Goal: Task Accomplishment & Management: Complete application form

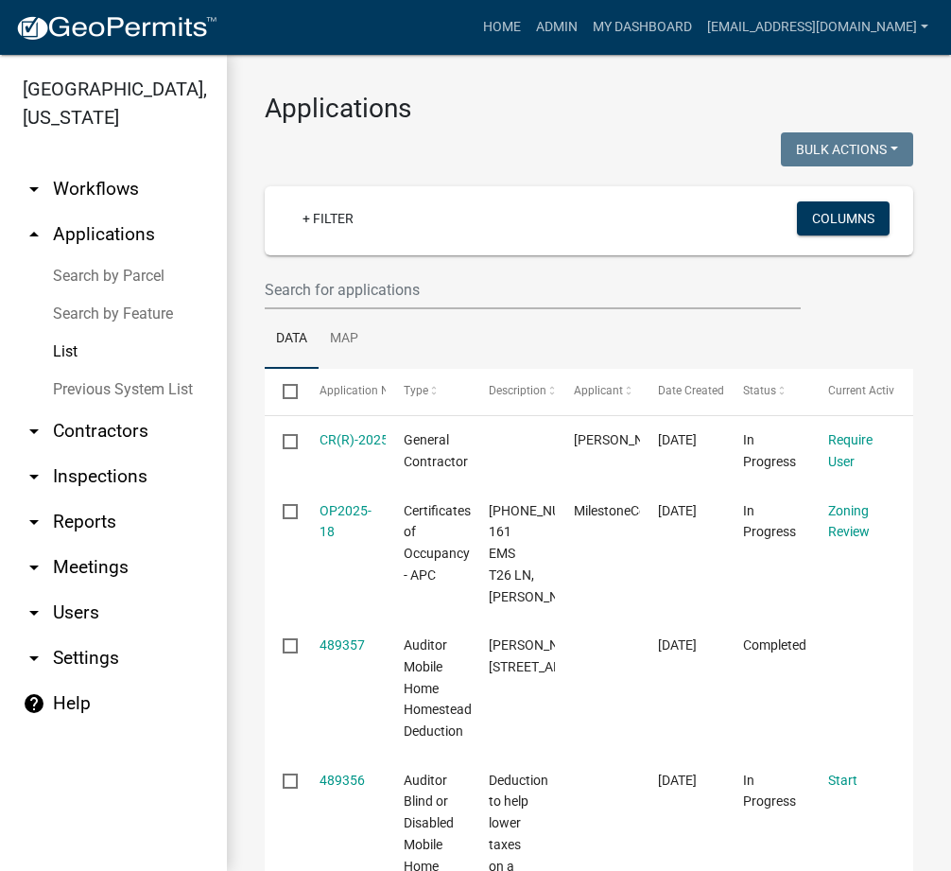
select select "3: 100"
click at [116, 279] on link "Search by Parcel" at bounding box center [113, 276] width 227 height 38
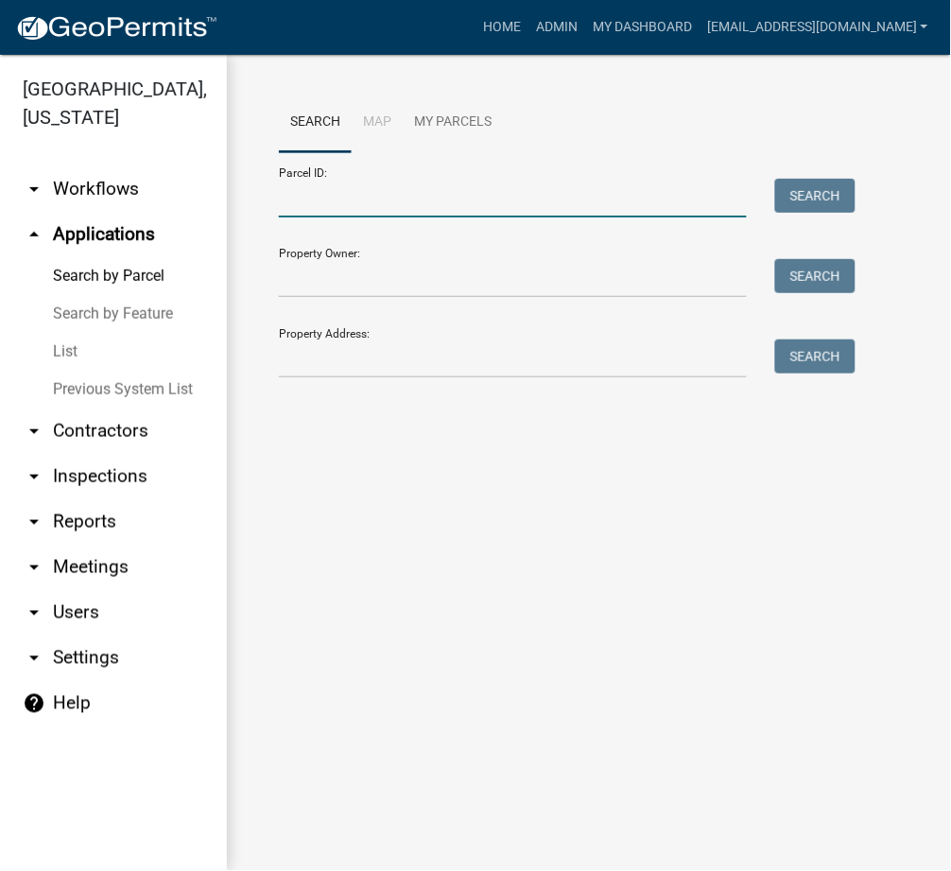
click at [346, 206] on input "Parcel ID:" at bounding box center [513, 198] width 468 height 39
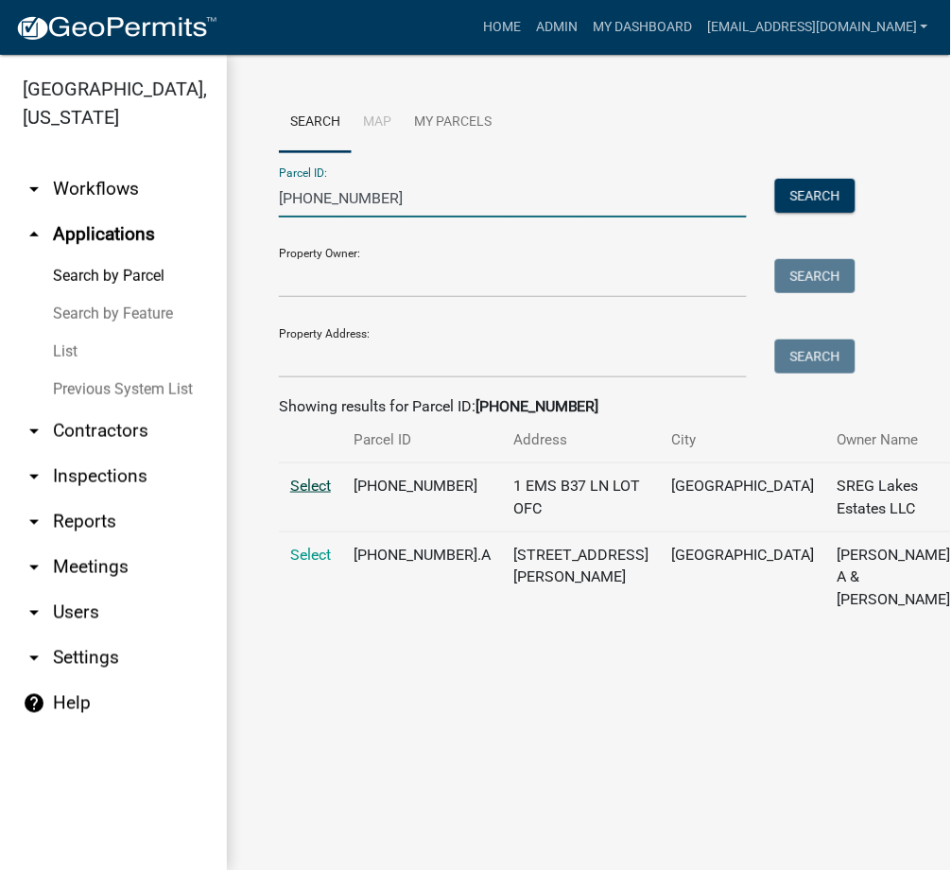
type input "005-113-026"
click at [308, 495] on span "Select" at bounding box center [310, 486] width 41 height 18
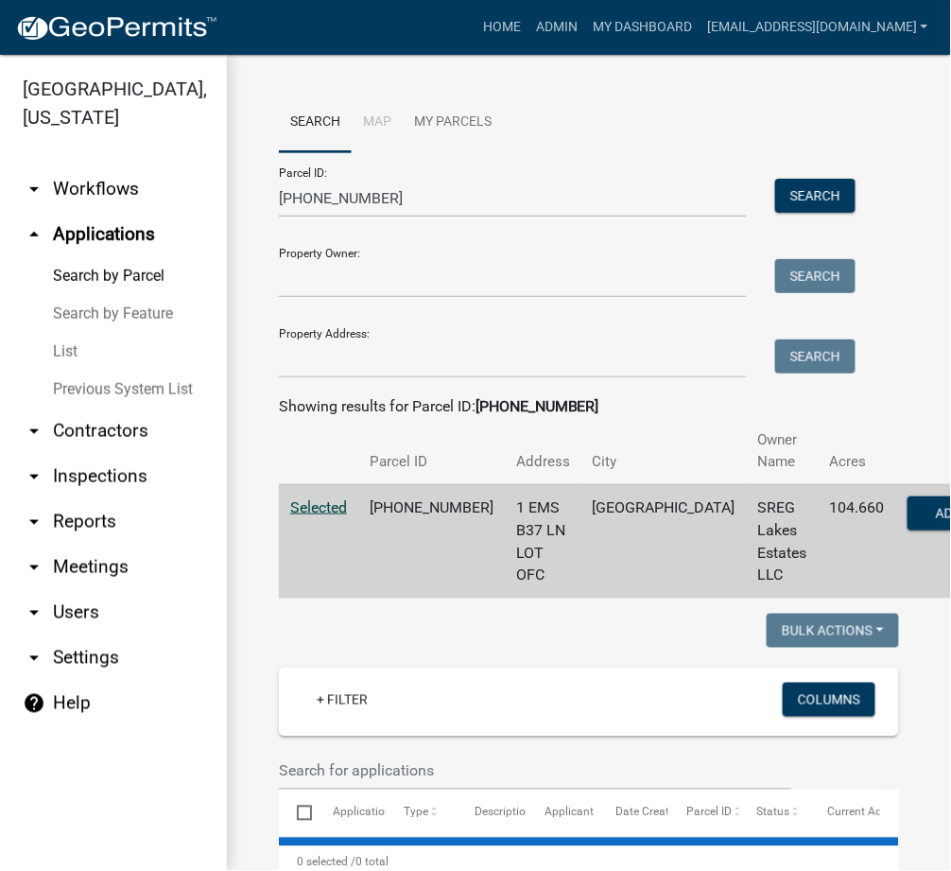
select select "3: 100"
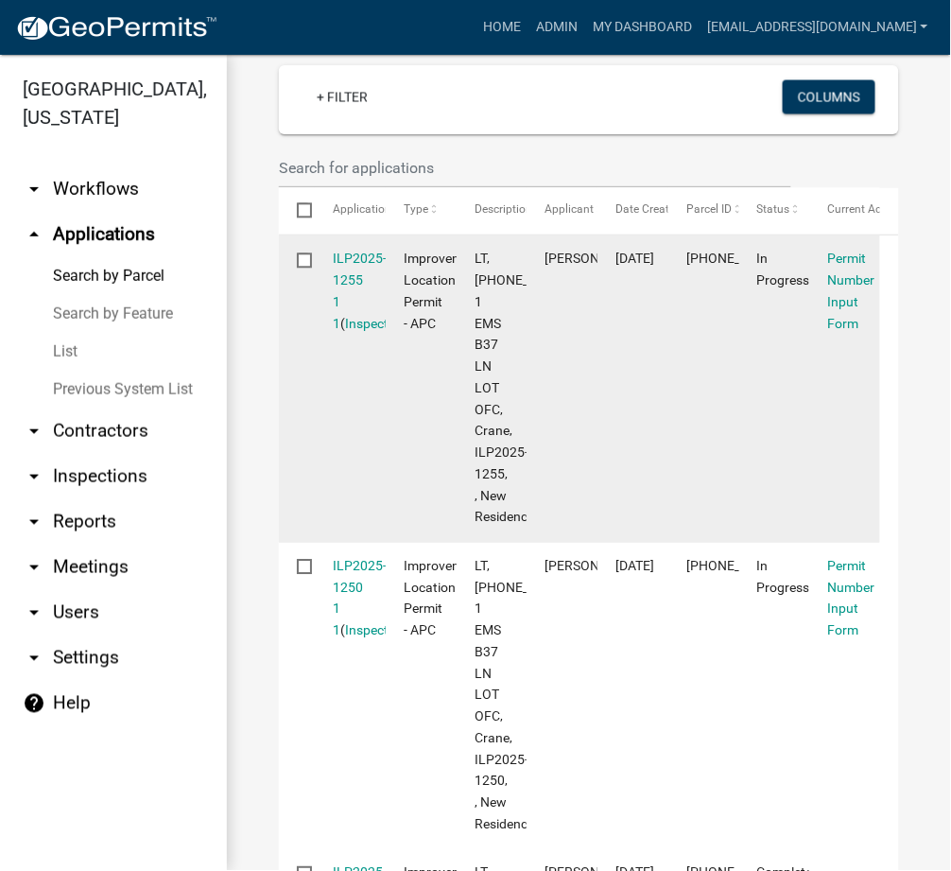
scroll to position [336, 0]
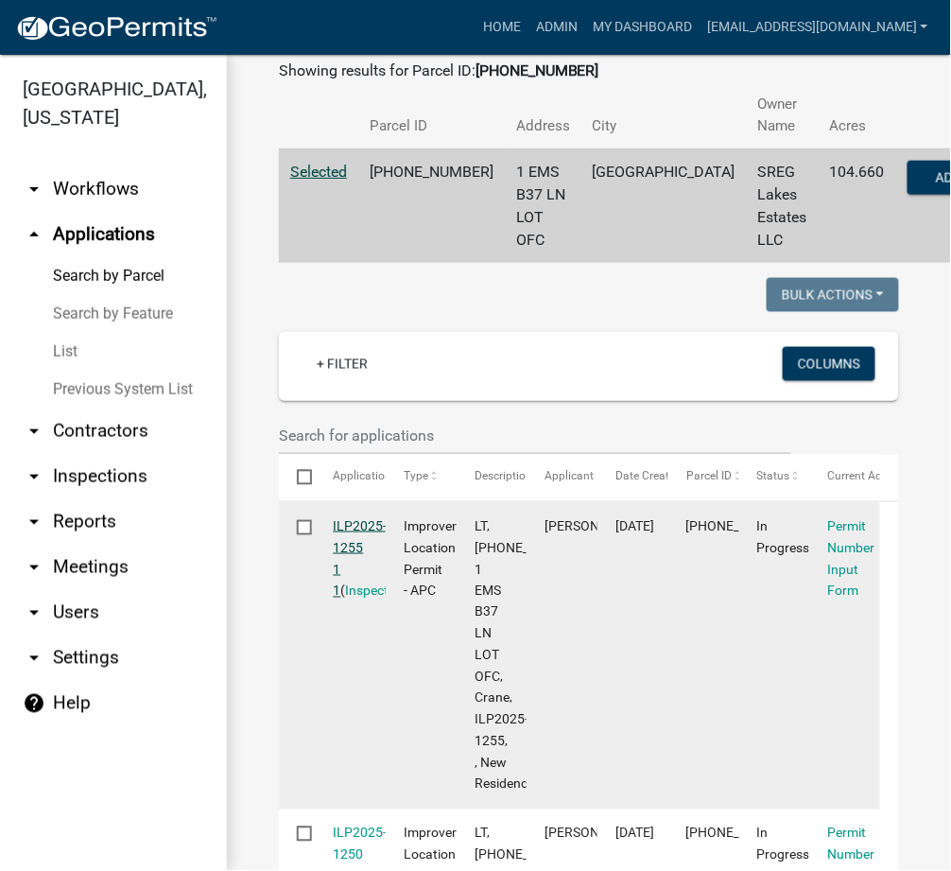
click at [368, 525] on link "ILP2025-1255 1 1" at bounding box center [361, 557] width 54 height 79
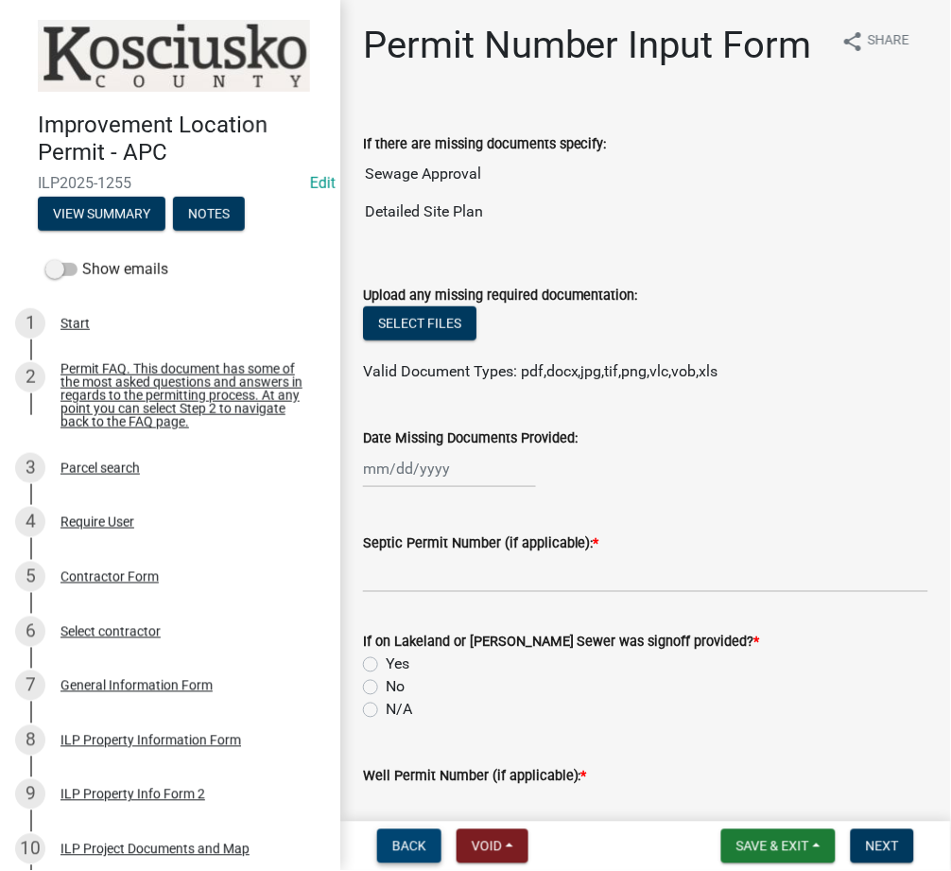
click at [404, 852] on span "Back" at bounding box center [409, 846] width 34 height 15
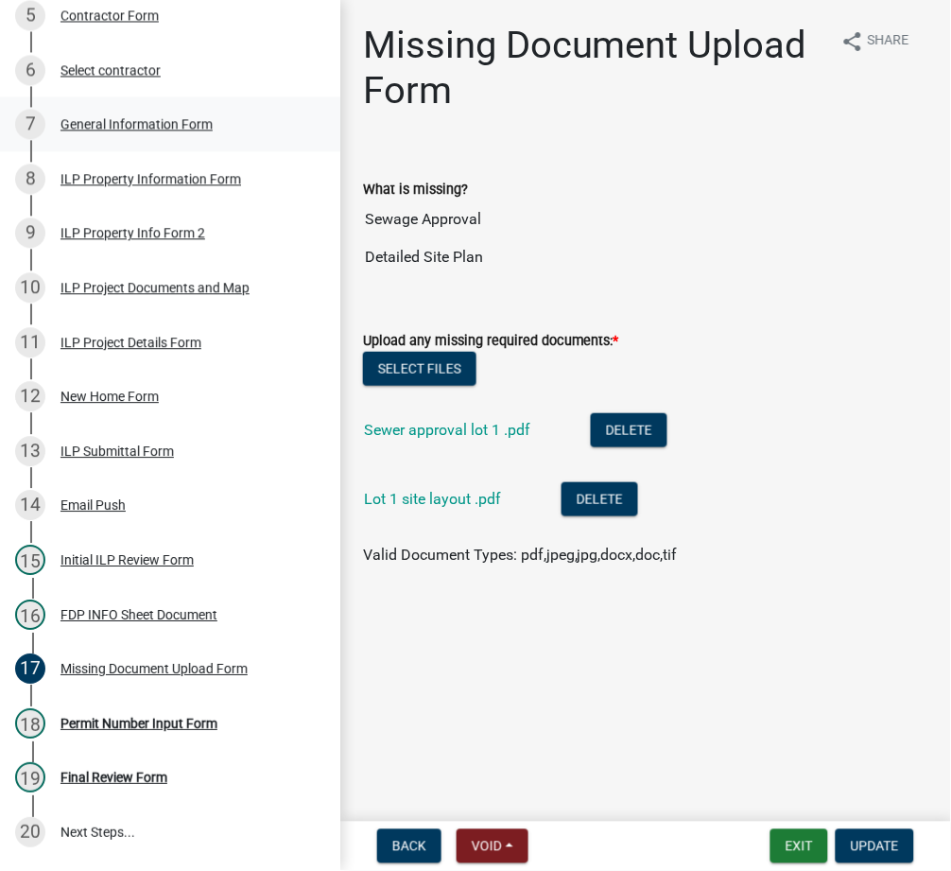
scroll to position [689, 0]
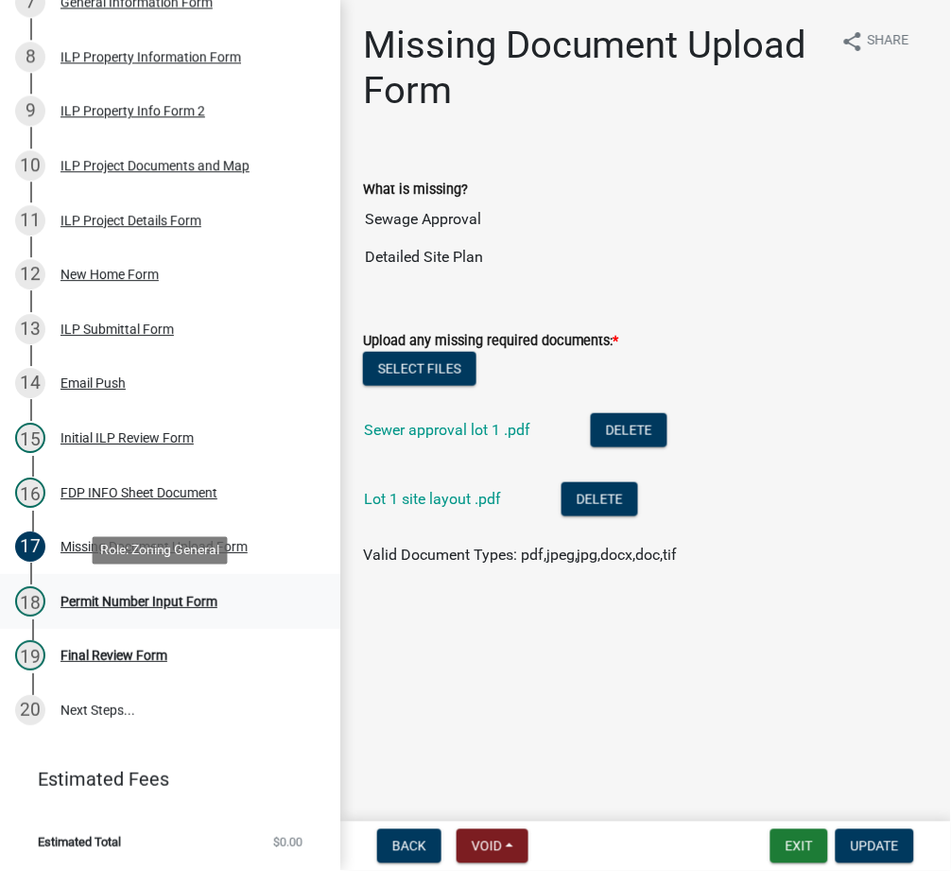
click at [110, 605] on div "Permit Number Input Form" at bounding box center [139, 601] width 157 height 13
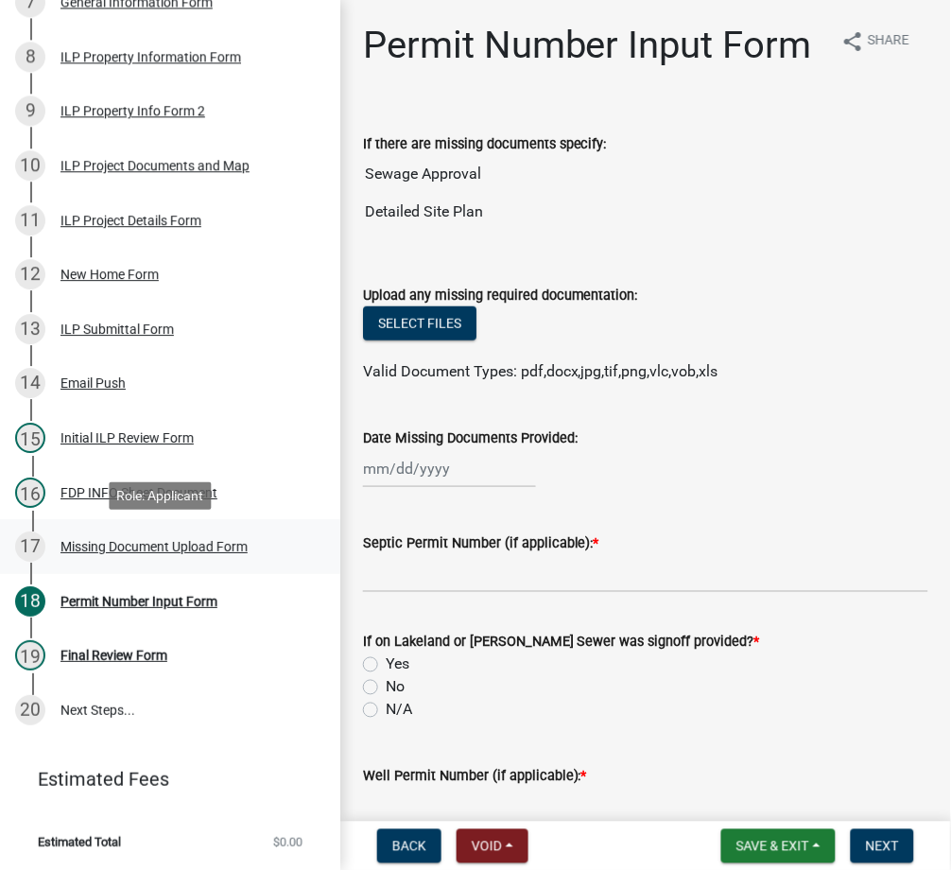
click at [209, 549] on div "Missing Document Upload Form" at bounding box center [154, 546] width 187 height 13
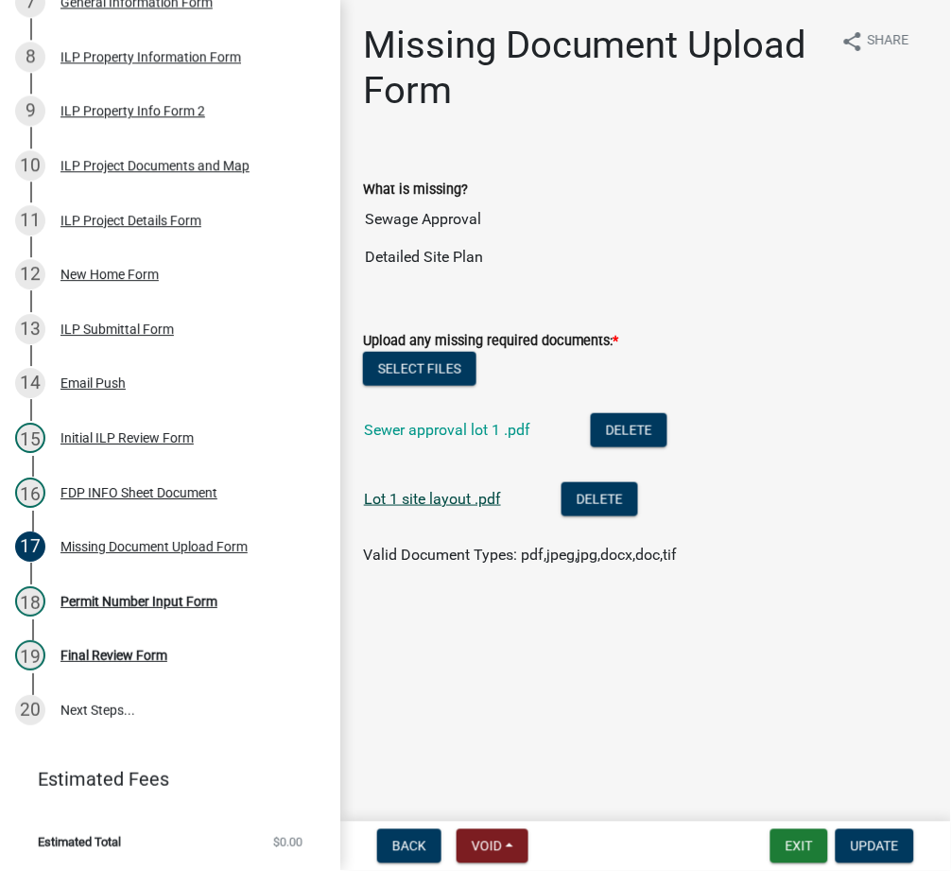
click at [413, 506] on link "Lot 1 site layout .pdf" at bounding box center [432, 499] width 137 height 18
click at [791, 843] on button "Exit" at bounding box center [800, 846] width 58 height 34
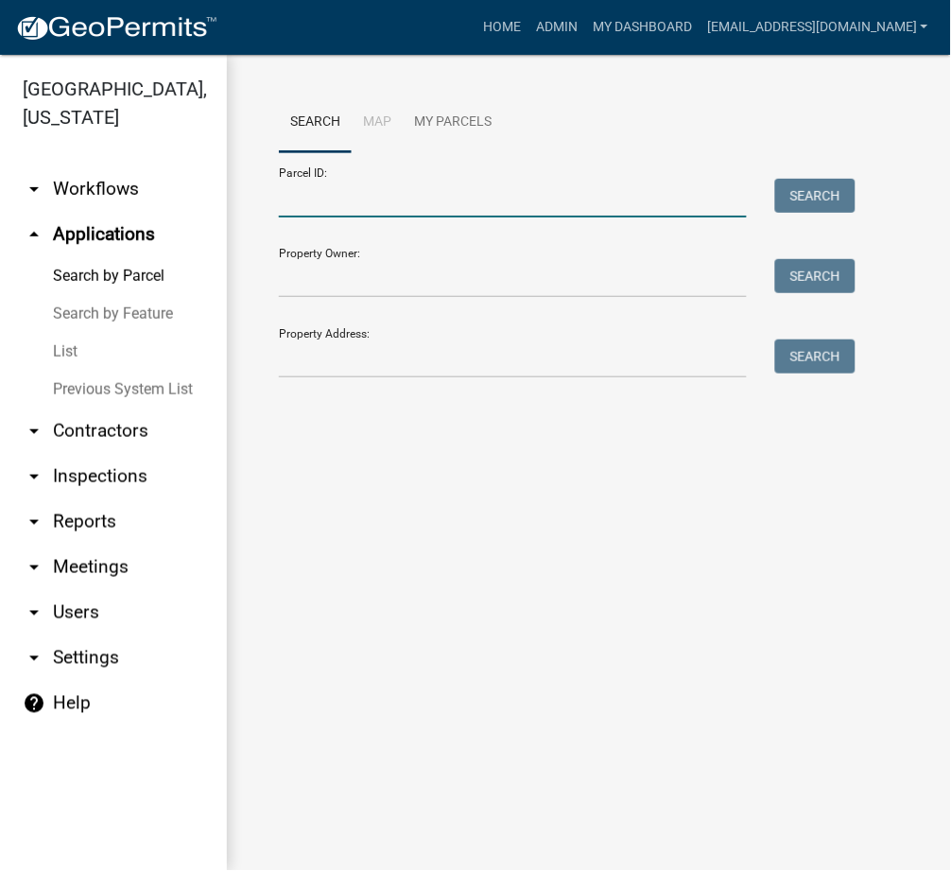
click at [478, 211] on input "Parcel ID:" at bounding box center [513, 198] width 468 height 39
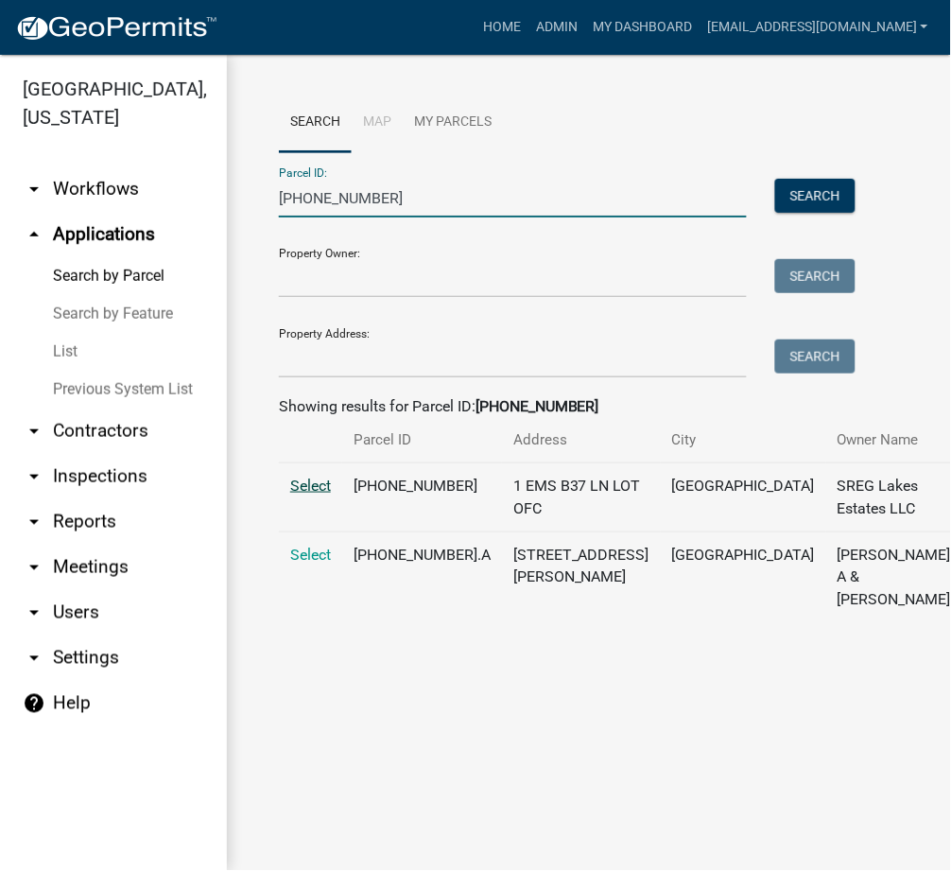
type input "005-113-026"
click at [327, 495] on span "Select" at bounding box center [310, 486] width 41 height 18
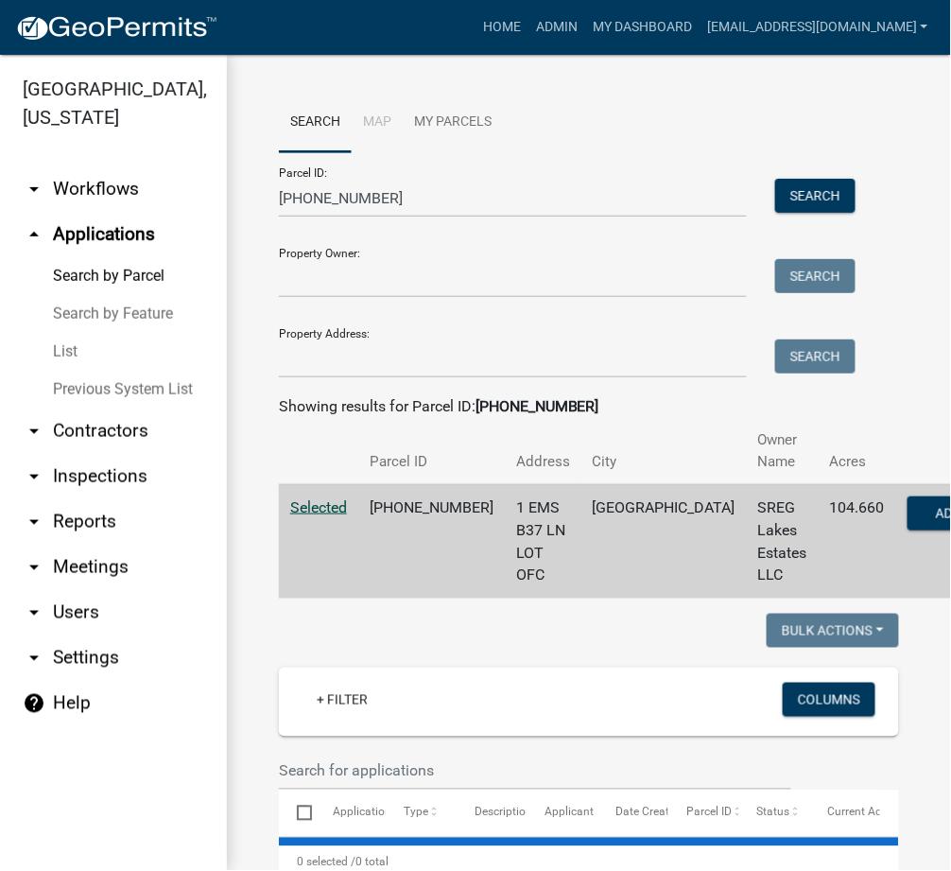
select select "3: 100"
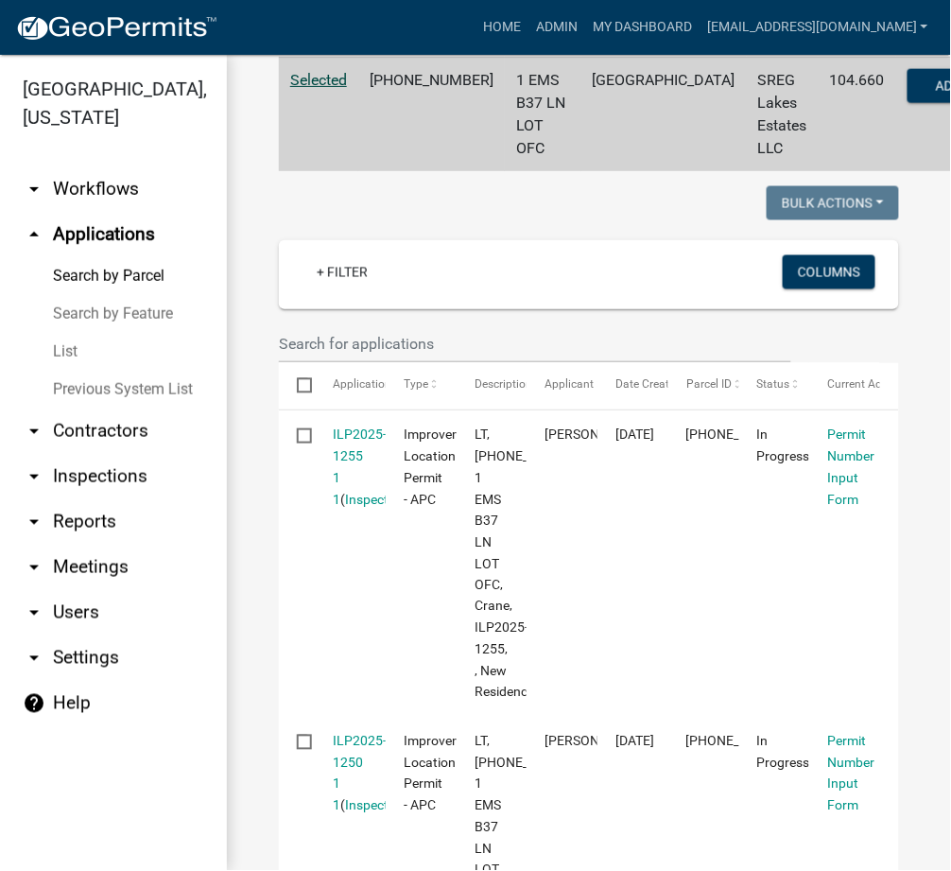
scroll to position [671, 0]
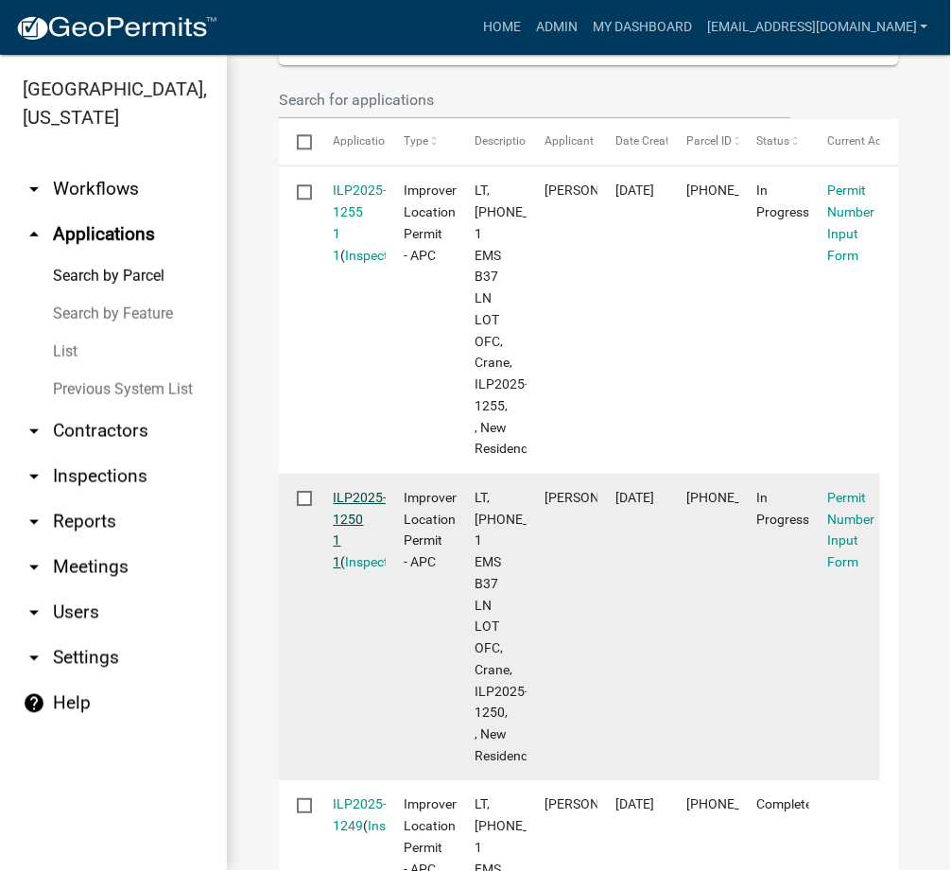
click at [358, 535] on link "ILP2025-1250 1 1" at bounding box center [361, 529] width 54 height 79
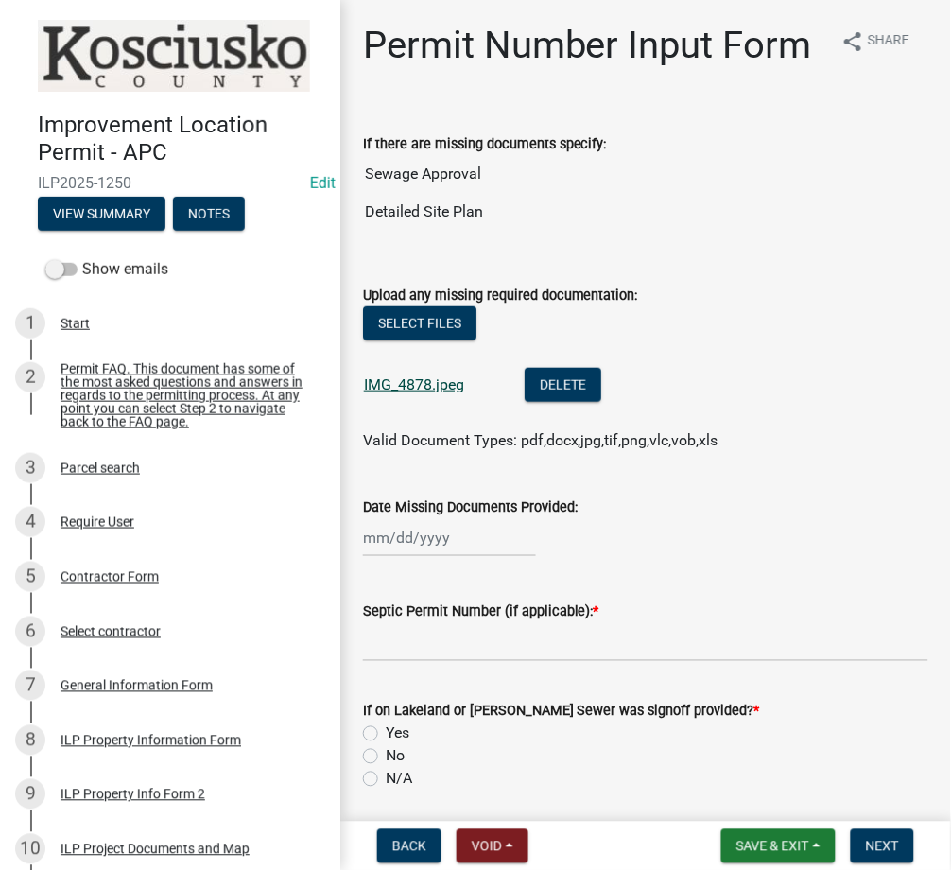
click at [405, 393] on link "IMG_4878.jpeg" at bounding box center [414, 384] width 100 height 18
click at [397, 340] on button "Select files" at bounding box center [419, 323] width 113 height 34
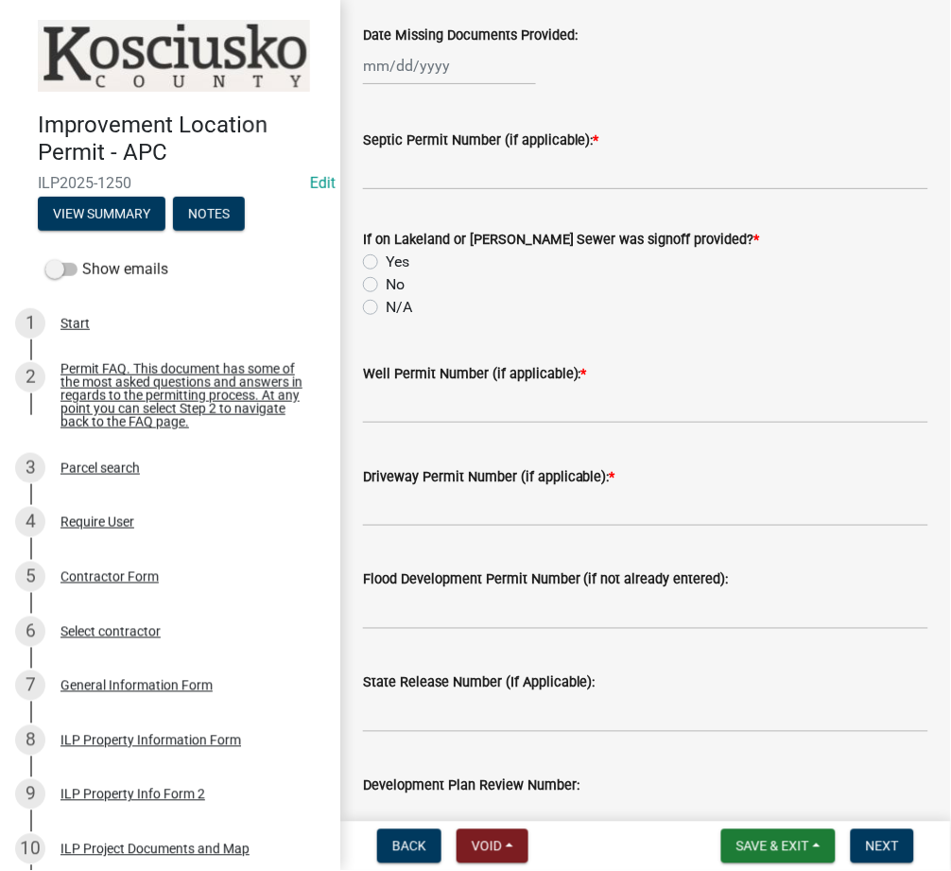
scroll to position [789, 0]
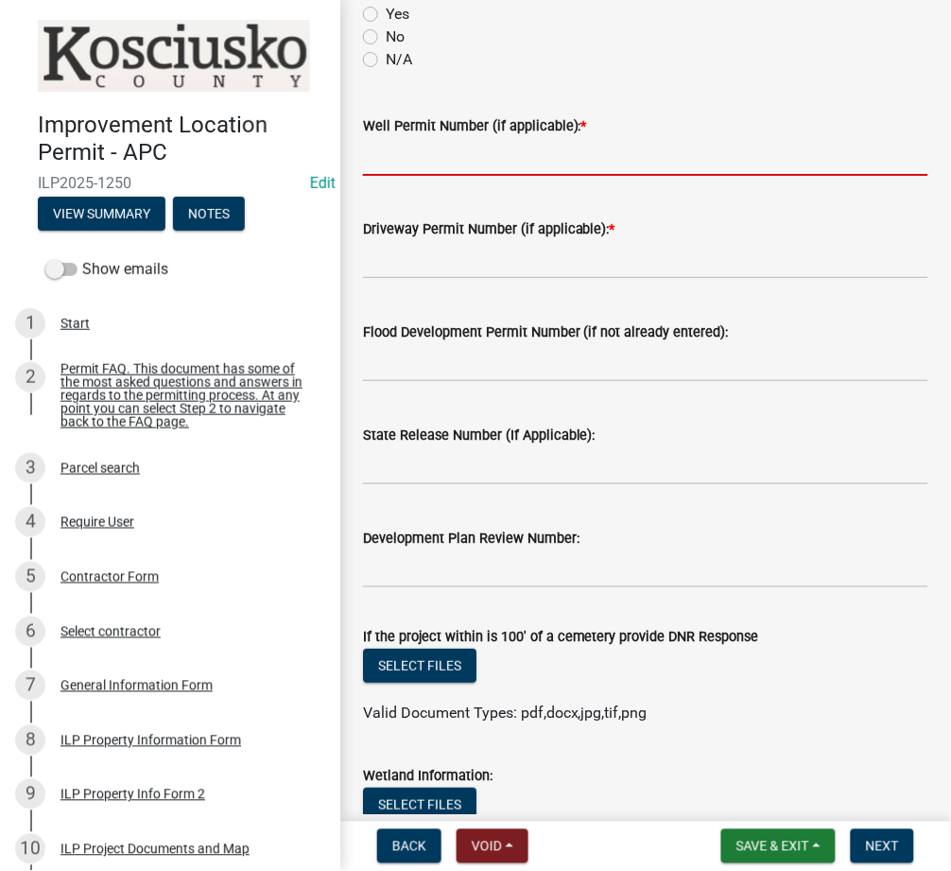
click at [629, 176] on input "Well Permit Number (if applicable): *" at bounding box center [645, 156] width 565 height 39
type input "T"
type input "L"
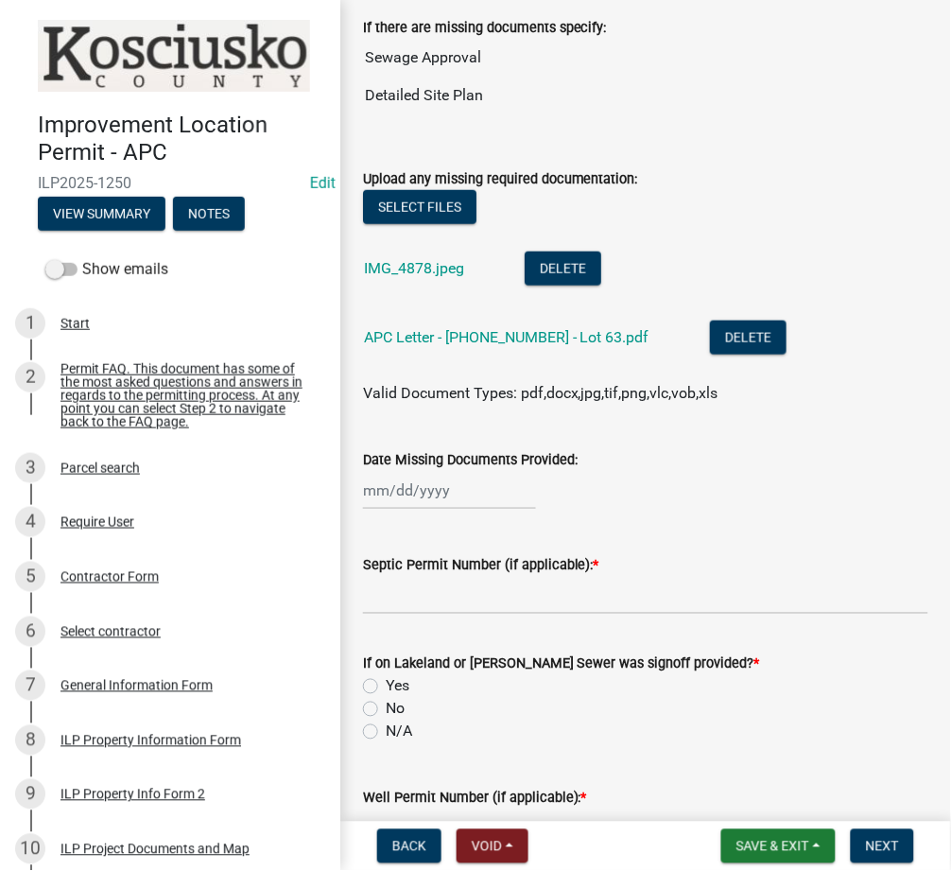
type input "STATE"
click at [431, 615] on input "Septic Permit Number (if applicable): *" at bounding box center [645, 595] width 565 height 39
type input "LAK"
click at [386, 698] on label "Yes" at bounding box center [398, 686] width 24 height 23
click at [386, 687] on input "Yes" at bounding box center [392, 681] width 12 height 12
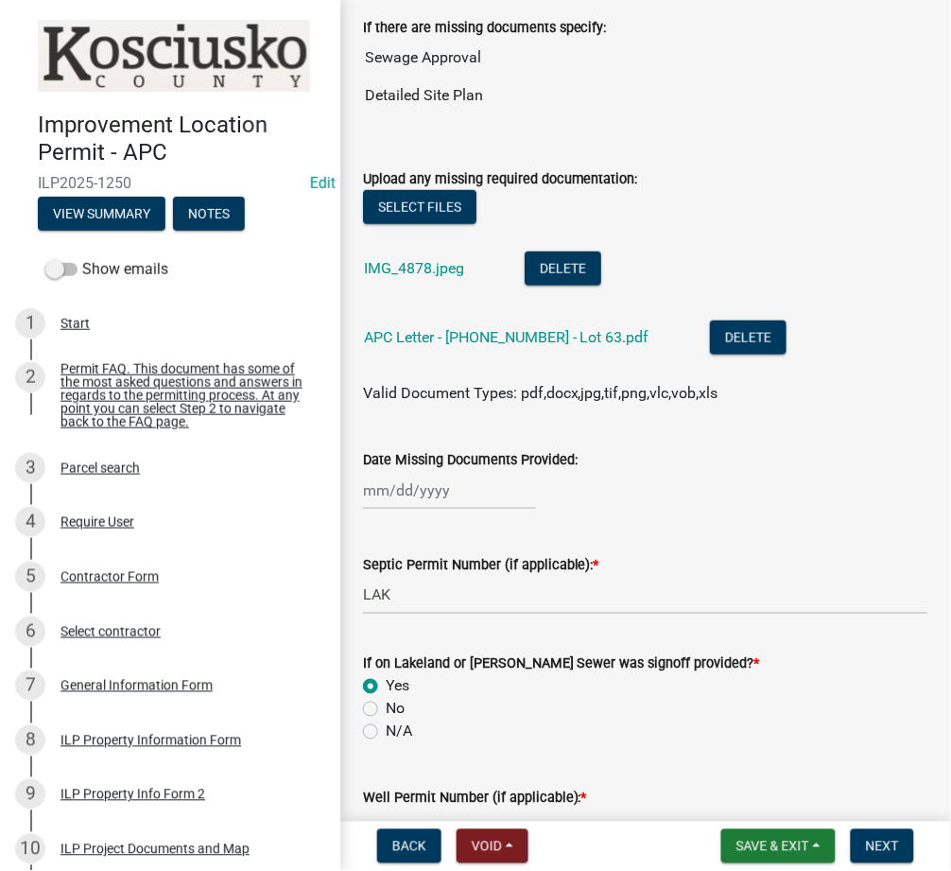
radio input "true"
click at [742, 847] on span "Save & Exit" at bounding box center [773, 846] width 73 height 15
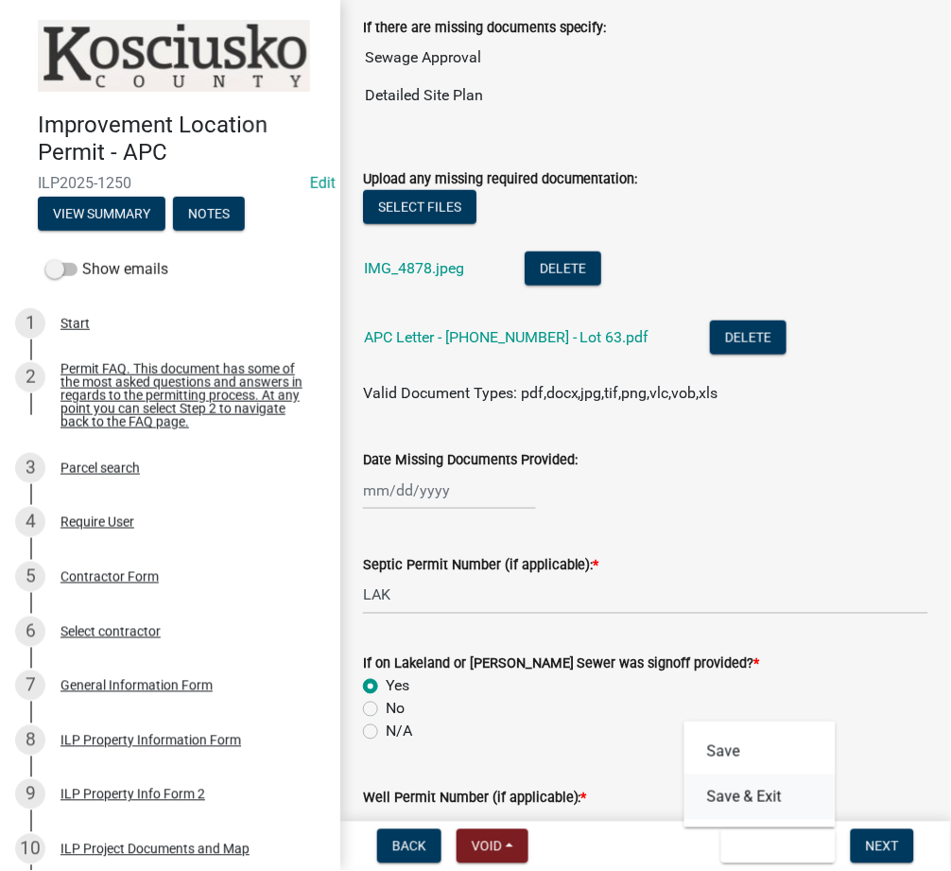
click at [725, 801] on button "Save & Exit" at bounding box center [760, 796] width 151 height 45
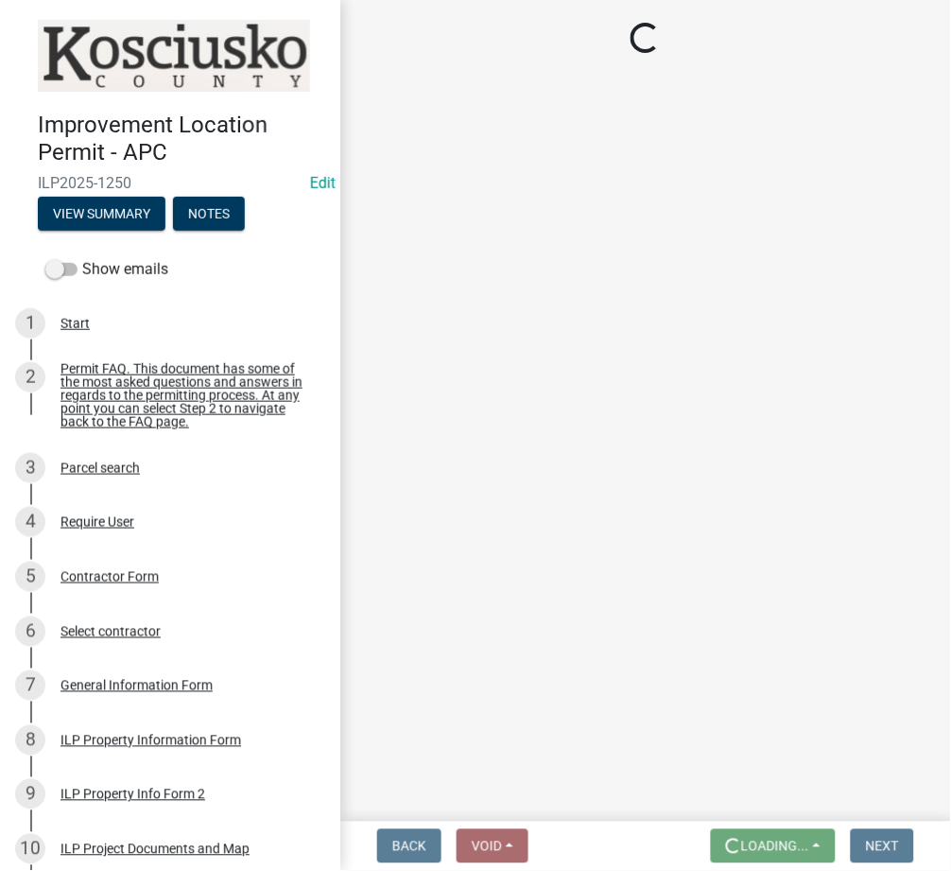
scroll to position [0, 0]
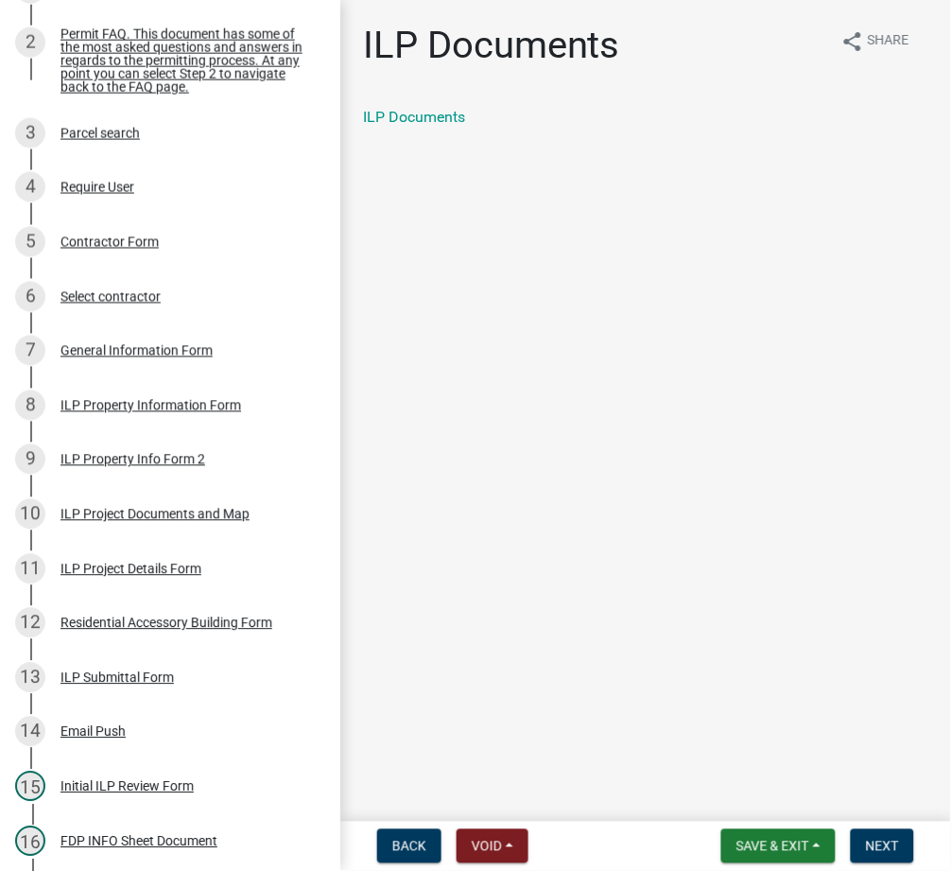
scroll to position [336, 0]
click at [128, 679] on div "ILP Submittal Form" at bounding box center [117, 676] width 113 height 13
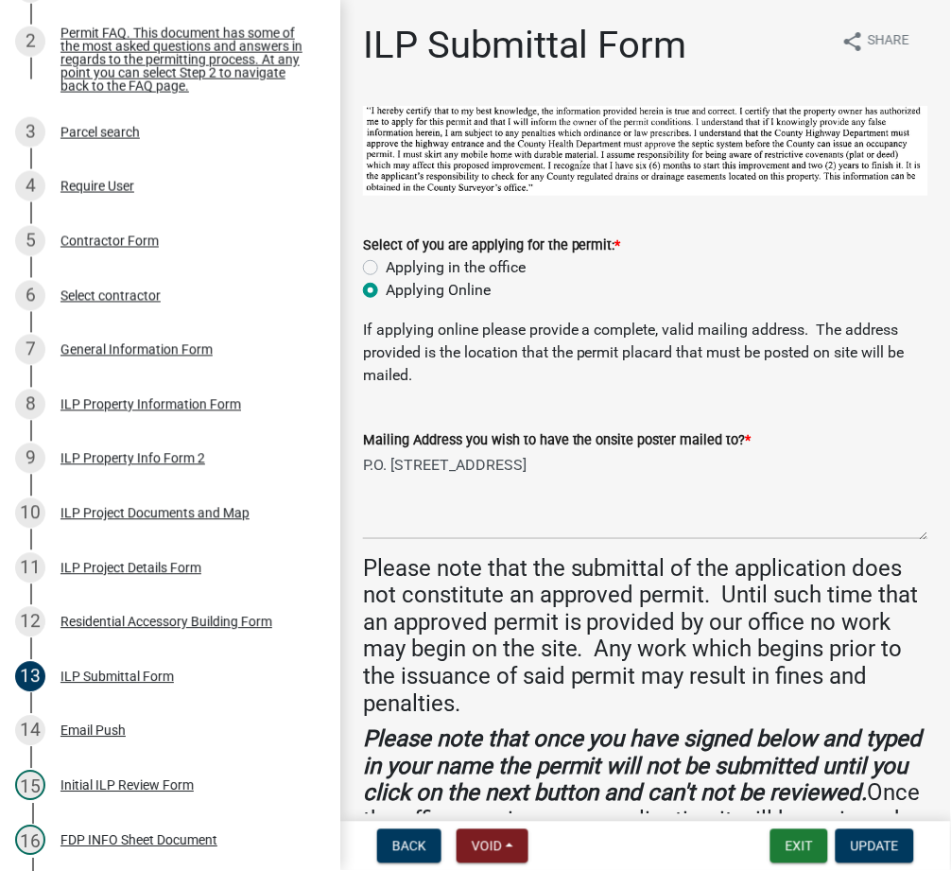
click at [563, 837] on div "Back Void Withdraw Lock Expire Void Exit Update" at bounding box center [646, 846] width 581 height 34
drag, startPoint x: 362, startPoint y: 459, endPoint x: 545, endPoint y: 479, distance: 183.7
click at [545, 479] on textarea "P.O. Box 205 Syracuse, IN 46567" at bounding box center [645, 495] width 565 height 89
click at [665, 854] on div "Back Void Withdraw Lock Expire Void Exit Update" at bounding box center [646, 846] width 581 height 34
click at [673, 642] on h4 "Please note that the submittal of the application does not constitute an approv…" at bounding box center [645, 637] width 565 height 164
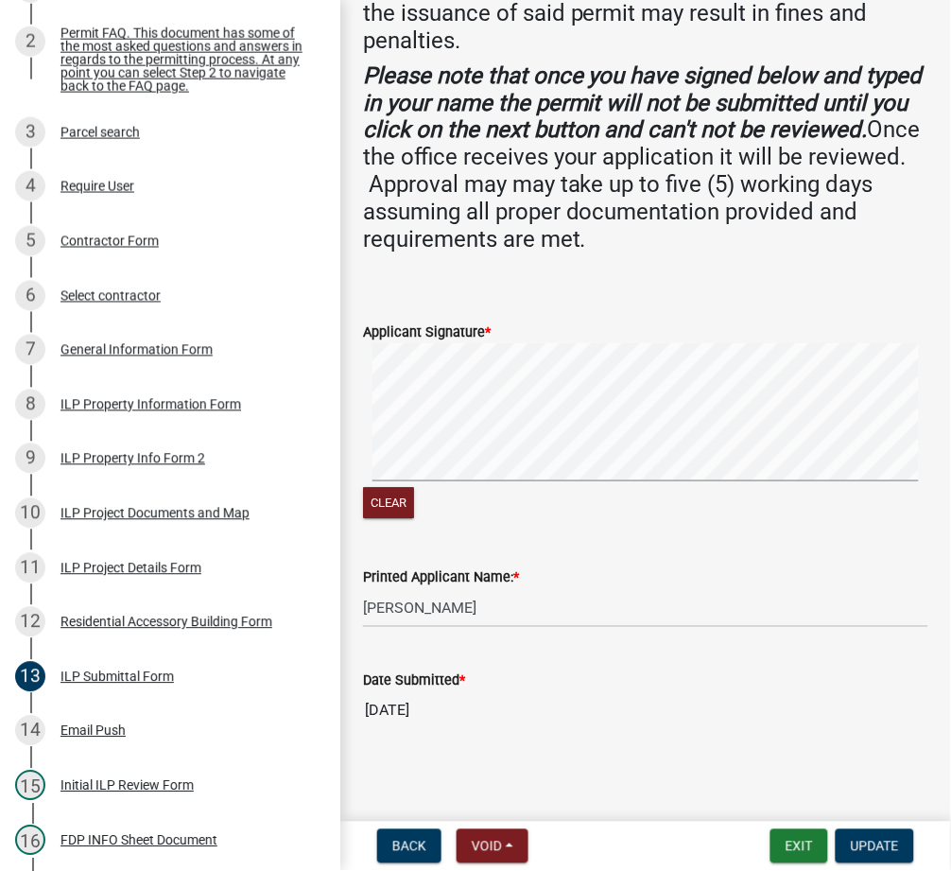
scroll to position [0, 0]
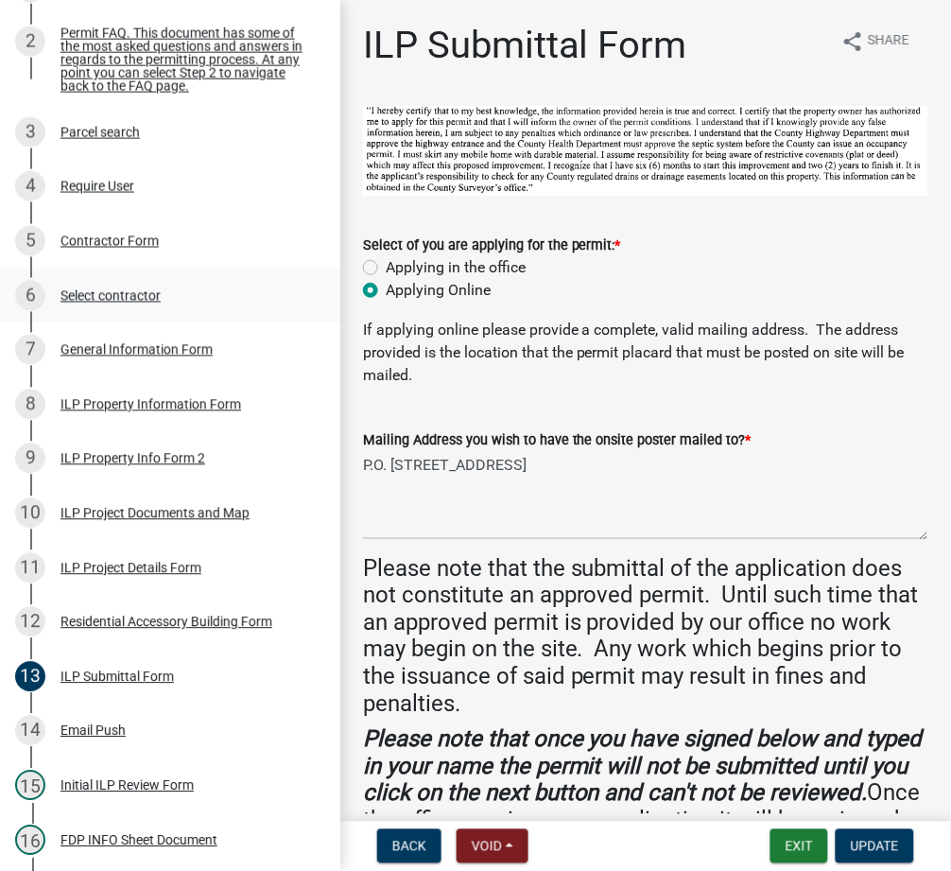
click at [104, 303] on div "Select contractor" at bounding box center [111, 295] width 100 height 13
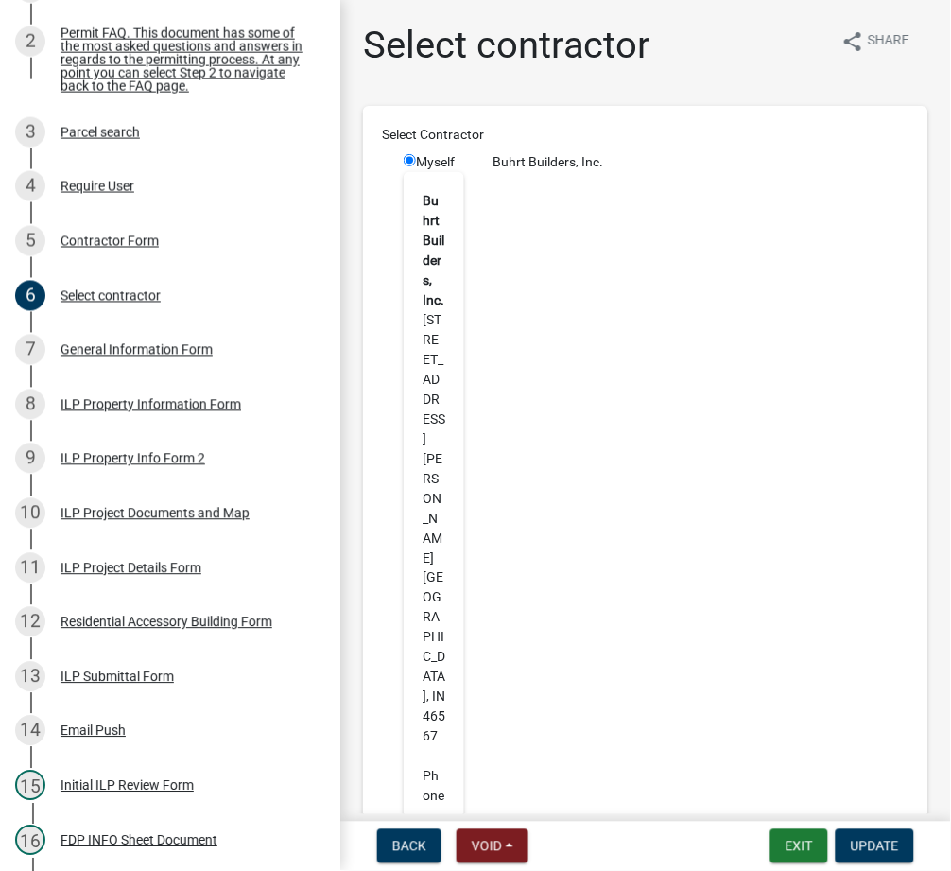
drag, startPoint x: 489, startPoint y: 160, endPoint x: 623, endPoint y: 164, distance: 134.3
click at [623, 164] on div "Buhrt Builders, Inc." at bounding box center [700, 162] width 445 height 20
copy div "Buhrt Builders, Inc."
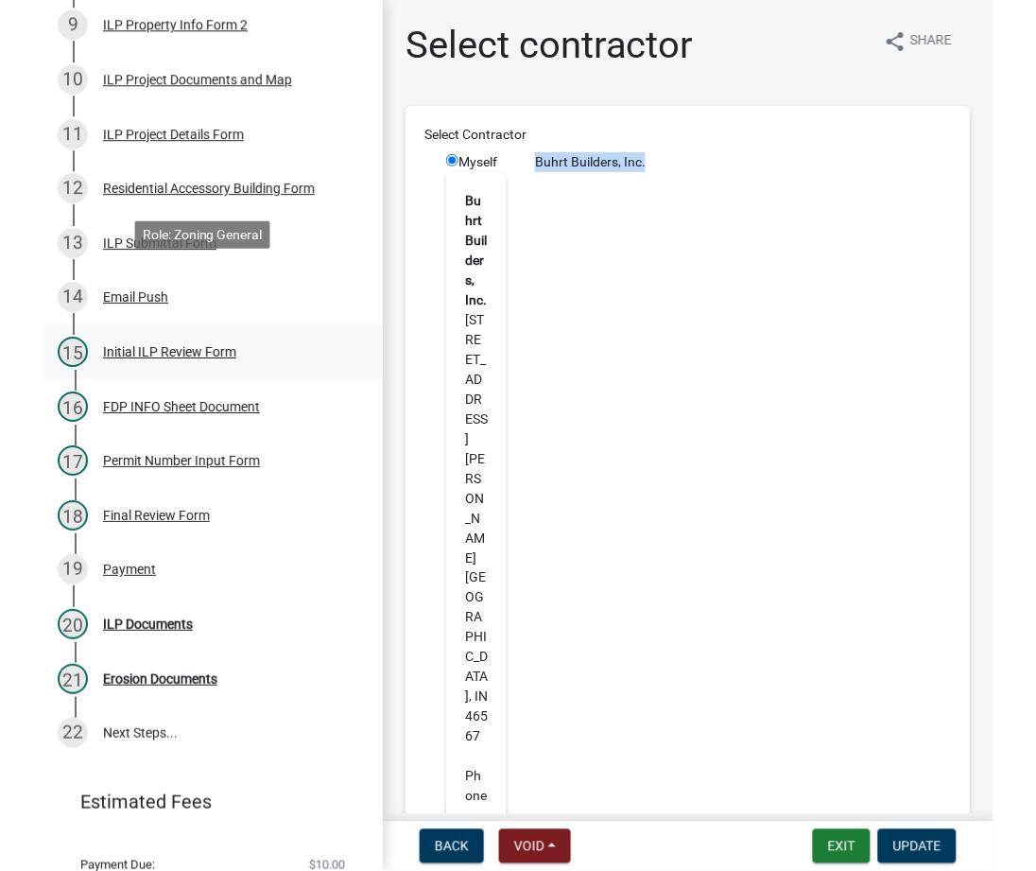
scroll to position [842, 0]
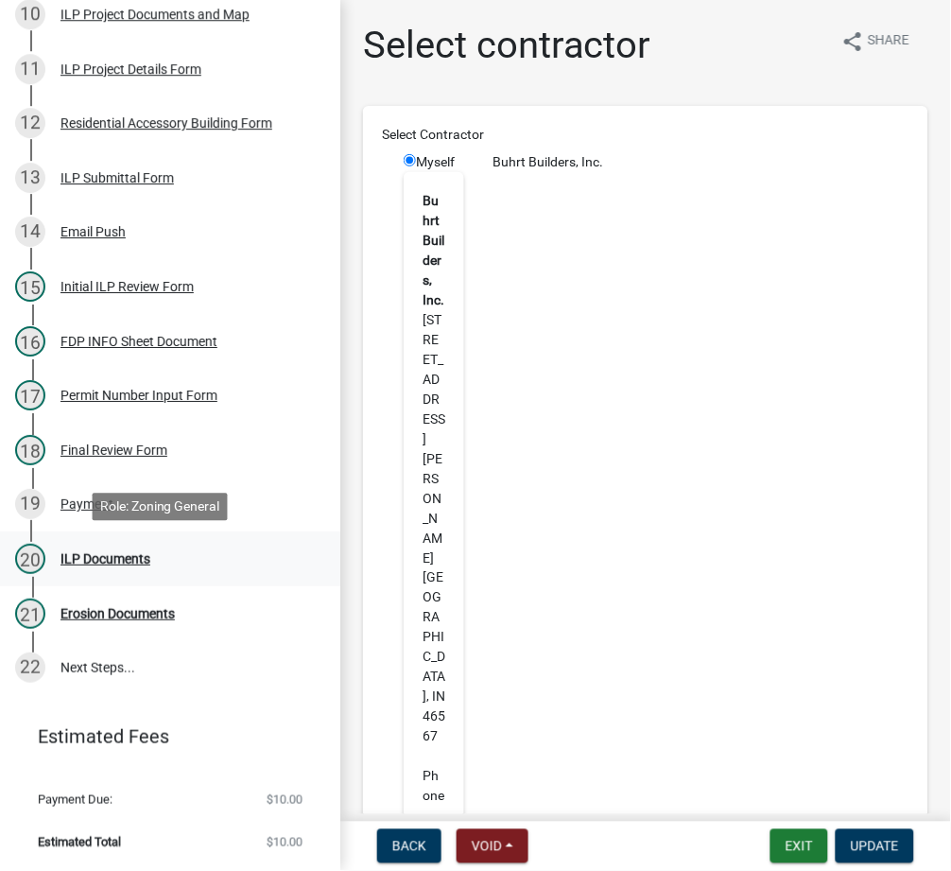
click at [106, 564] on div "ILP Documents" at bounding box center [106, 558] width 90 height 13
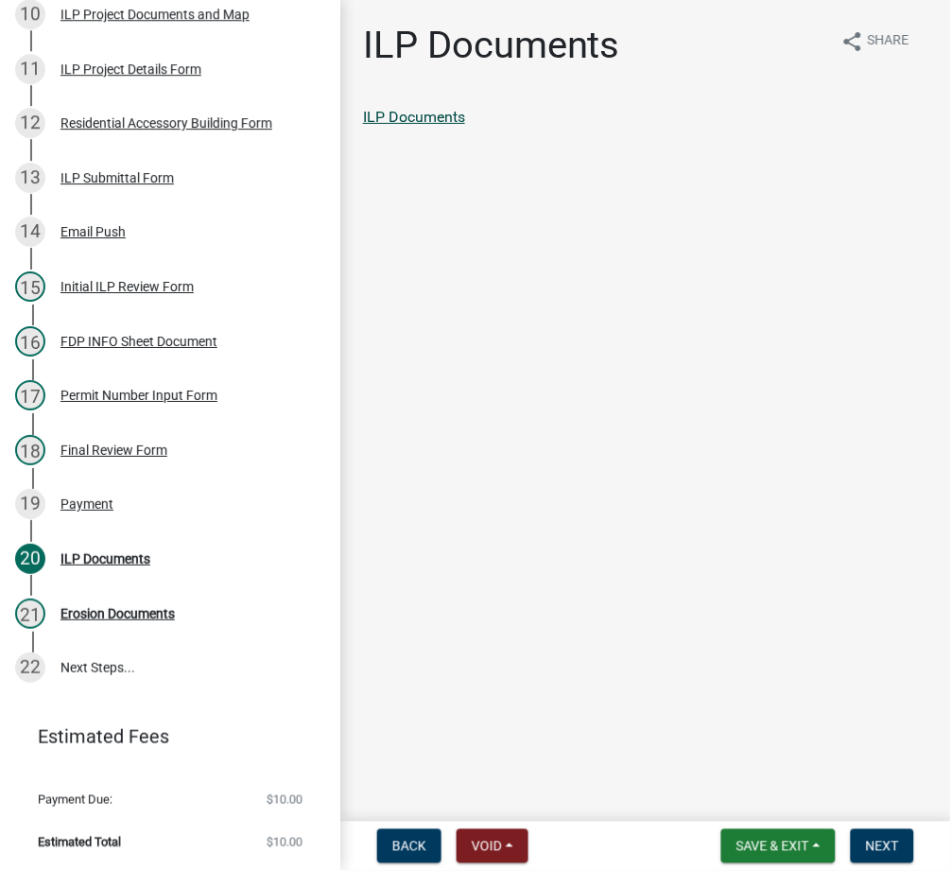
click at [435, 124] on link "ILP Documents" at bounding box center [414, 117] width 102 height 18
click at [896, 847] on span "Next" at bounding box center [882, 846] width 33 height 15
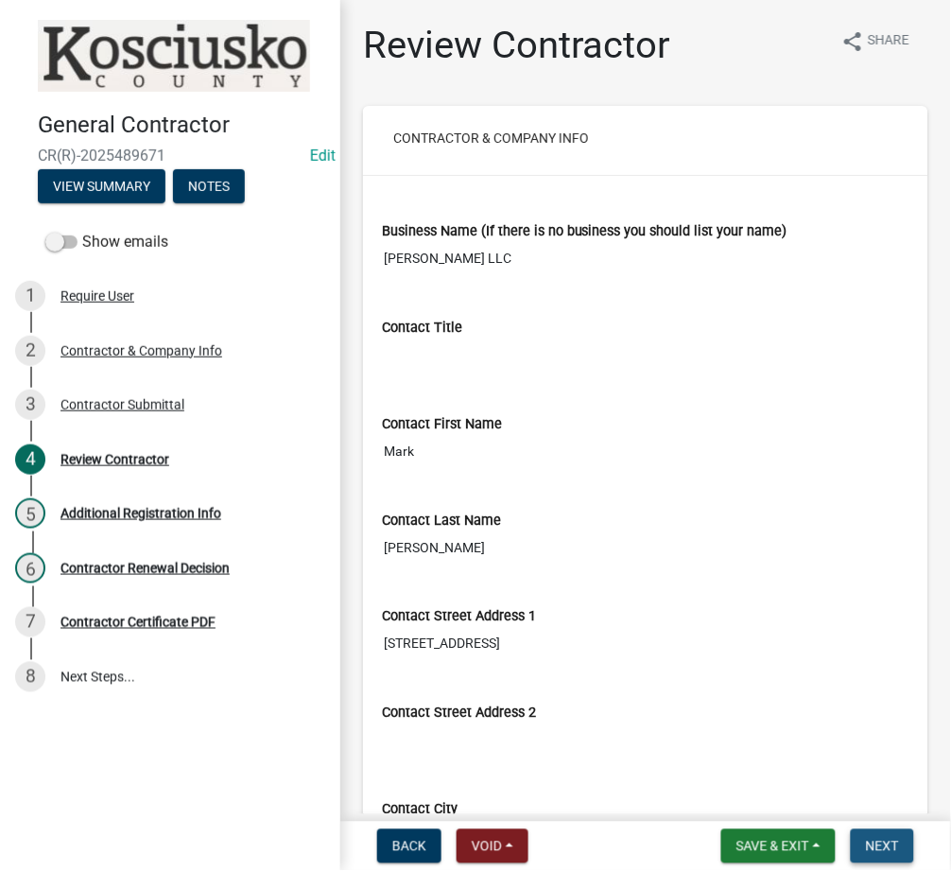
click at [881, 841] on span "Next" at bounding box center [882, 846] width 33 height 15
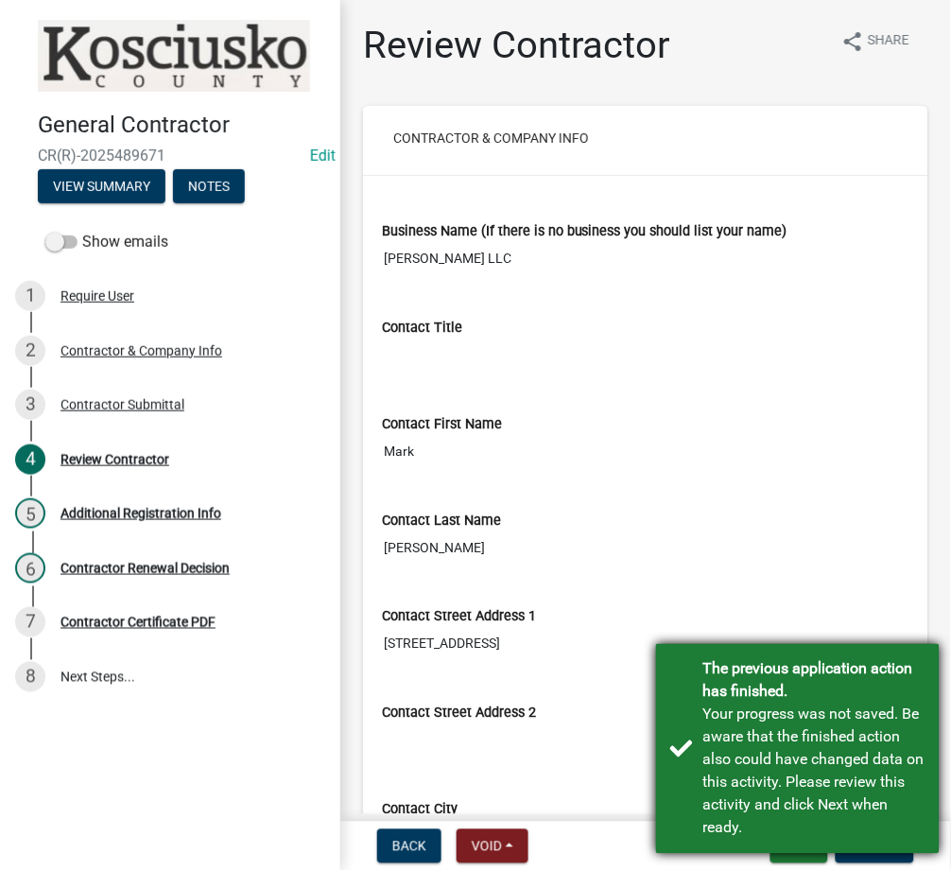
click at [681, 749] on div "The previous application action has finished. Your progress was not saved. Be a…" at bounding box center [798, 749] width 284 height 210
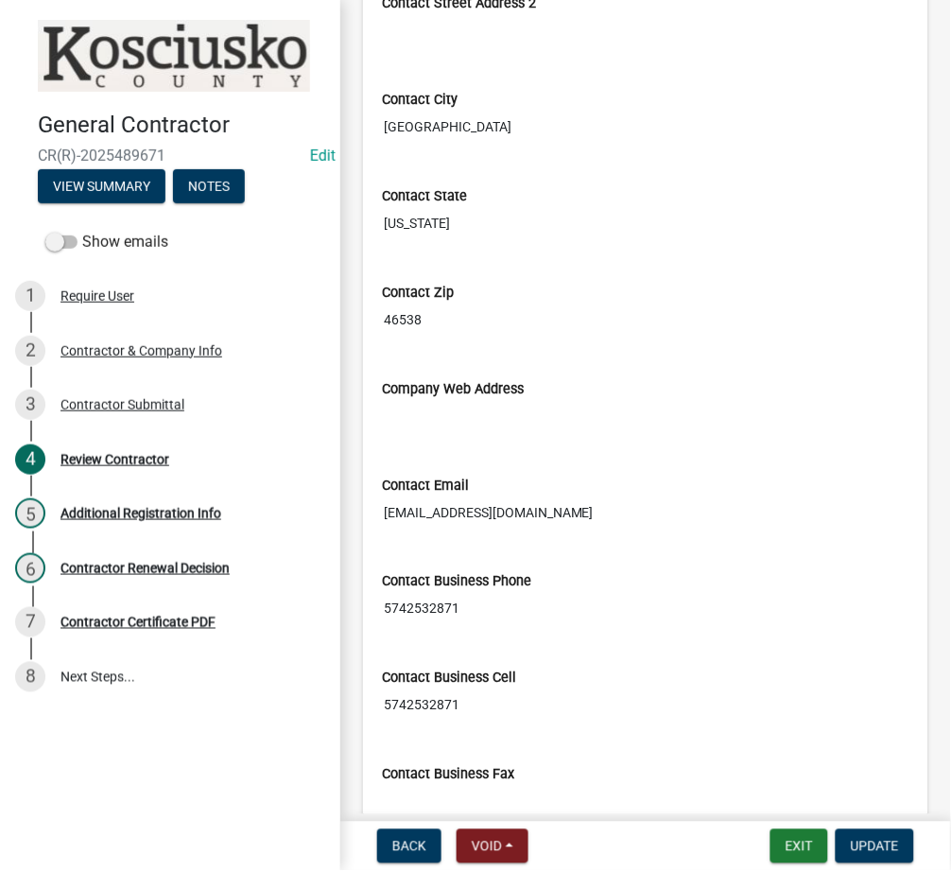
scroll to position [1464, 0]
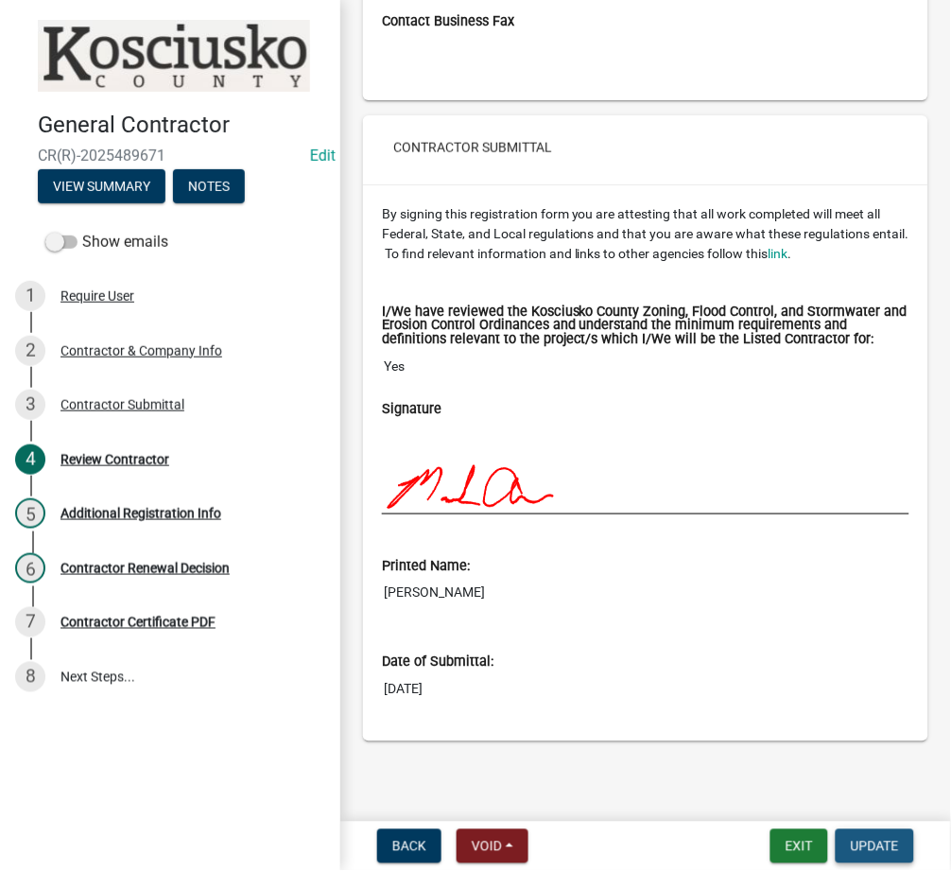
click at [877, 845] on span "Update" at bounding box center [875, 846] width 48 height 15
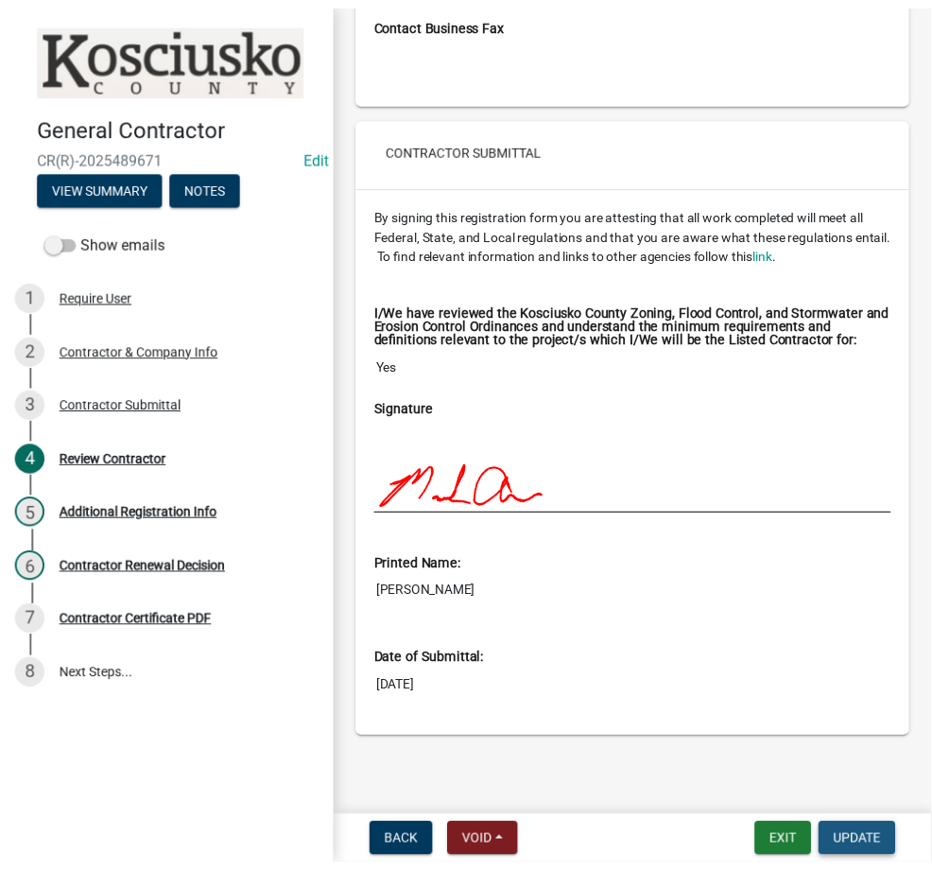
scroll to position [0, 0]
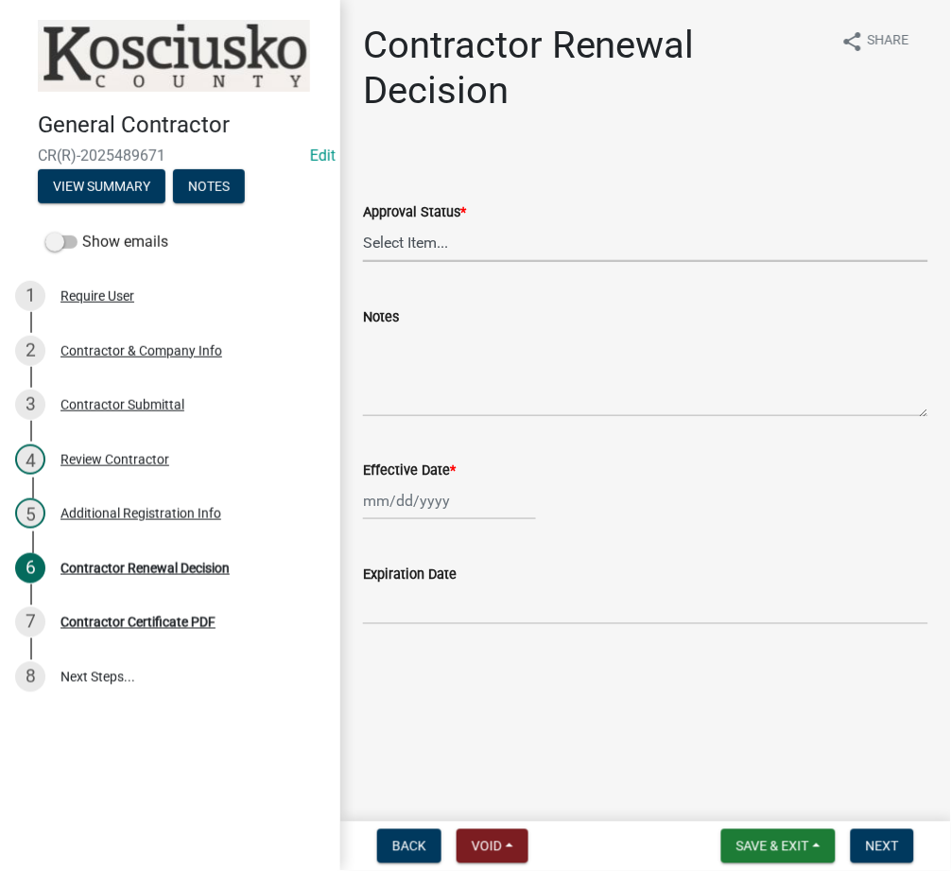
click at [651, 234] on select "Select Item... Approved Denied" at bounding box center [645, 242] width 565 height 39
click at [363, 223] on select "Select Item... Approved Denied" at bounding box center [645, 242] width 565 height 39
select select "30db8998-795d-4bbe-8e49-f1ade8865815"
click at [407, 493] on div at bounding box center [449, 500] width 173 height 39
select select "10"
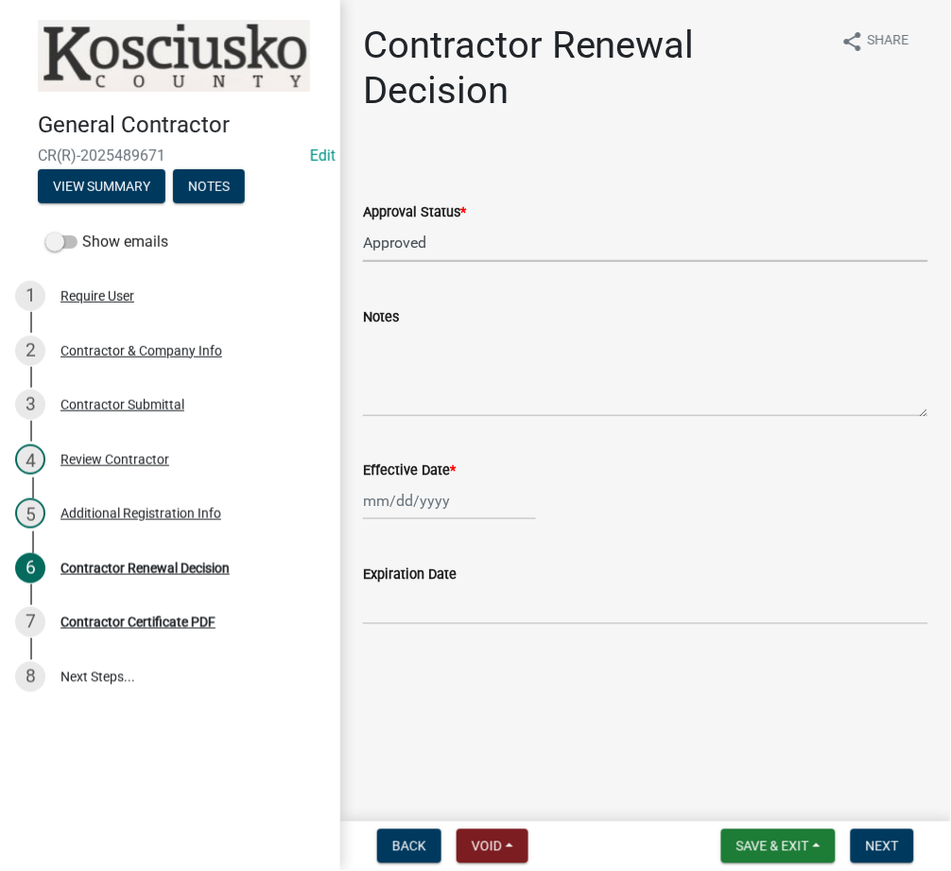
select select "2025"
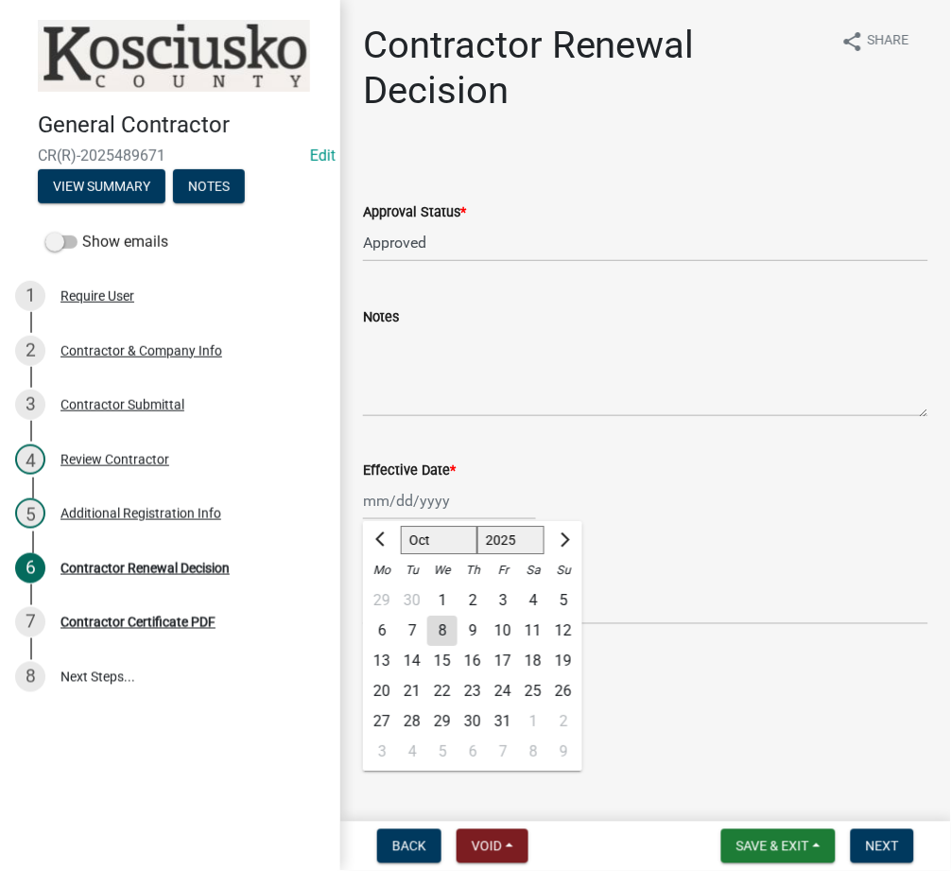
click at [440, 625] on div "8" at bounding box center [442, 631] width 30 height 30
type input "10/08/2025"
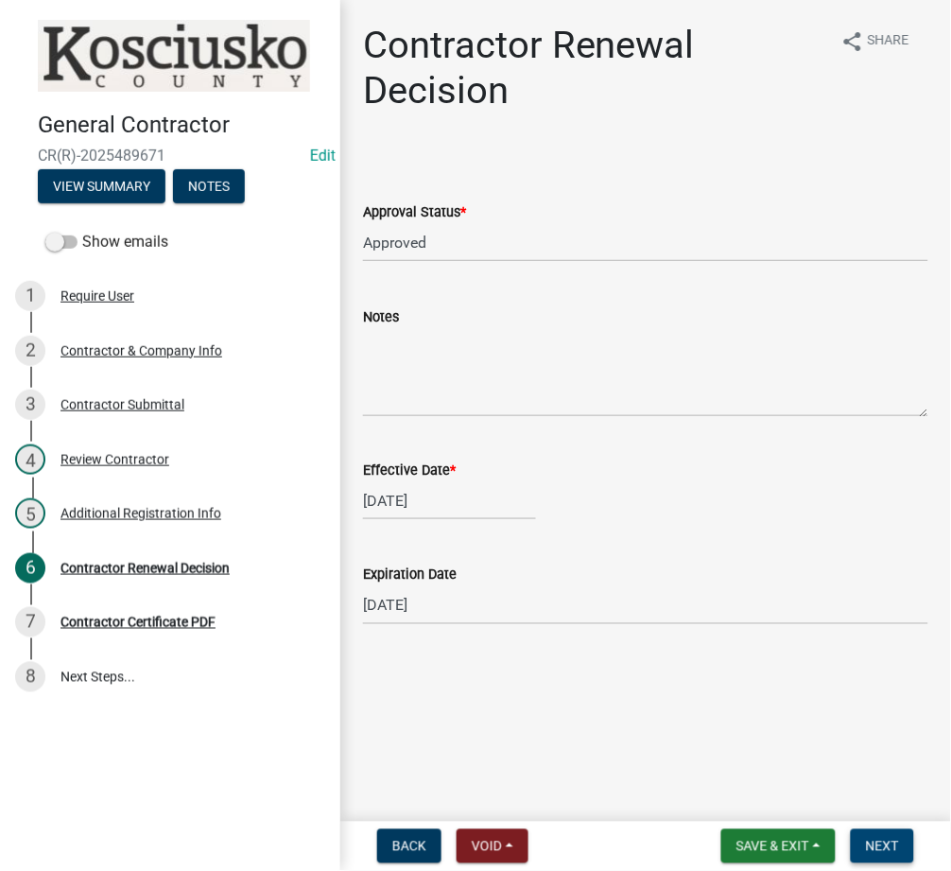
click at [886, 843] on span "Next" at bounding box center [882, 846] width 33 height 15
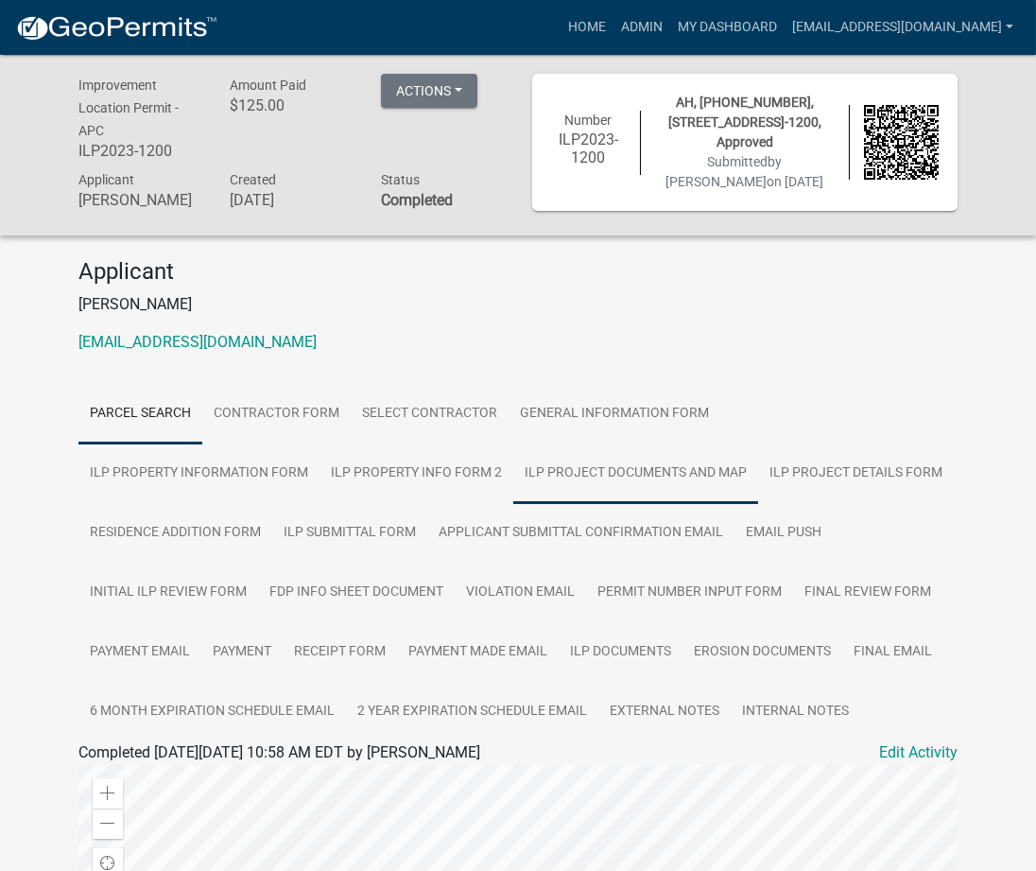
click at [513, 458] on link "ILP Project Documents and Map" at bounding box center [635, 473] width 245 height 61
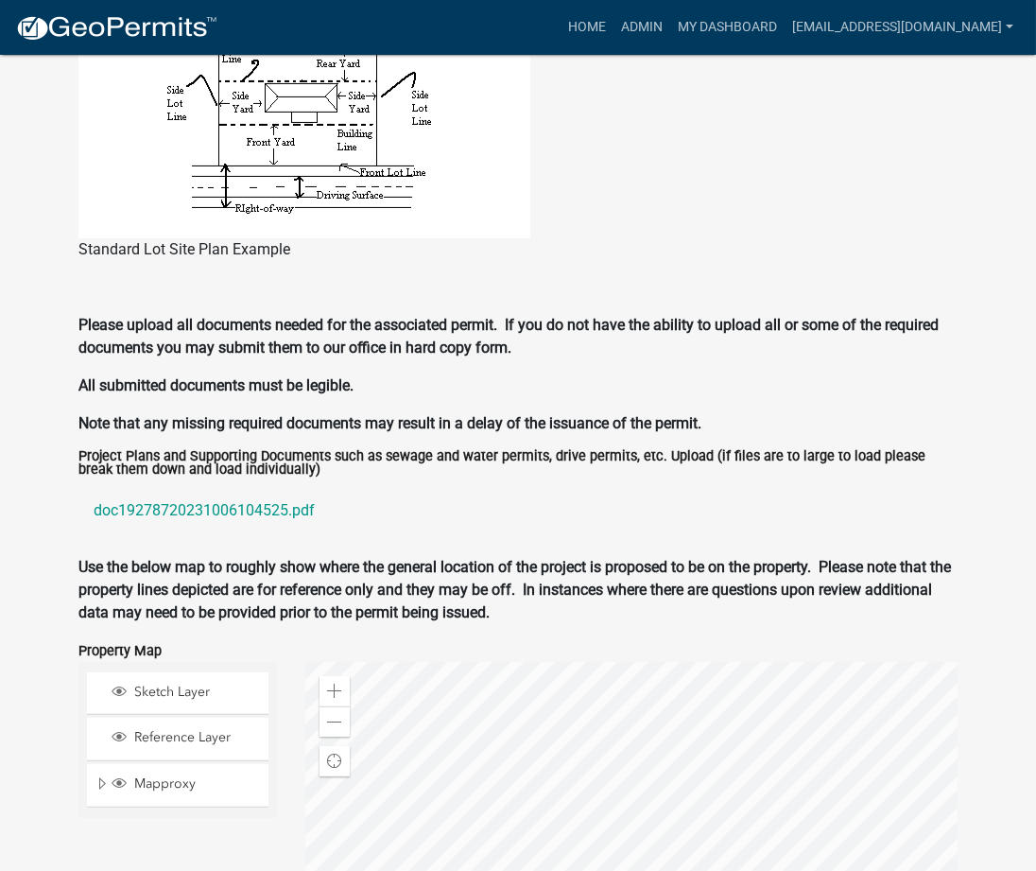
scroll to position [1680, 0]
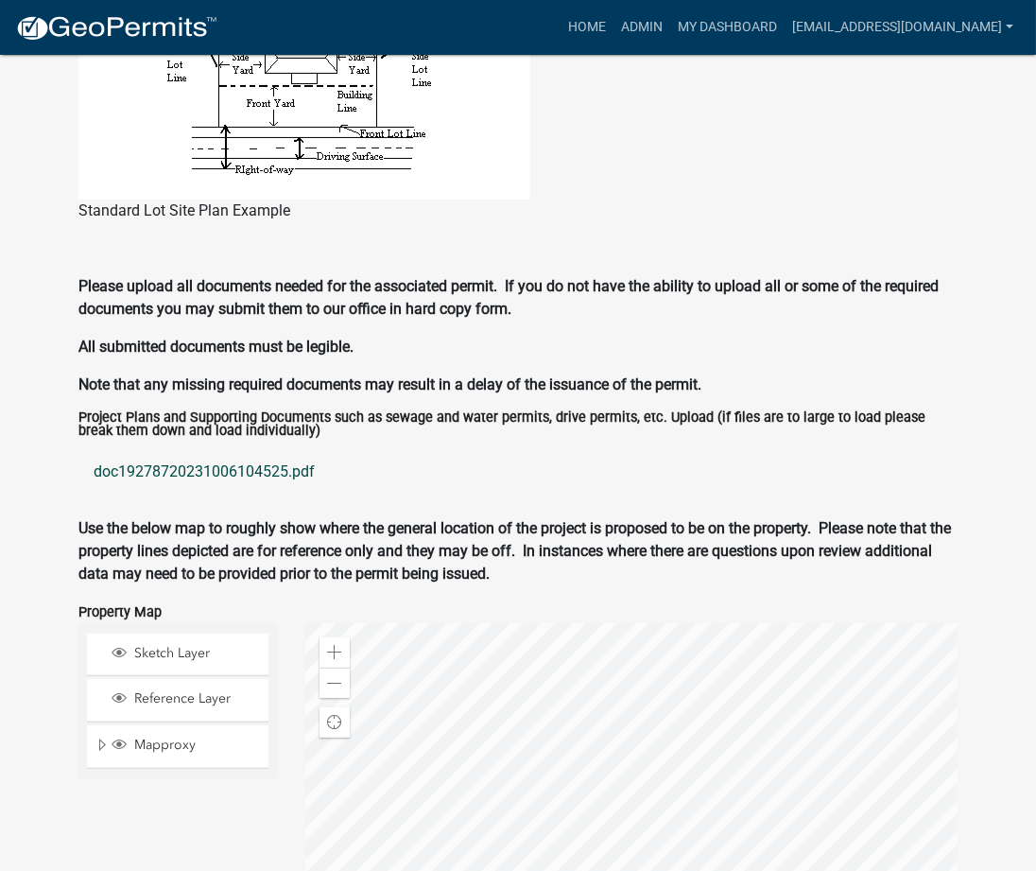
click at [201, 470] on link "doc19278720231006104525.pdf" at bounding box center [517, 471] width 879 height 45
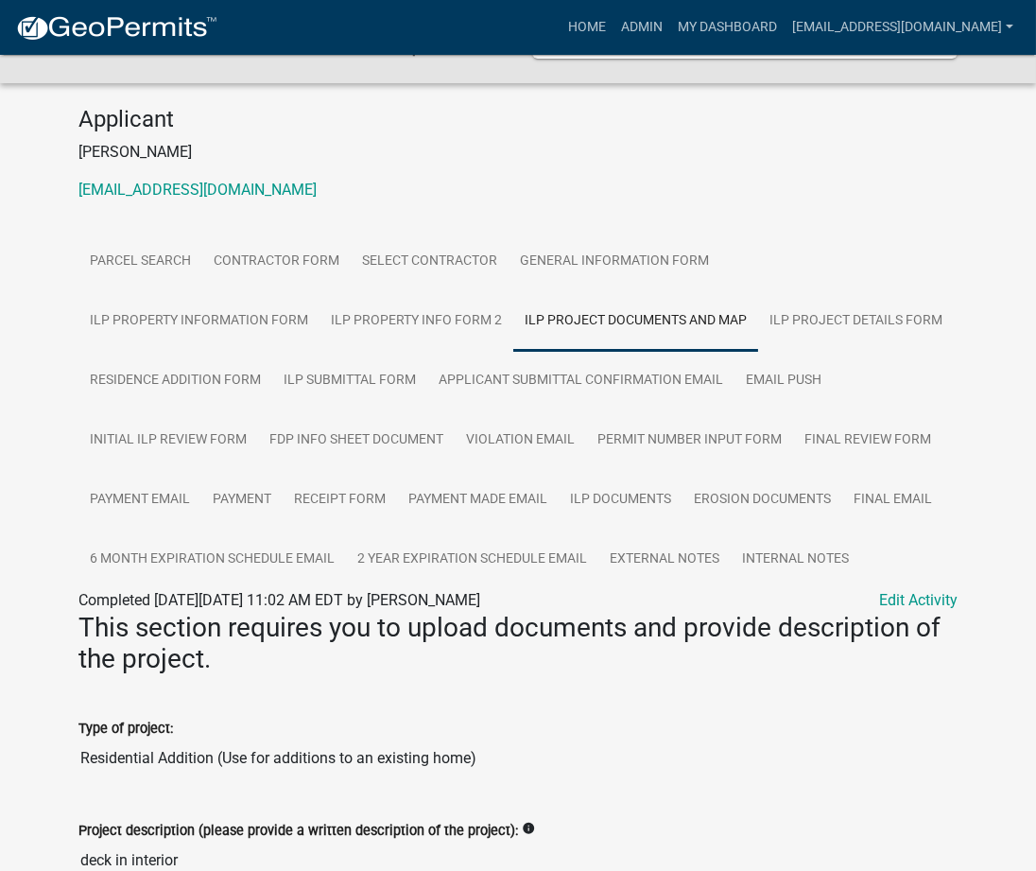
scroll to position [0, 0]
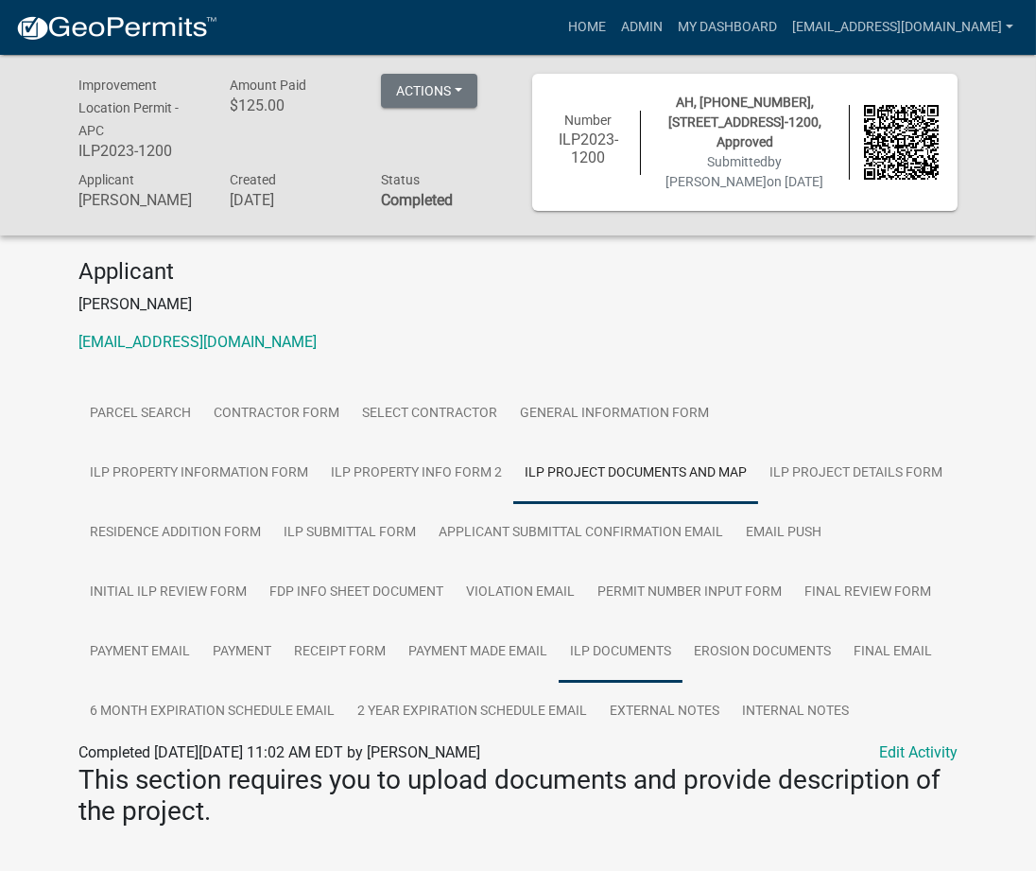
click at [559, 647] on link "ILP Documents" at bounding box center [621, 652] width 124 height 61
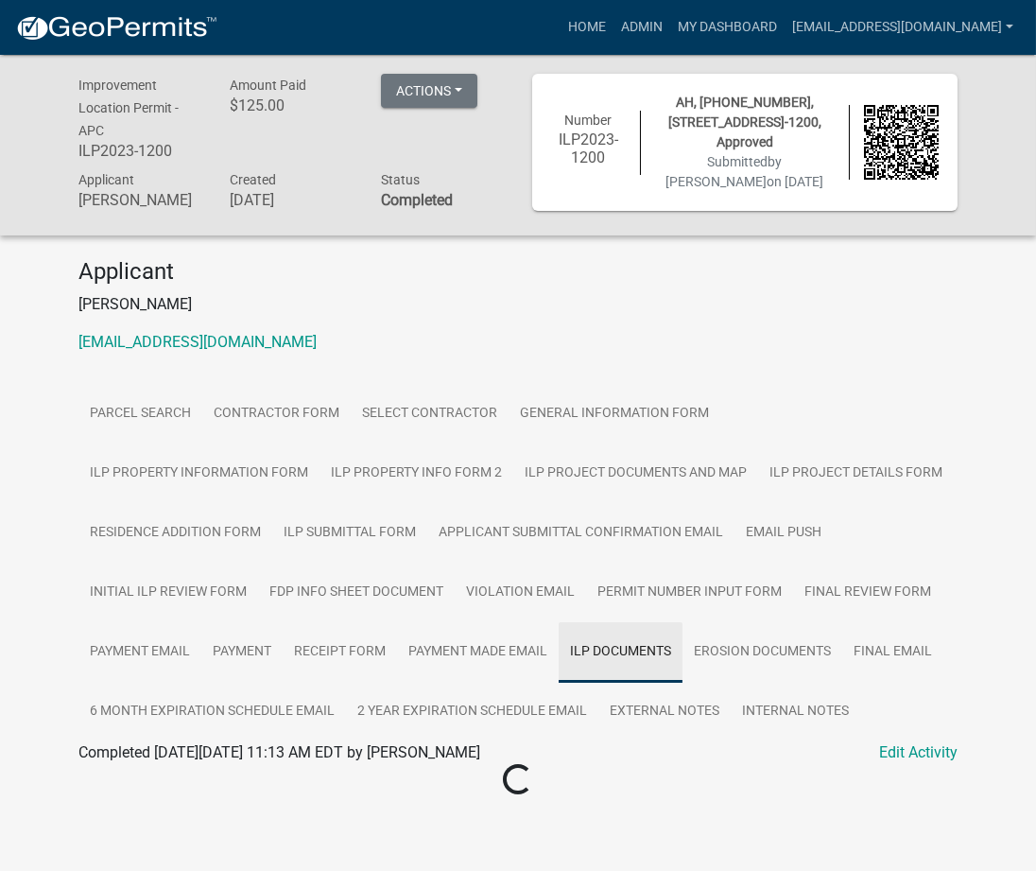
scroll to position [55, 0]
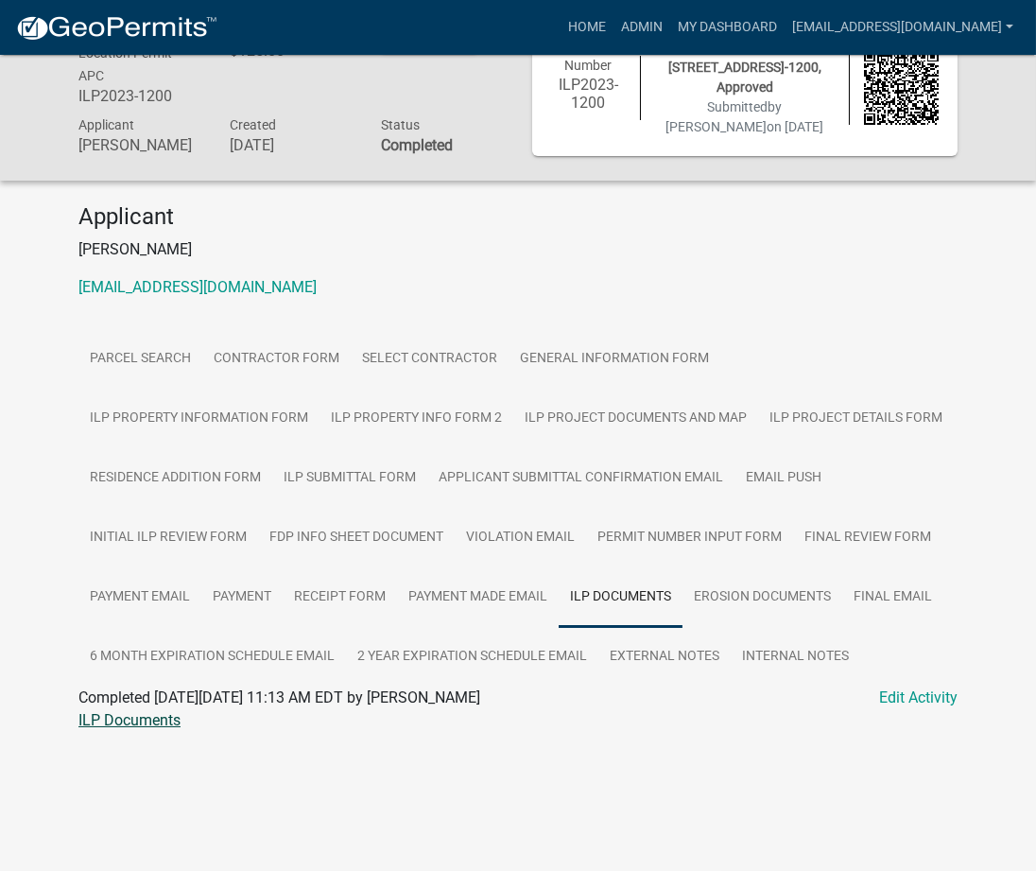
click at [144, 723] on link "ILP Documents" at bounding box center [129, 720] width 102 height 18
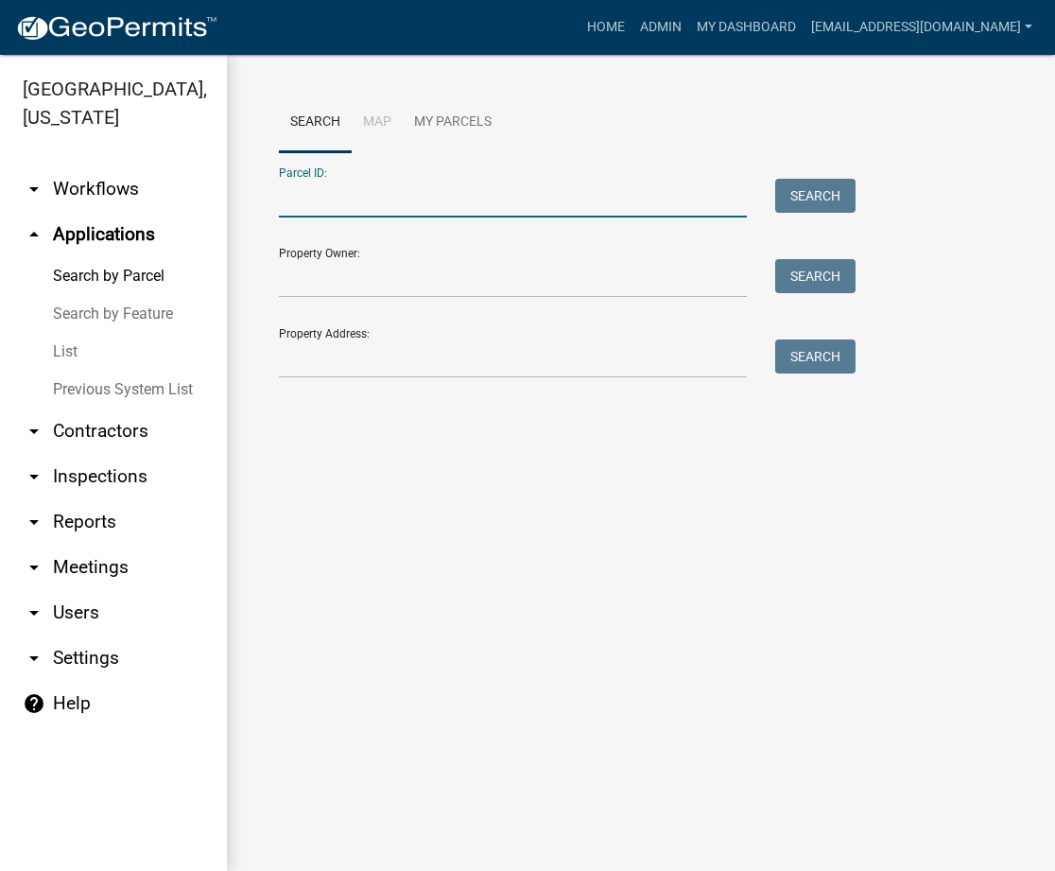
click at [342, 210] on input "Parcel ID:" at bounding box center [513, 198] width 468 height 39
paste input "[PHONE_NUMBER]"
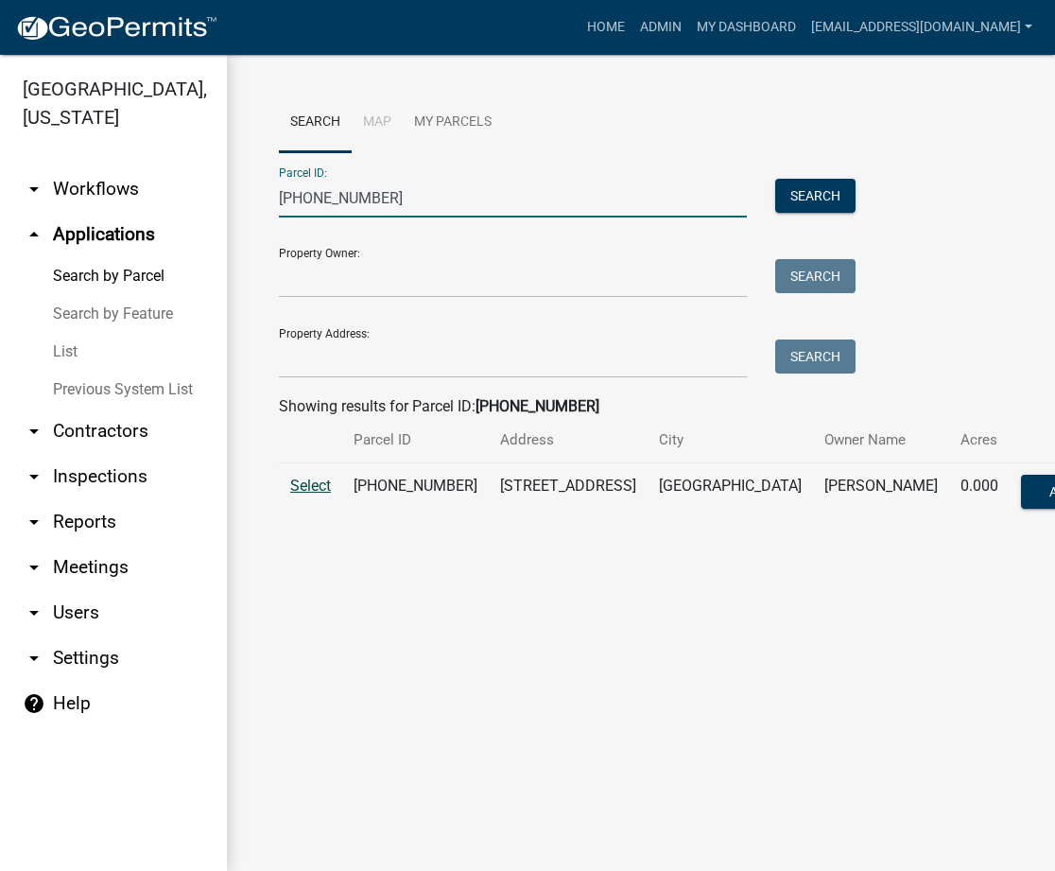
type input "[PHONE_NUMBER]"
click at [305, 480] on span "Select" at bounding box center [310, 486] width 41 height 18
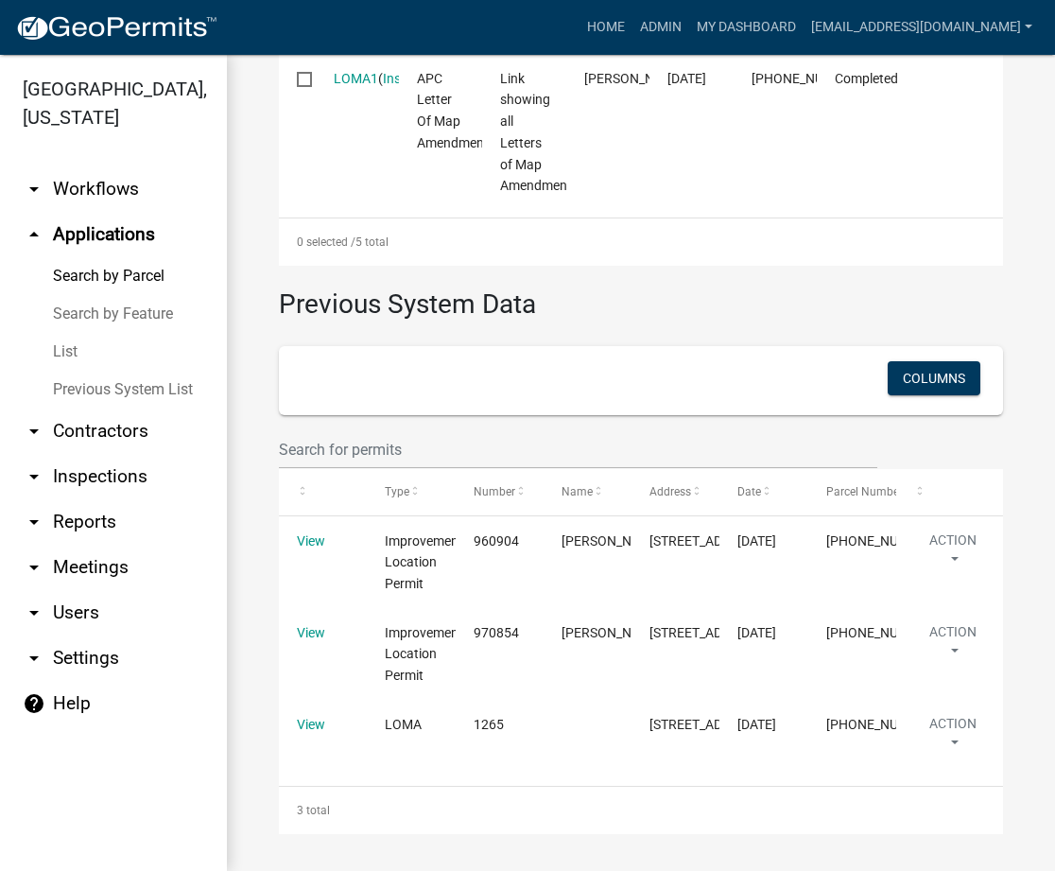
scroll to position [1504, 0]
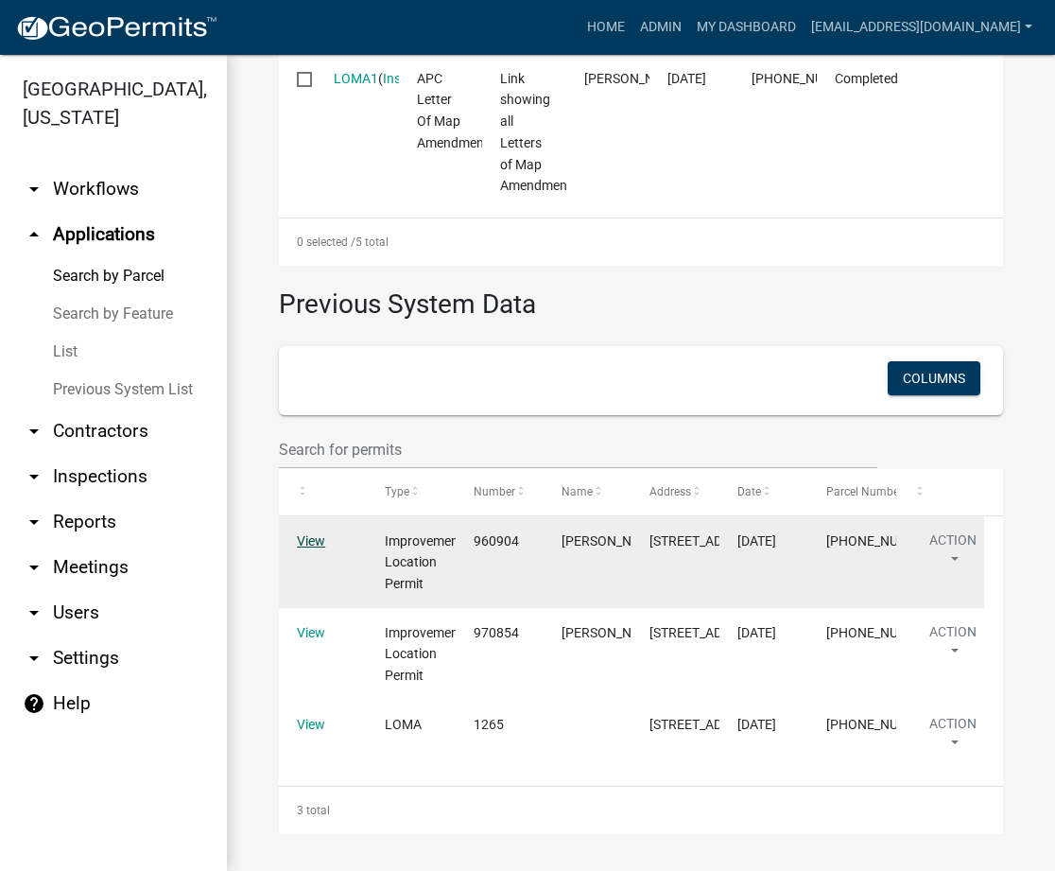
click at [301, 533] on link "View" at bounding box center [311, 540] width 28 height 15
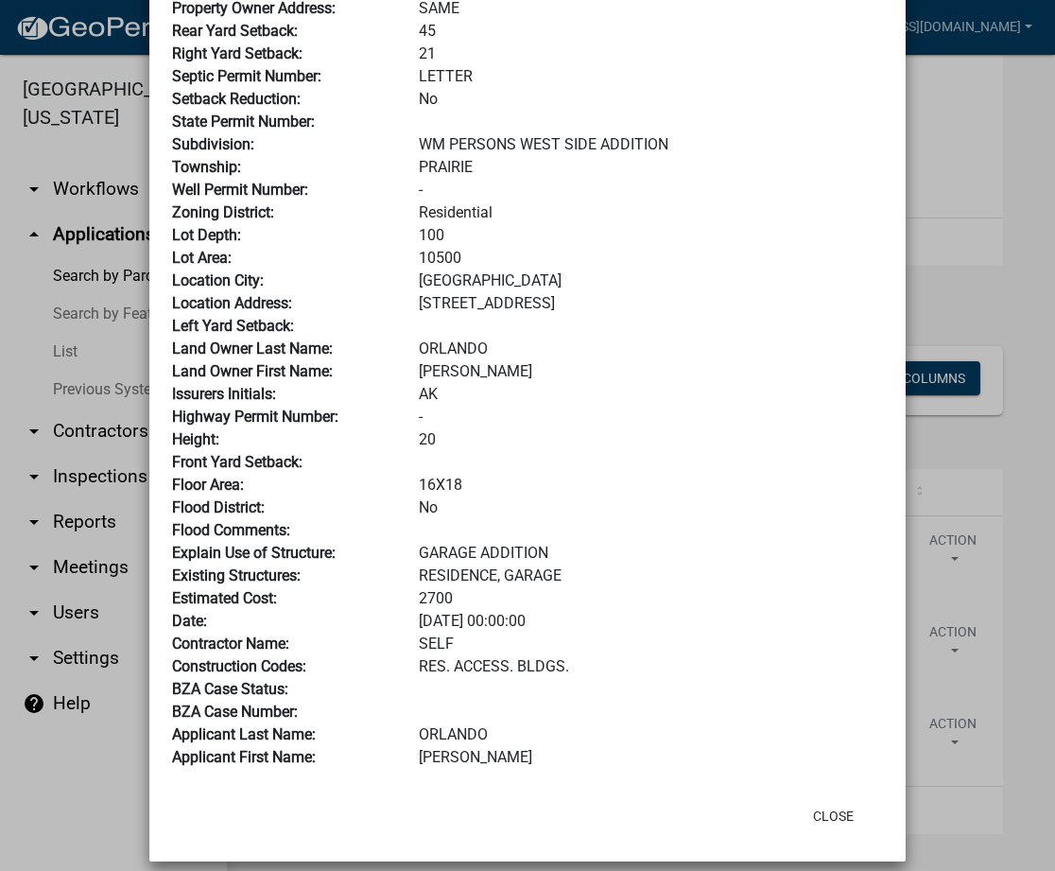
scroll to position [335, 0]
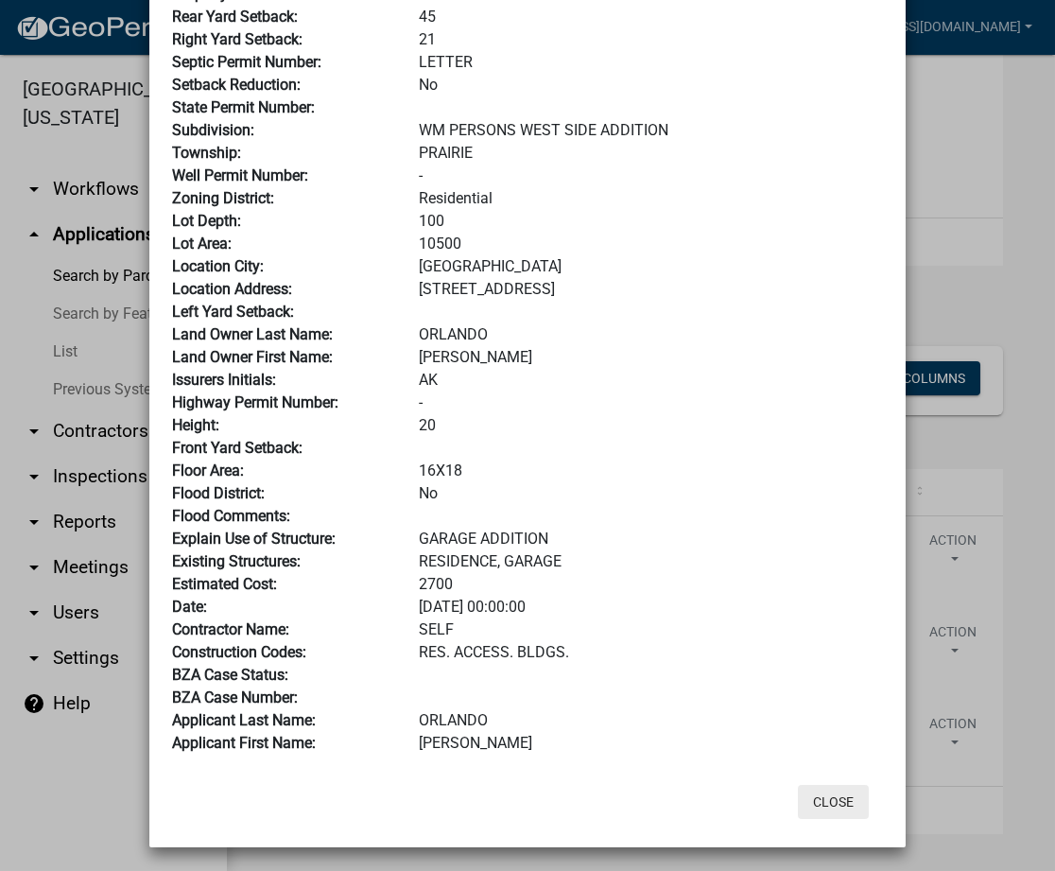
click at [819, 800] on button "Close" at bounding box center [833, 802] width 71 height 34
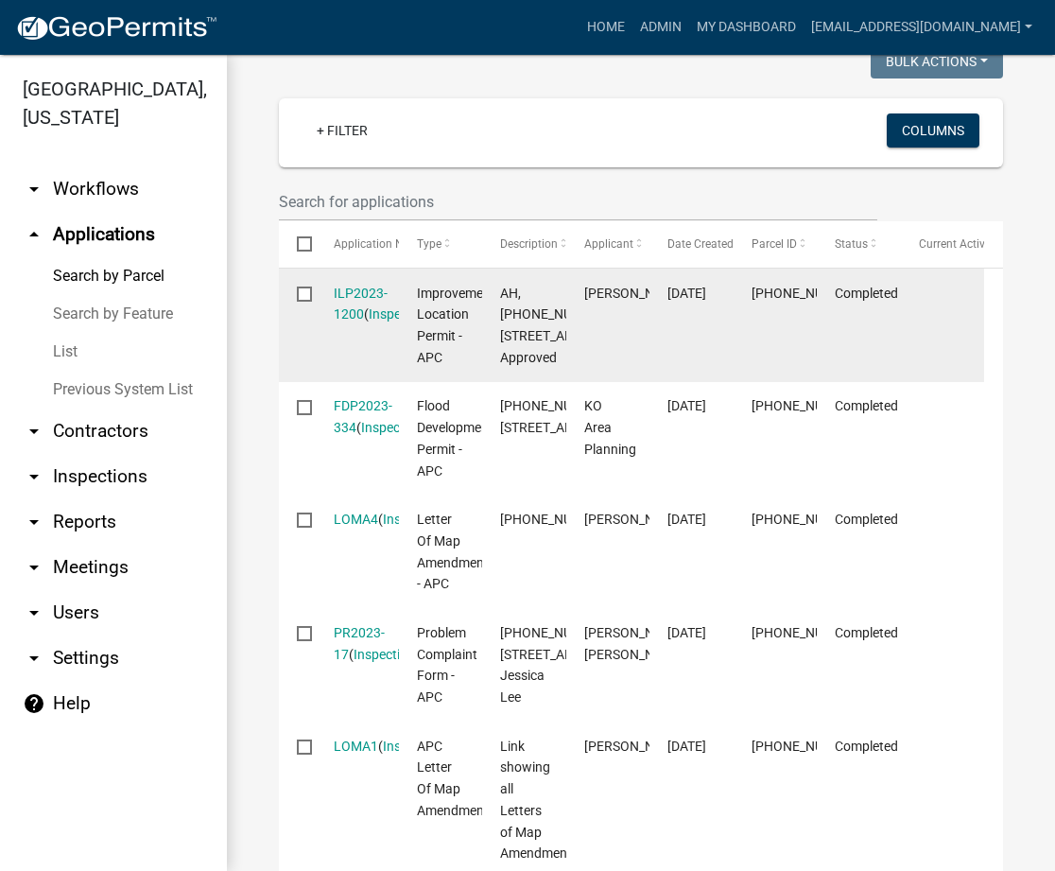
scroll to position [0, 0]
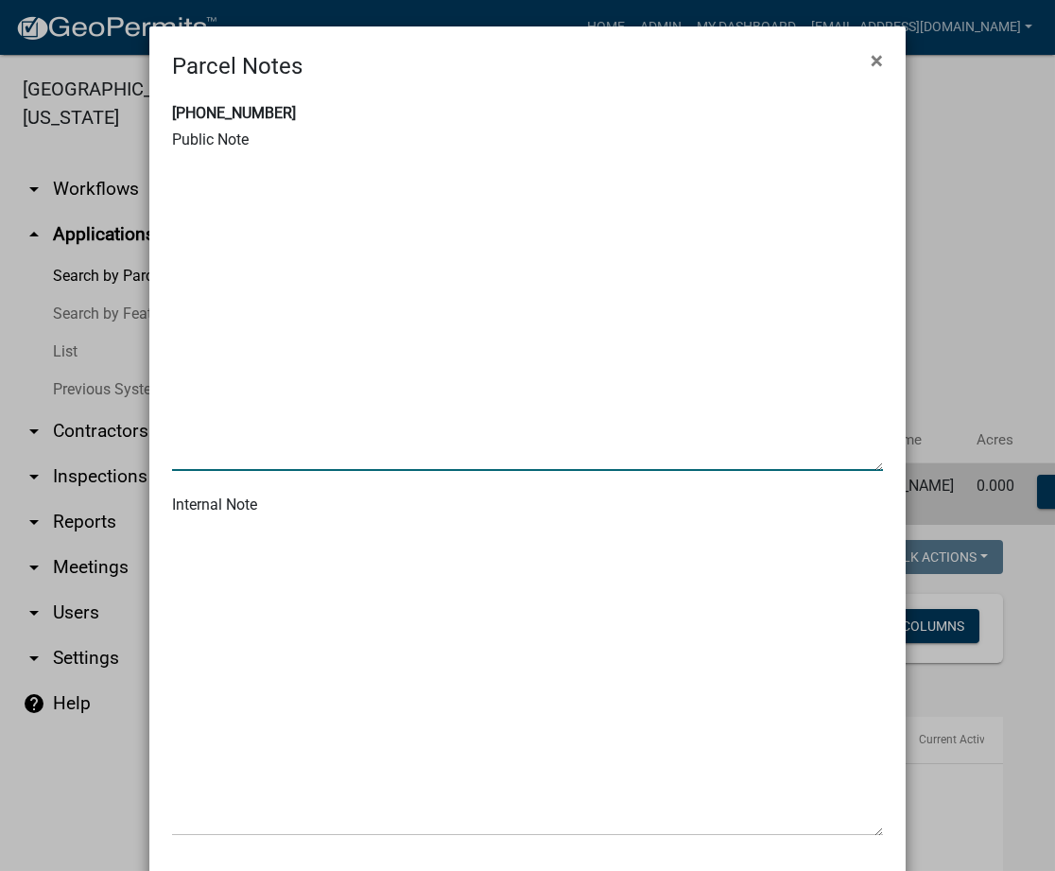
click at [352, 218] on textarea at bounding box center [527, 313] width 711 height 316
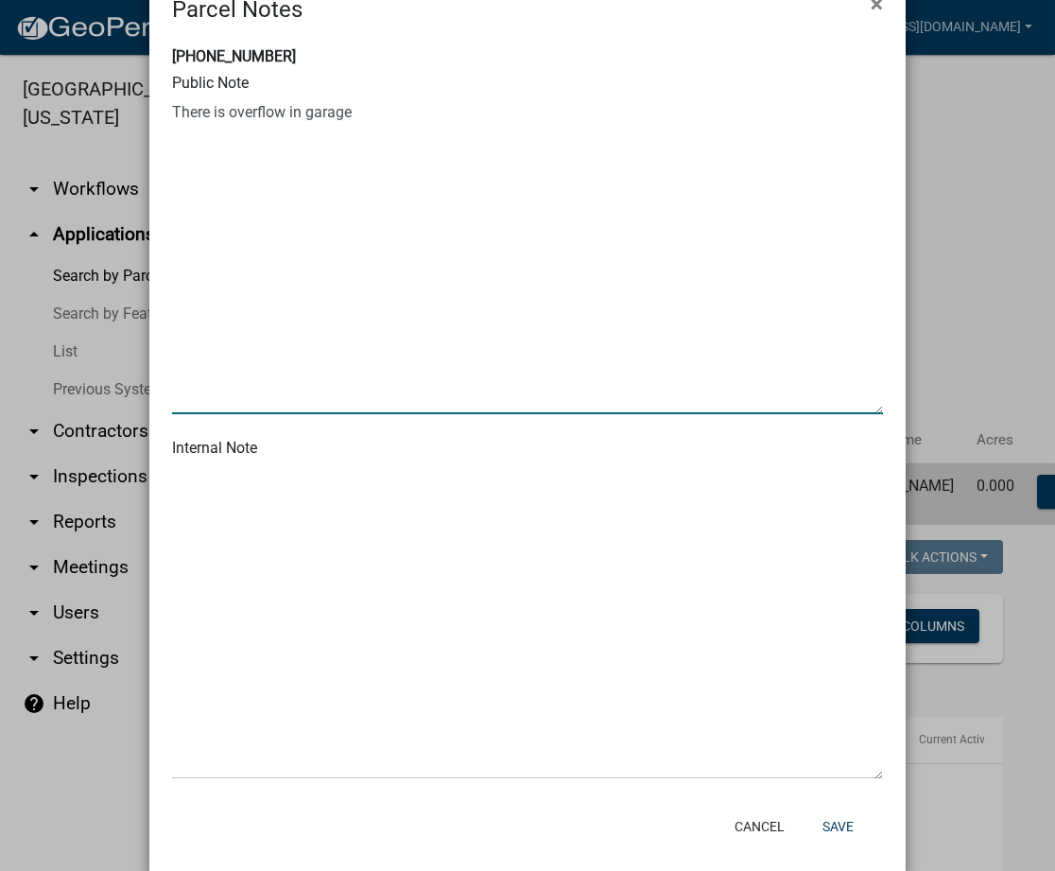
scroll to position [83, 0]
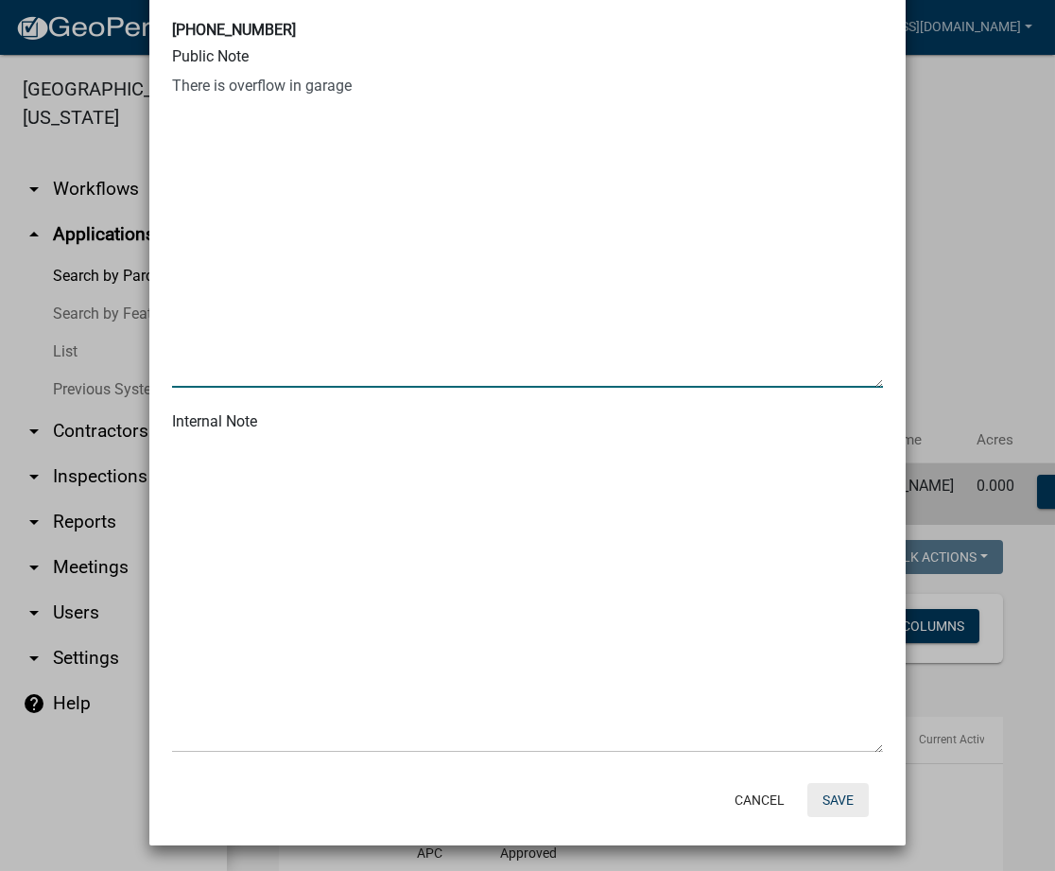
type textarea "There is overflow in garage"
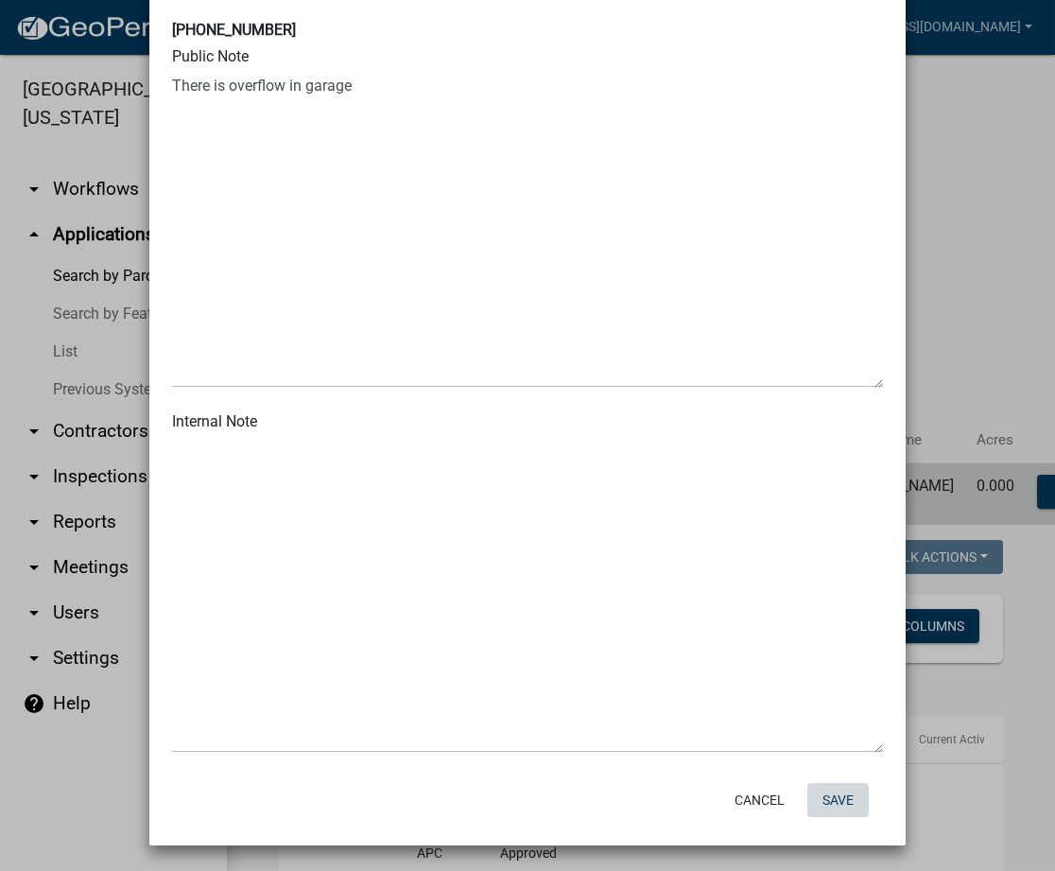
click at [839, 789] on button "Save" at bounding box center [838, 800] width 61 height 34
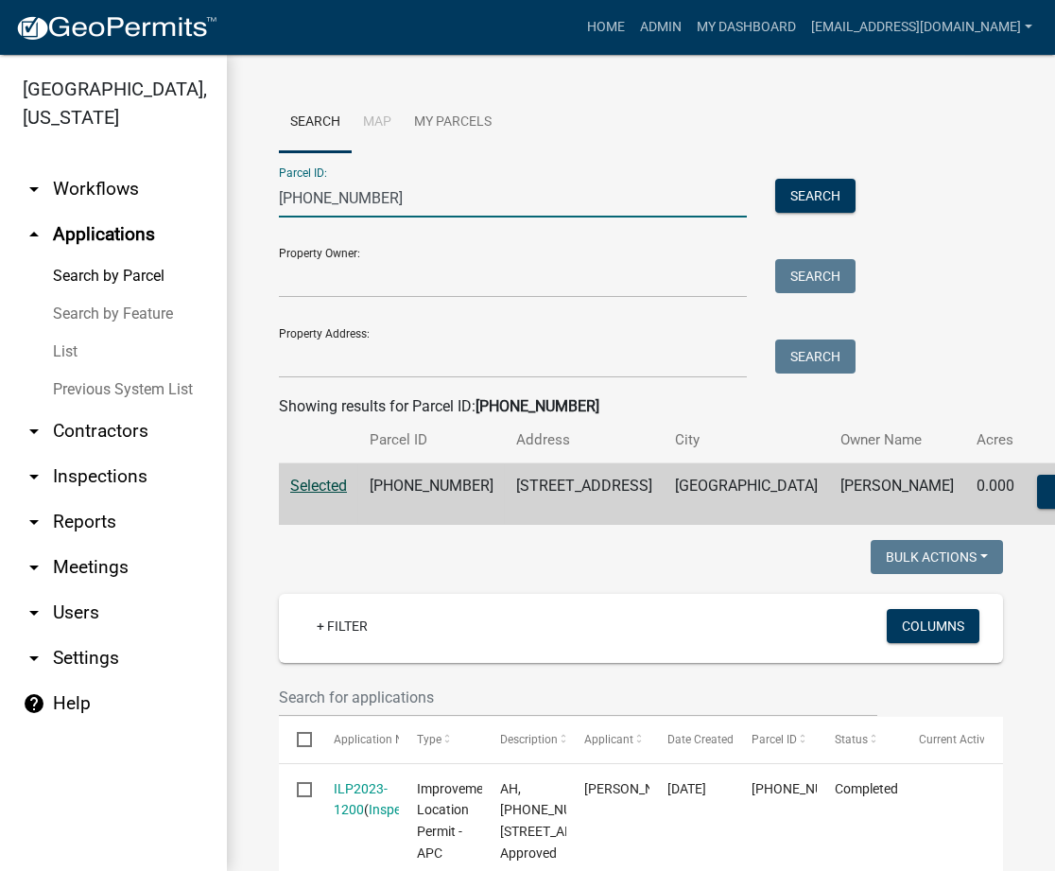
click at [325, 200] on input "021-122-050" at bounding box center [513, 198] width 468 height 39
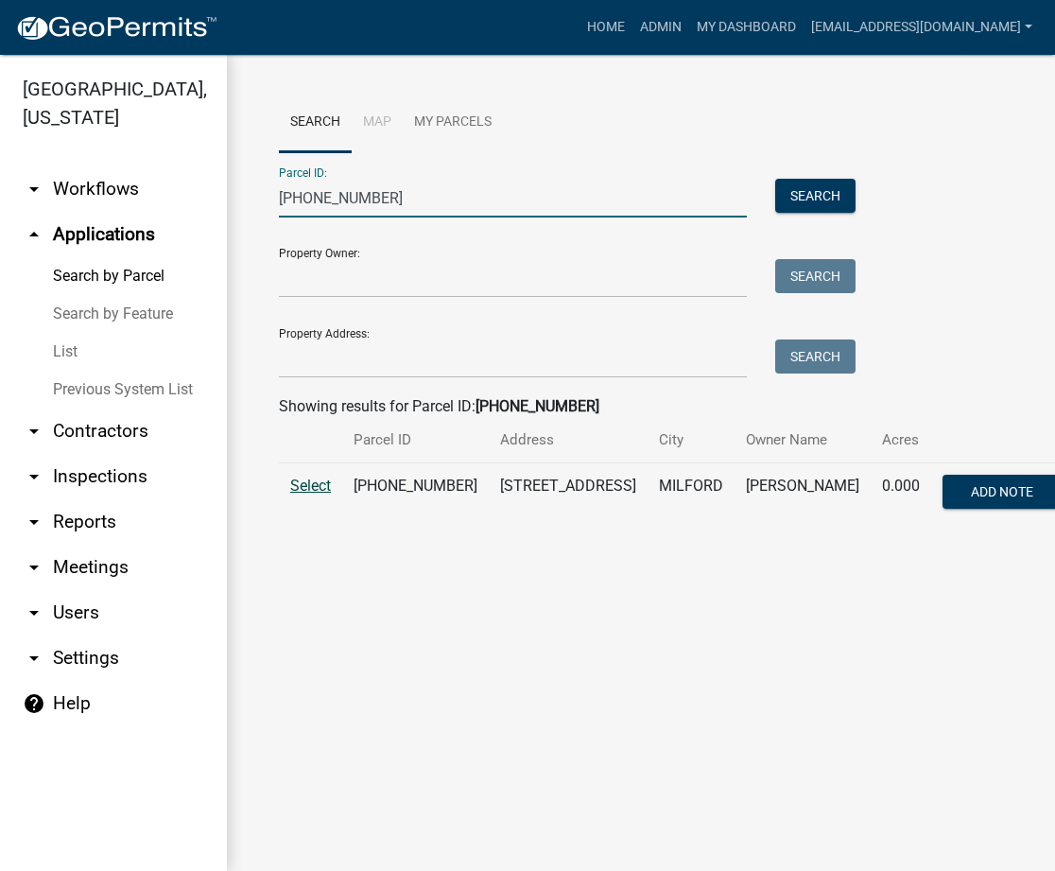
type input "020-032-077"
click at [321, 486] on span "Select" at bounding box center [310, 486] width 41 height 18
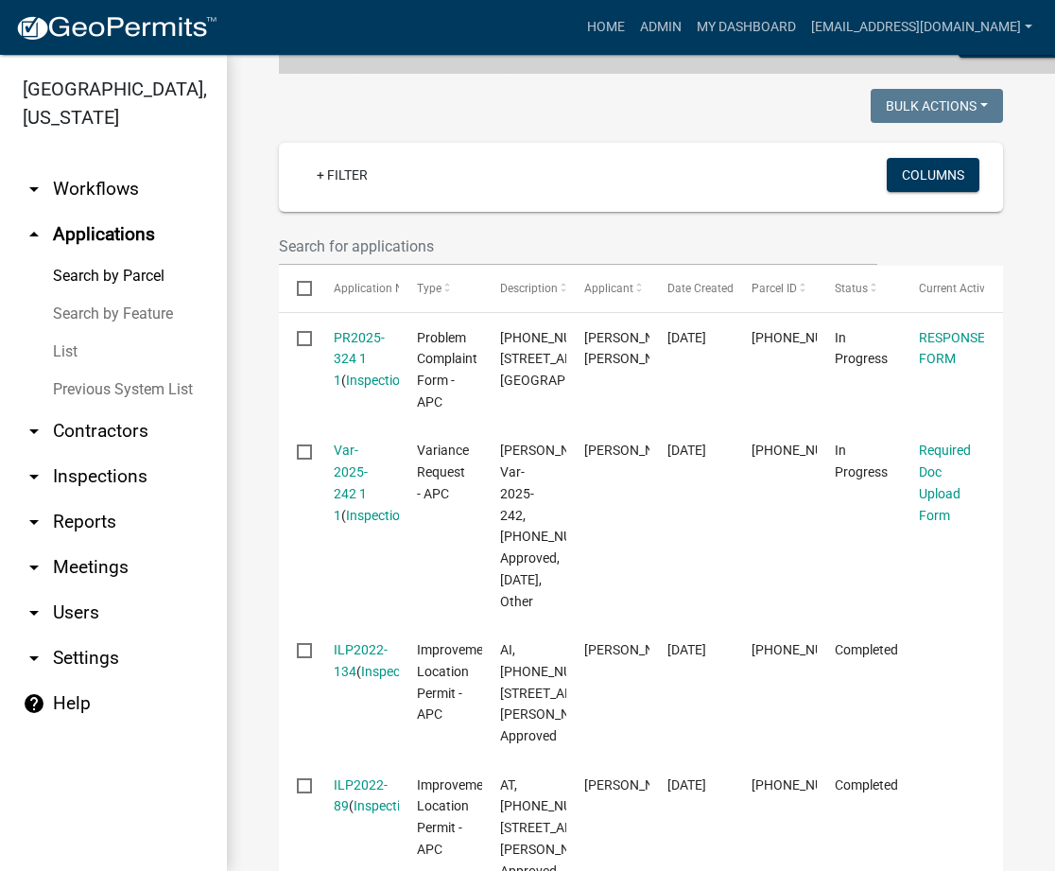
scroll to position [671, 0]
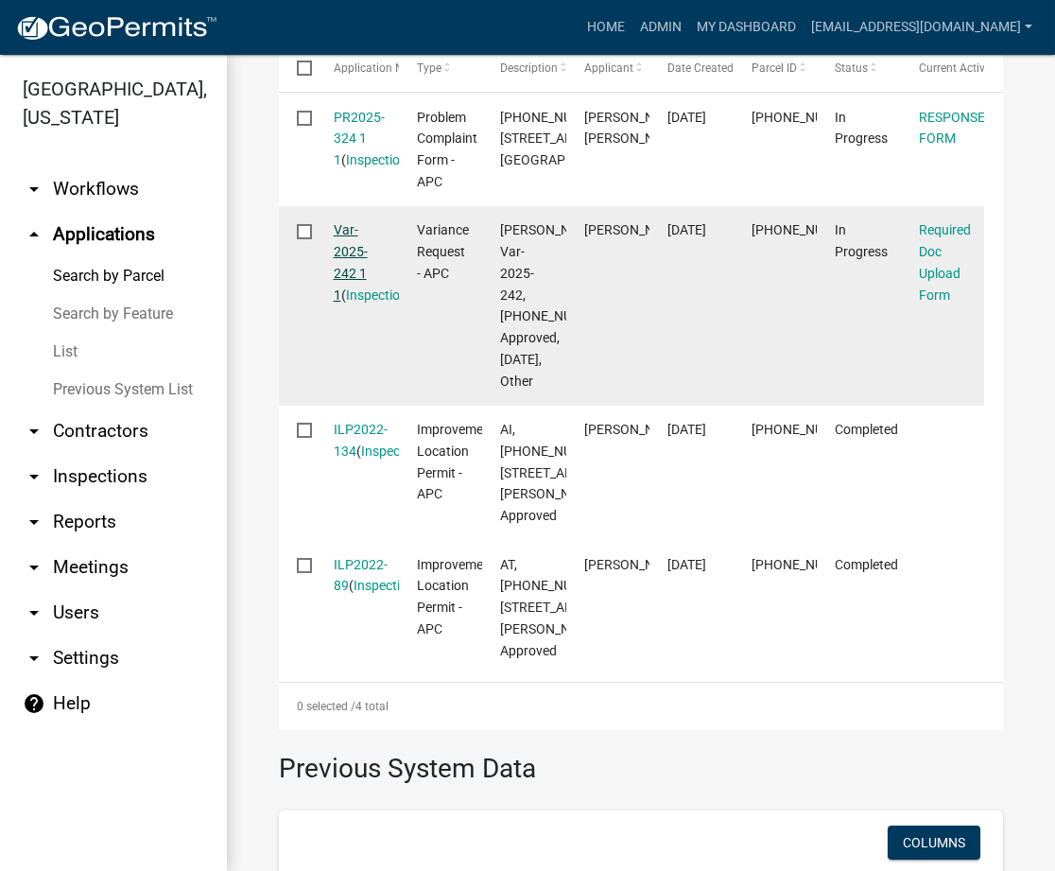
click at [342, 302] on link "Var-2025-242 1 1" at bounding box center [351, 261] width 34 height 79
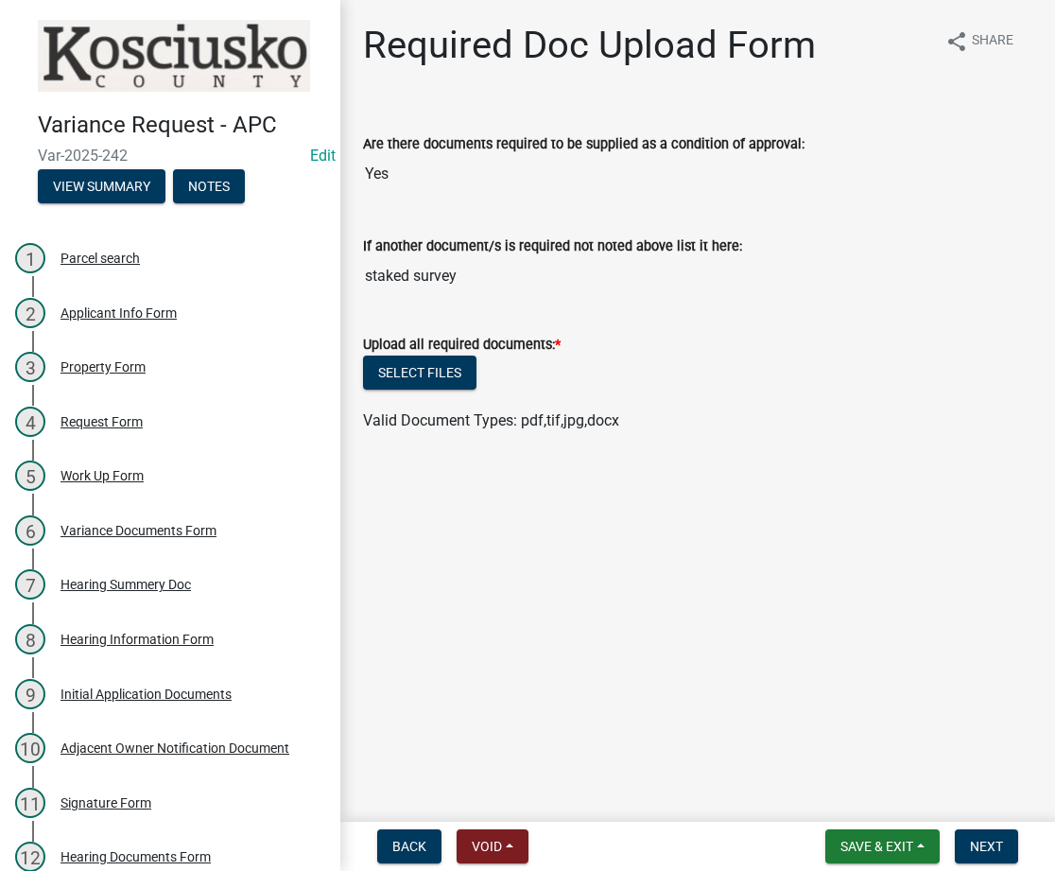
click at [654, 864] on nav "Back Void Withdraw Lock Expire Void Save & Exit Save Save & Exit Next" at bounding box center [697, 846] width 715 height 49
click at [650, 856] on div "Back Void Withdraw Lock Expire Void Save & Exit Save Save & Exit Next" at bounding box center [698, 846] width 685 height 34
click at [640, 860] on div "Back Void Withdraw Lock Expire Void Save & Exit Save Save & Exit Next" at bounding box center [698, 846] width 685 height 34
click at [862, 839] on span "Save & Exit" at bounding box center [877, 846] width 73 height 15
click at [857, 793] on button "Save & Exit" at bounding box center [864, 796] width 151 height 45
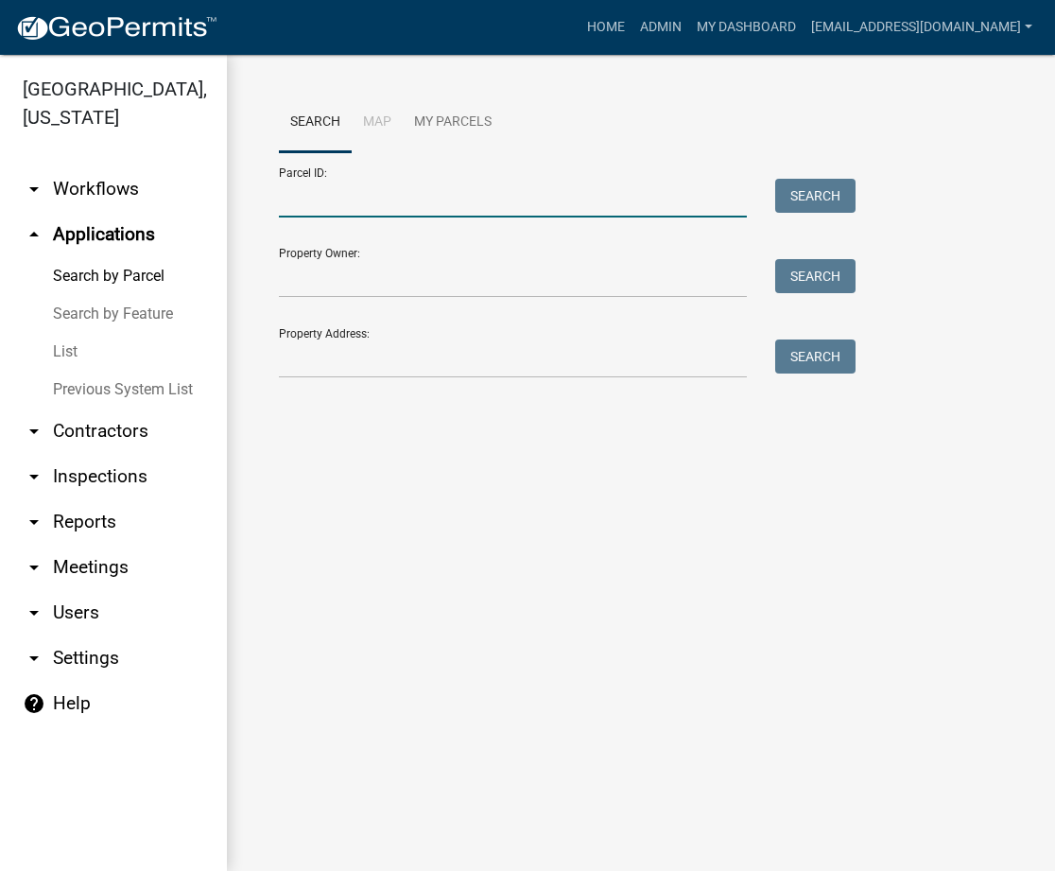
click at [343, 201] on input "Parcel ID:" at bounding box center [513, 198] width 468 height 39
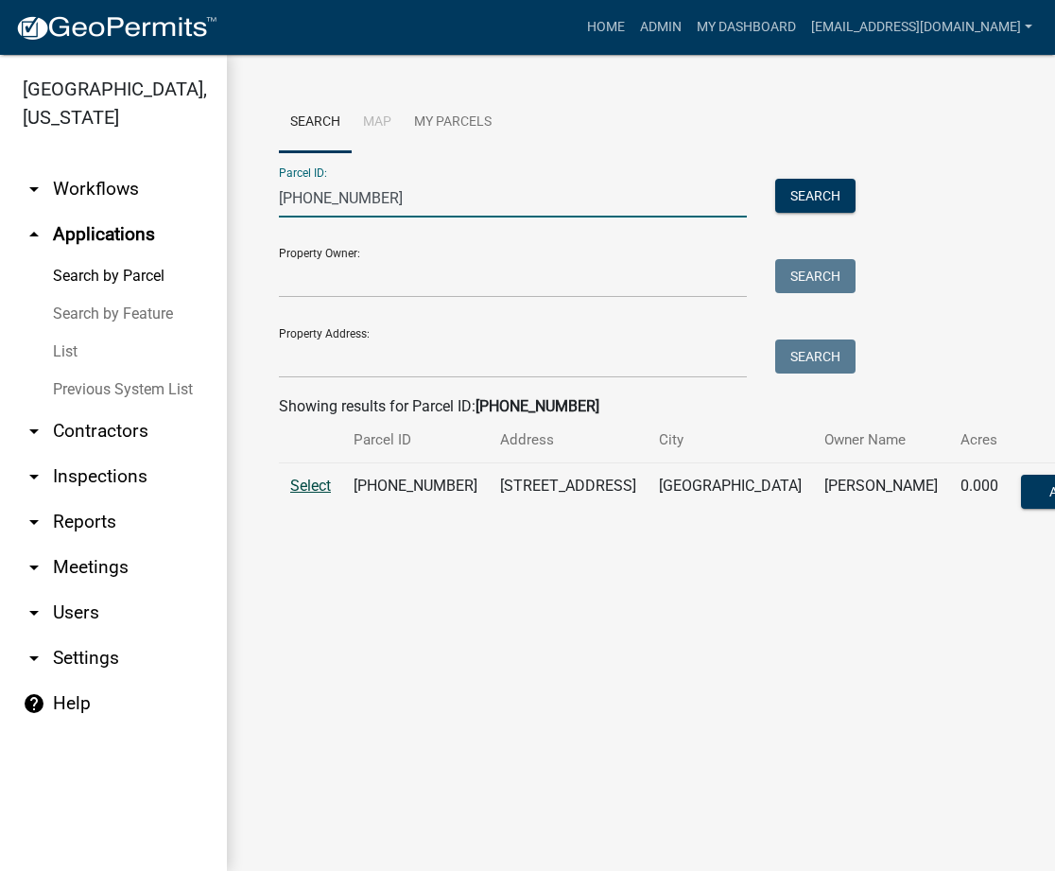
type input "007-101-080"
click at [312, 482] on span "Select" at bounding box center [310, 486] width 41 height 18
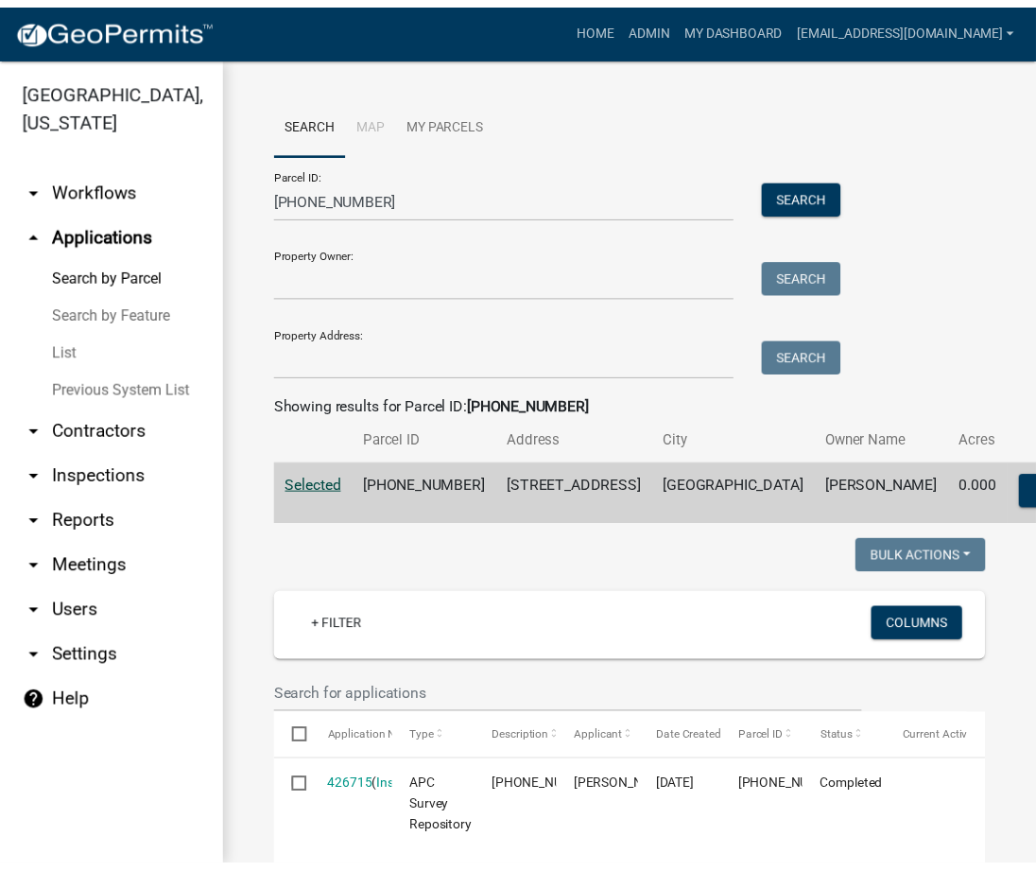
scroll to position [336, 0]
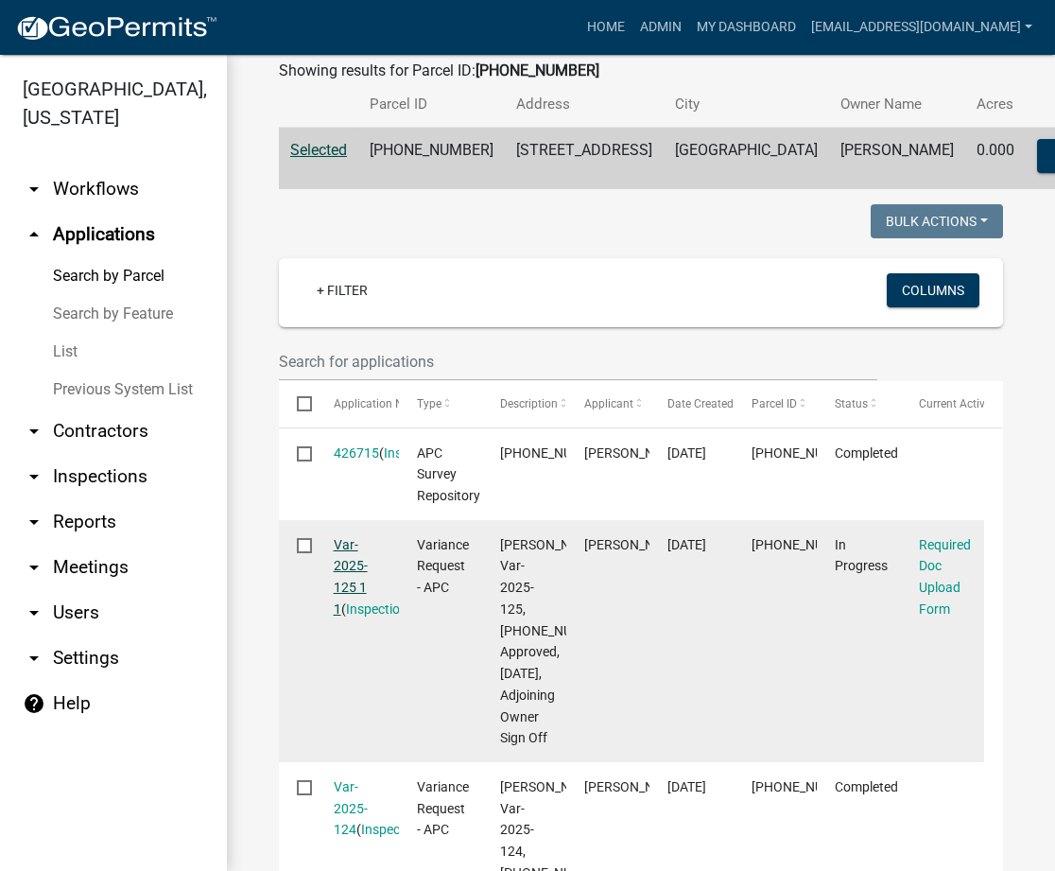
click at [351, 597] on link "Var-2025-125 1 1" at bounding box center [351, 576] width 34 height 79
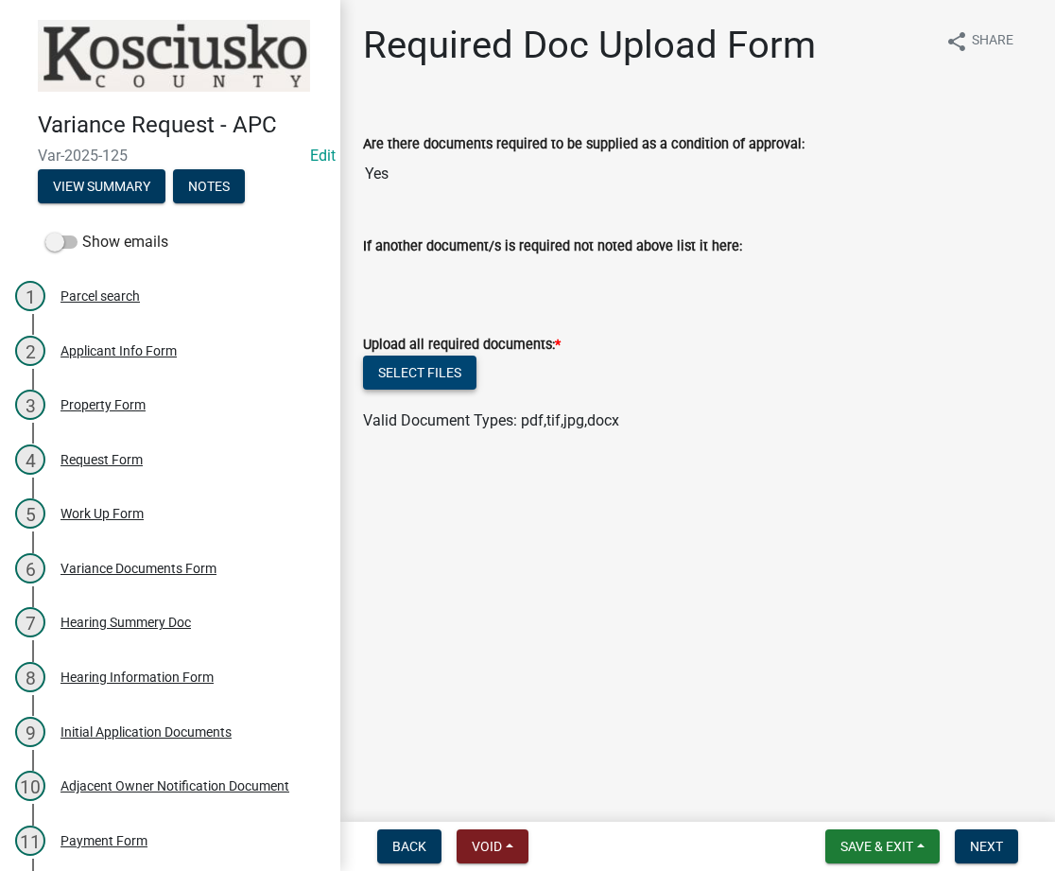
click at [423, 362] on button "Select files" at bounding box center [419, 373] width 113 height 34
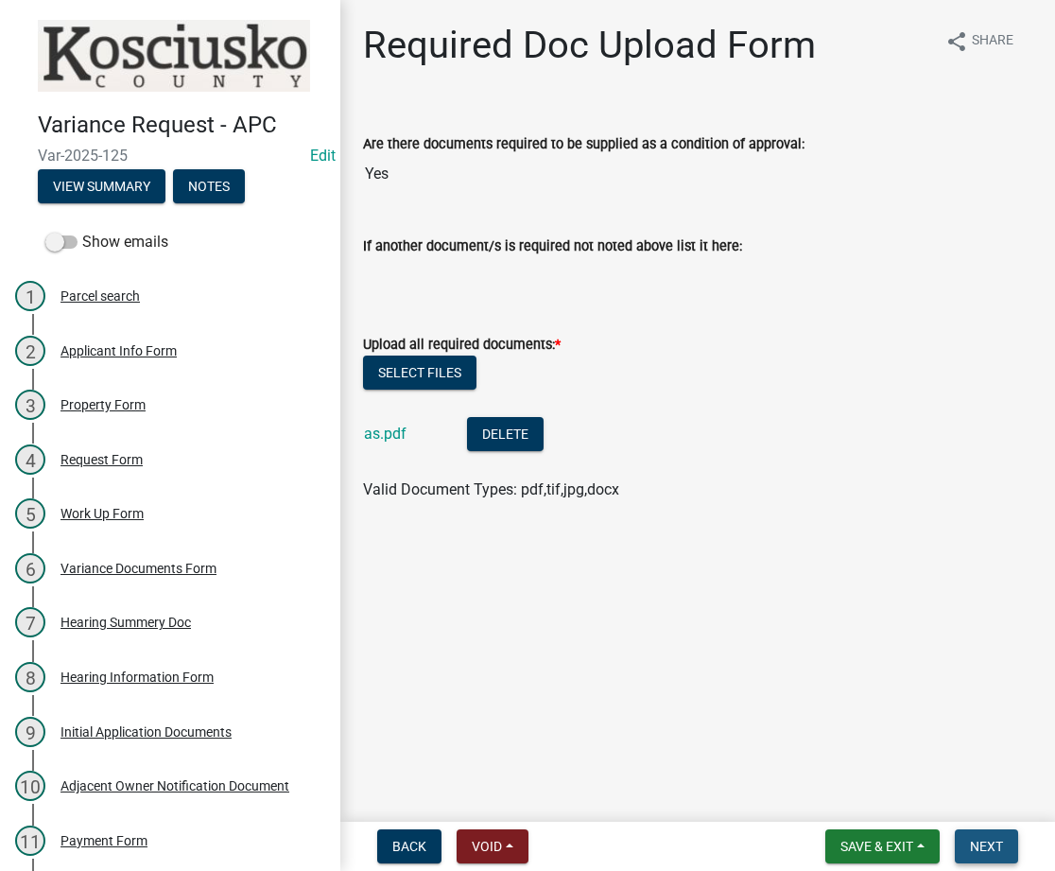
click at [985, 843] on span "Next" at bounding box center [986, 846] width 33 height 15
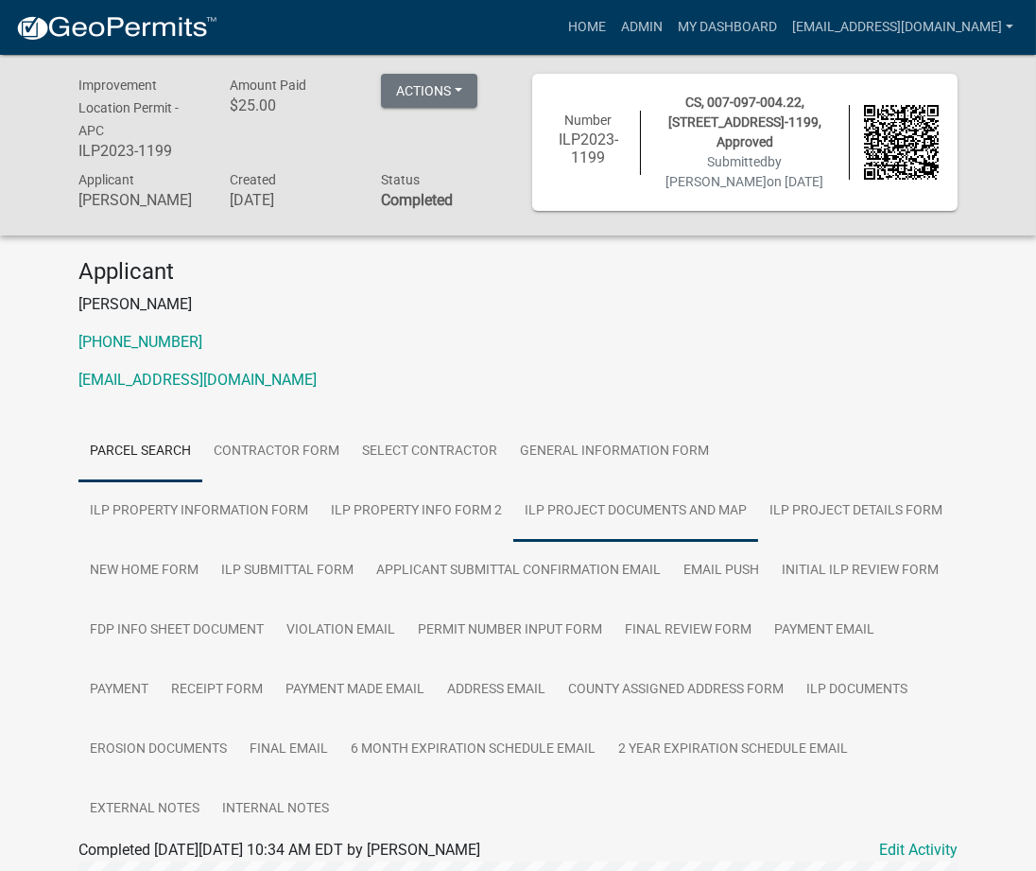
click at [513, 526] on link "ILP Project Documents and Map" at bounding box center [635, 511] width 245 height 61
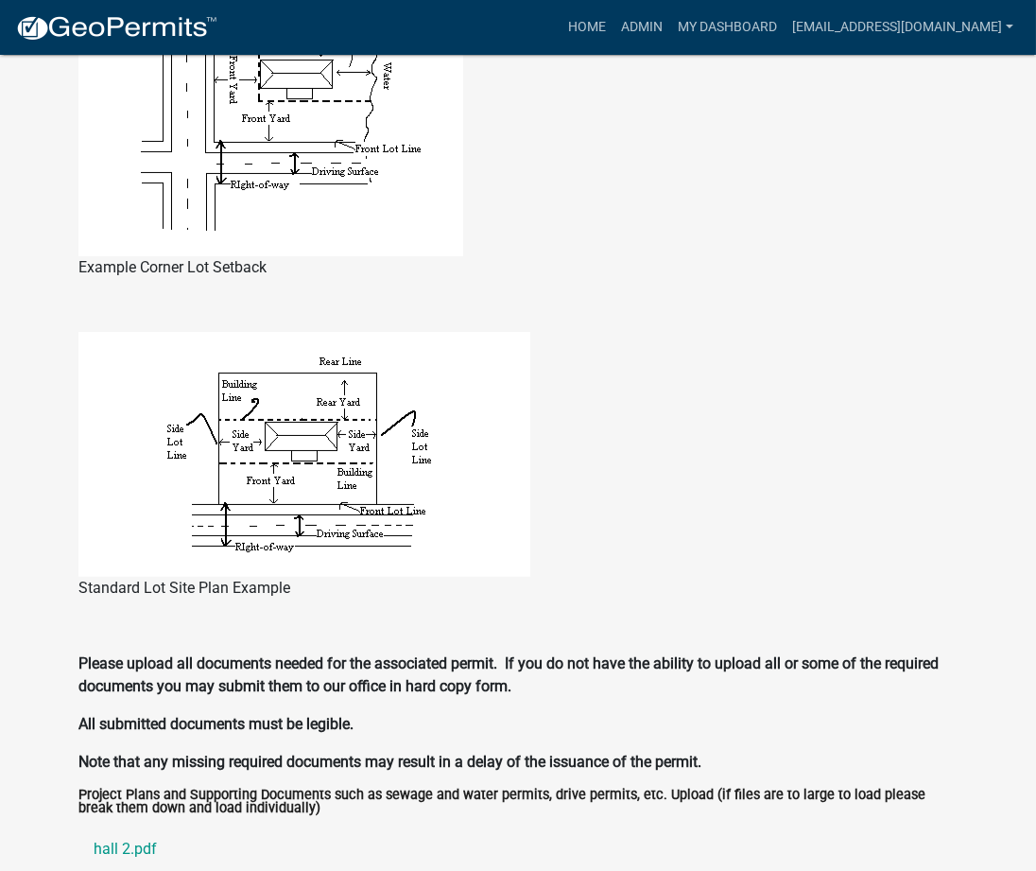
scroll to position [2073, 0]
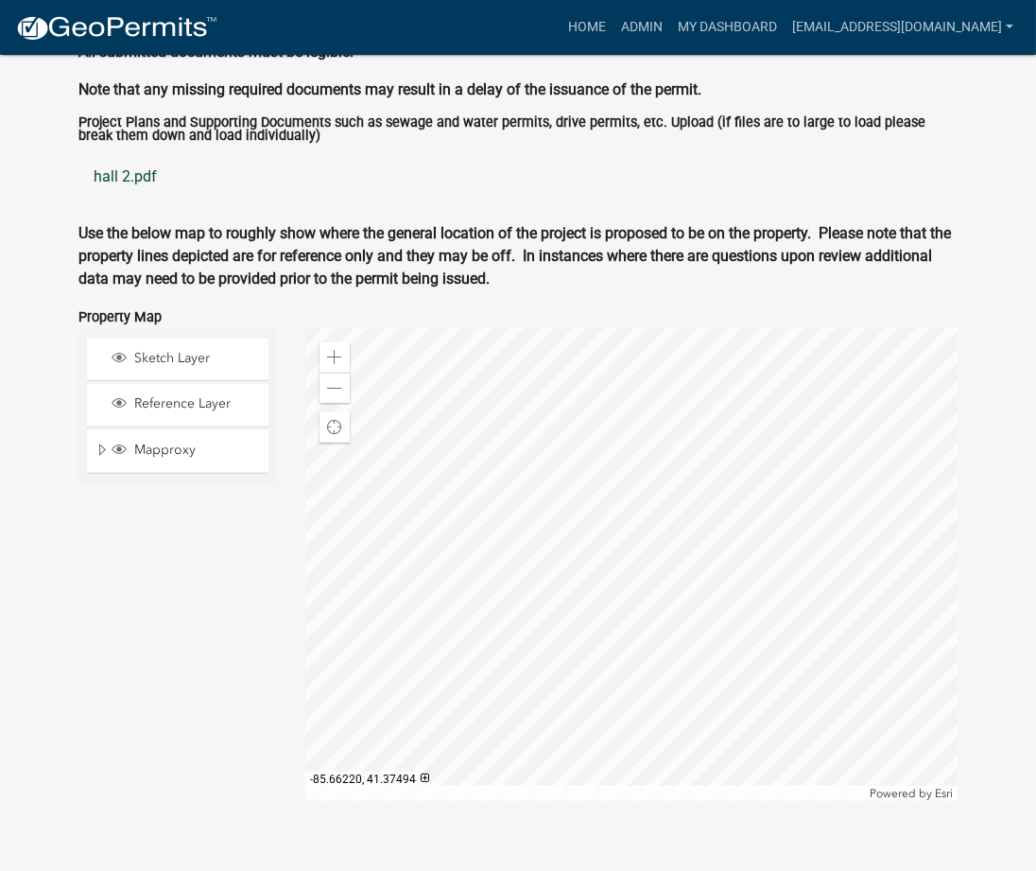
click at [112, 165] on link "hall 2.pdf" at bounding box center [517, 176] width 879 height 45
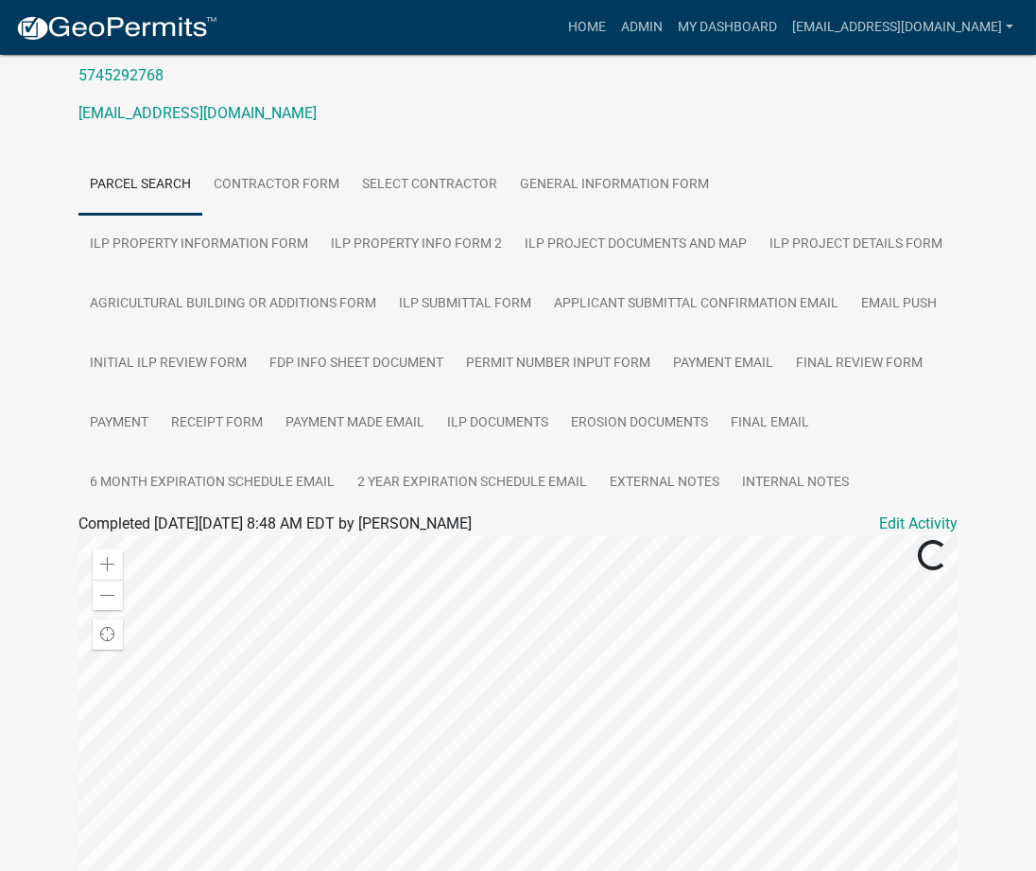
scroll to position [336, 0]
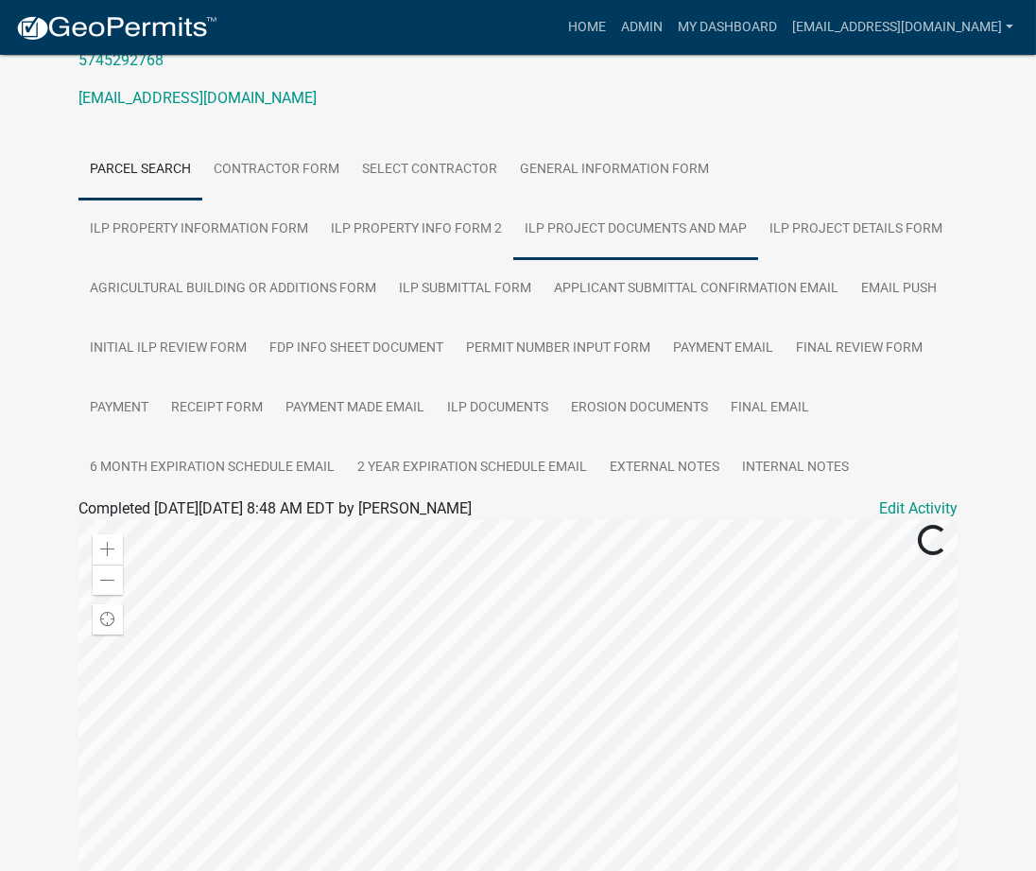
click at [513, 200] on link "ILP Project Documents and Map" at bounding box center [635, 230] width 245 height 61
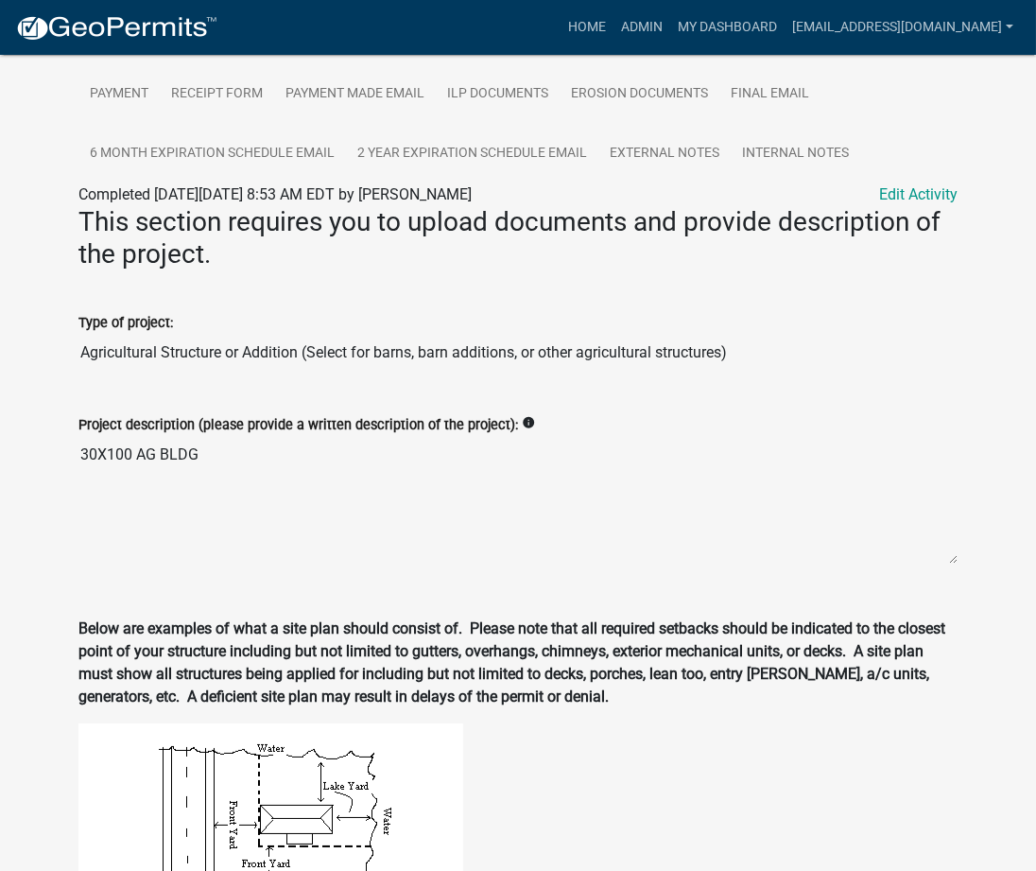
scroll to position [732, 0]
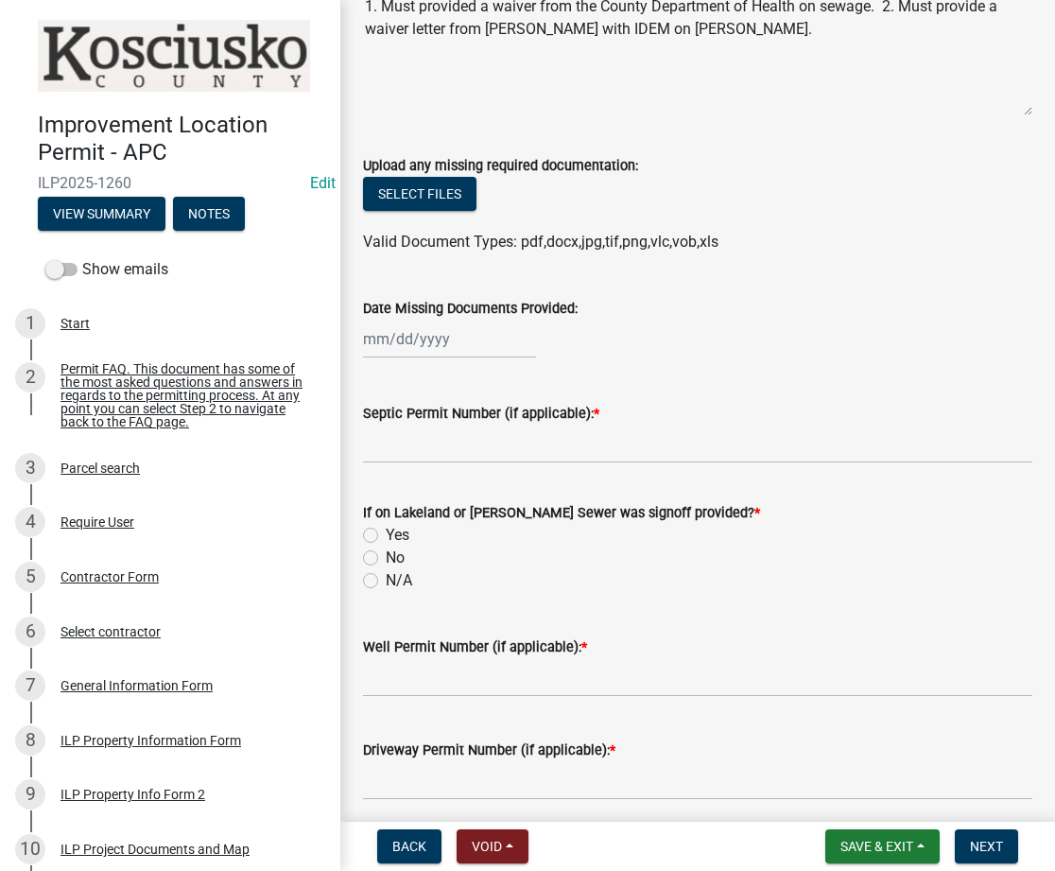
scroll to position [671, 0]
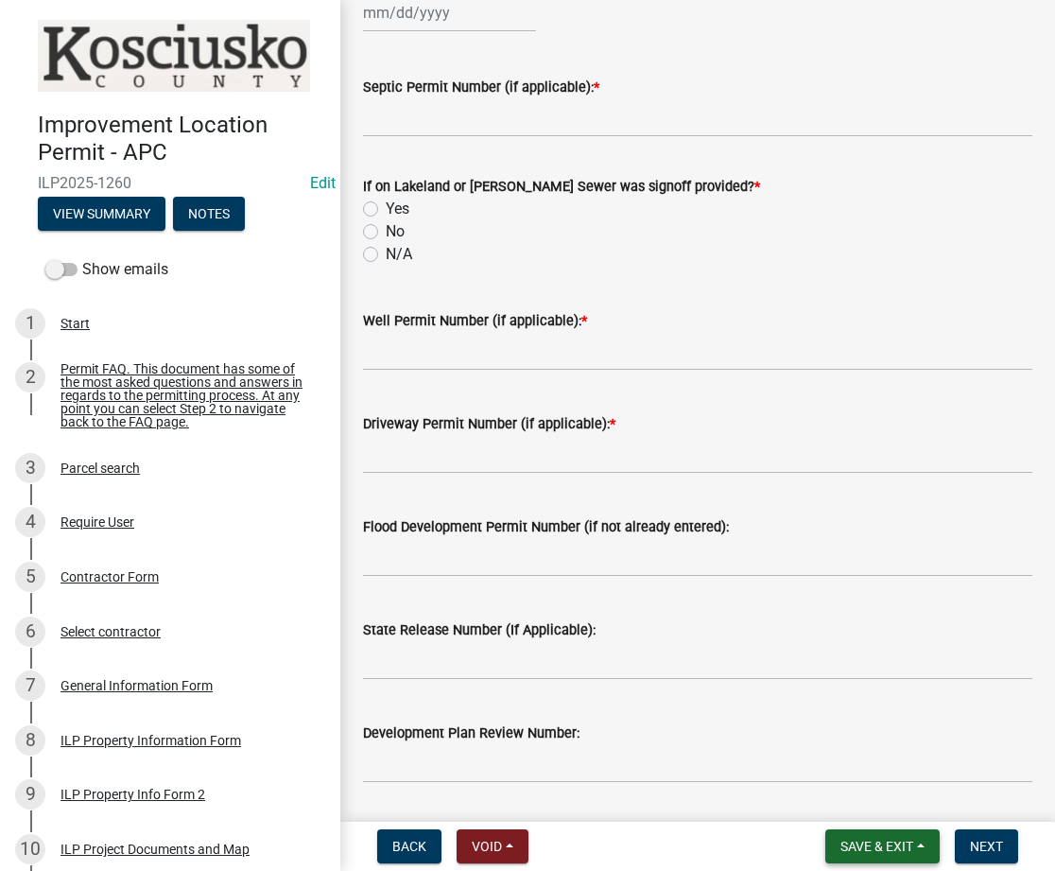
click at [841, 847] on span "Save & Exit" at bounding box center [877, 846] width 73 height 15
click at [844, 817] on button "Save & Exit" at bounding box center [864, 796] width 151 height 45
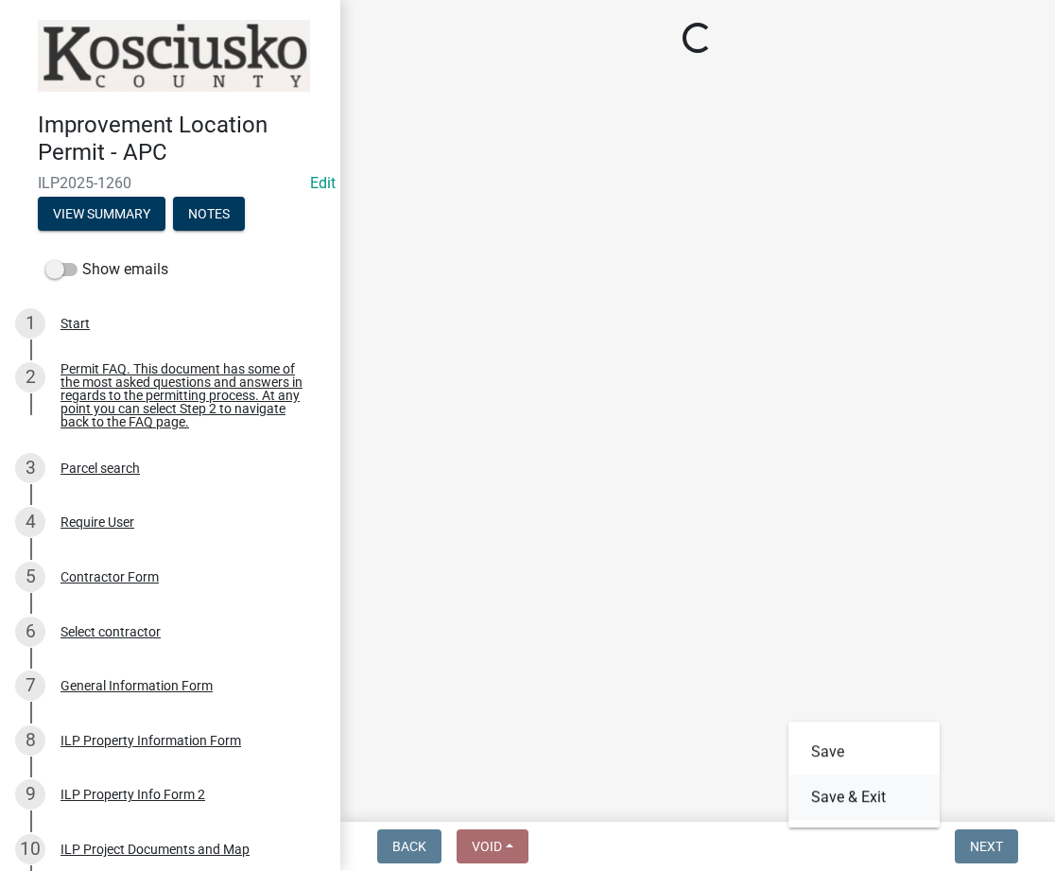
scroll to position [0, 0]
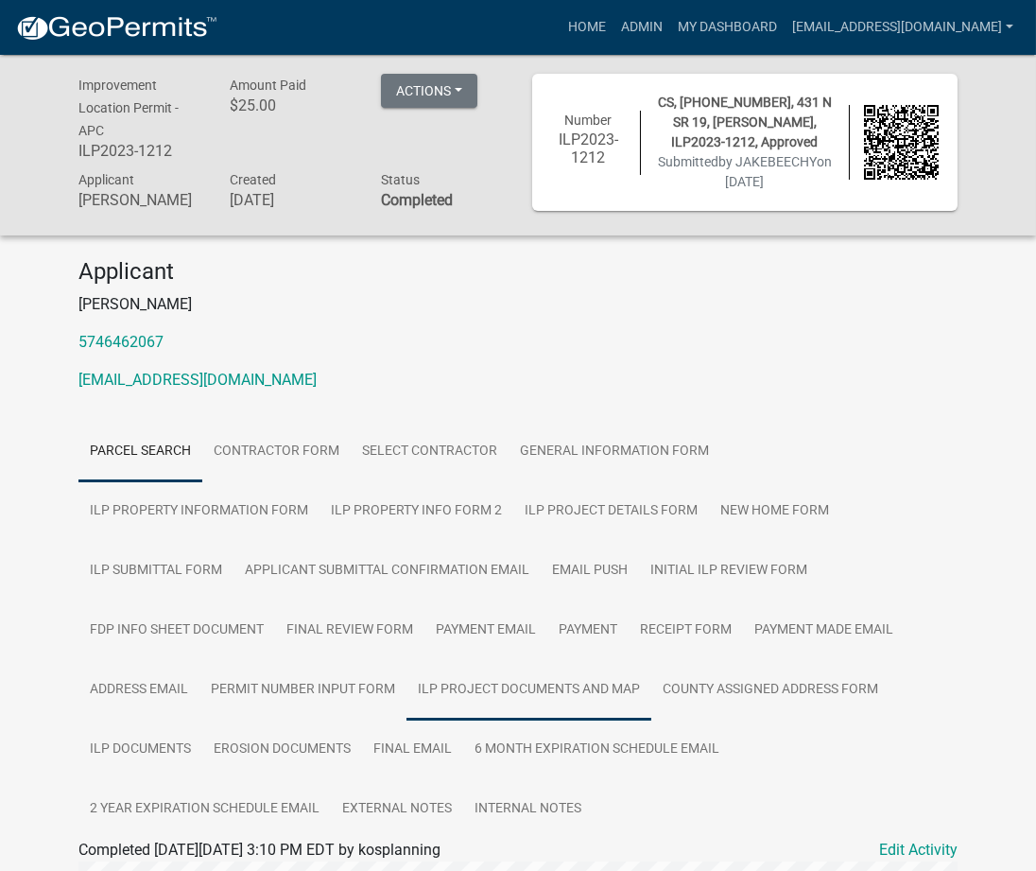
click at [436, 678] on link "ILP Project Documents and Map" at bounding box center [529, 690] width 245 height 61
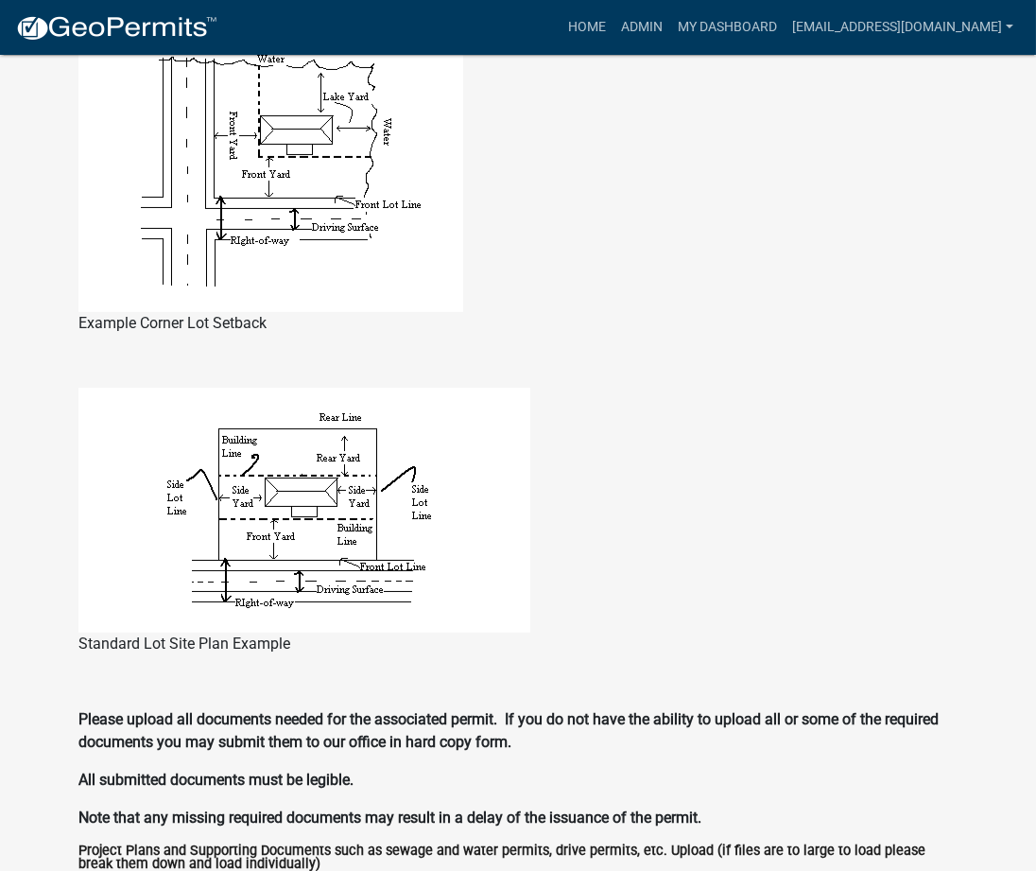
scroll to position [2017, 0]
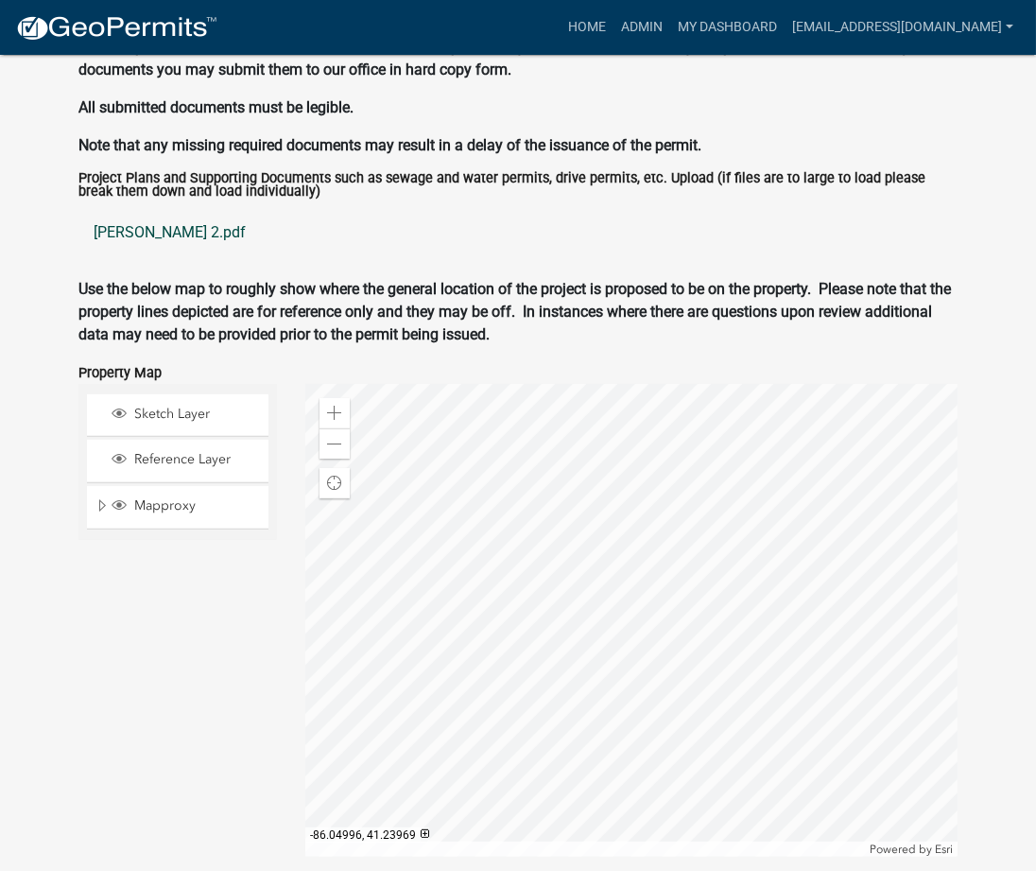
click at [138, 234] on link "hochstetler 2.pdf" at bounding box center [517, 232] width 879 height 45
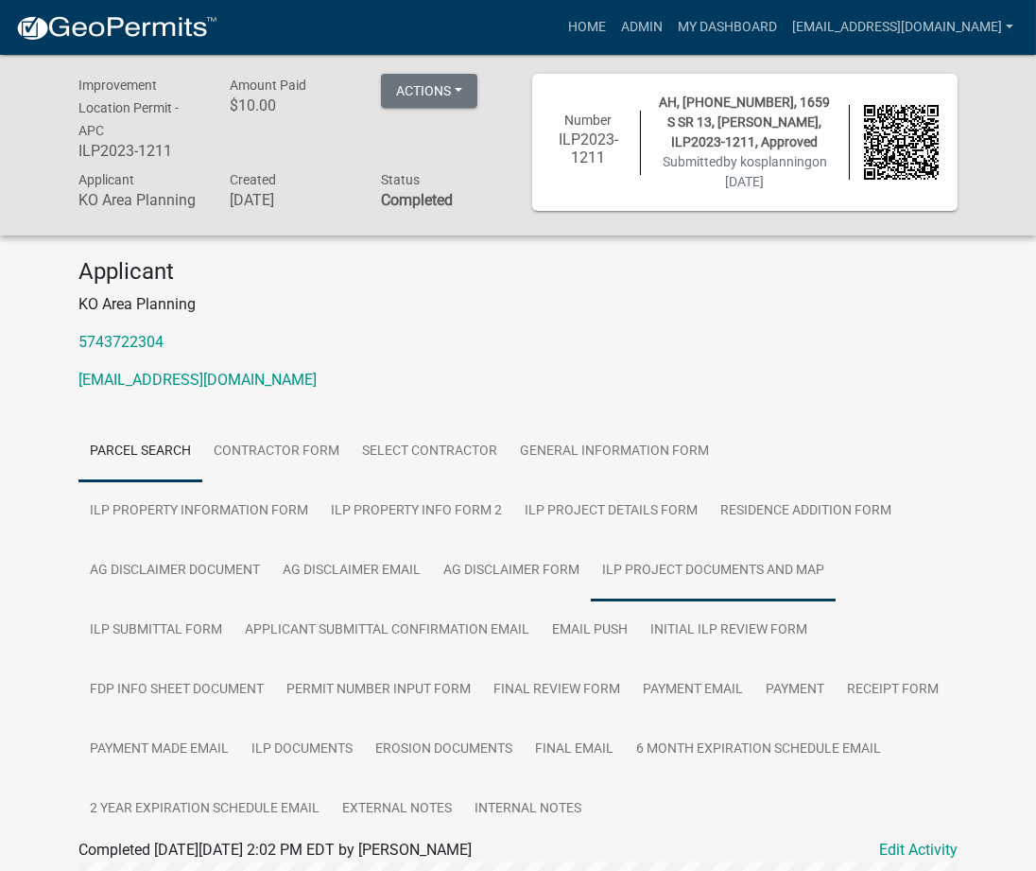
click at [591, 564] on link "ILP Project Documents and Map" at bounding box center [713, 571] width 245 height 61
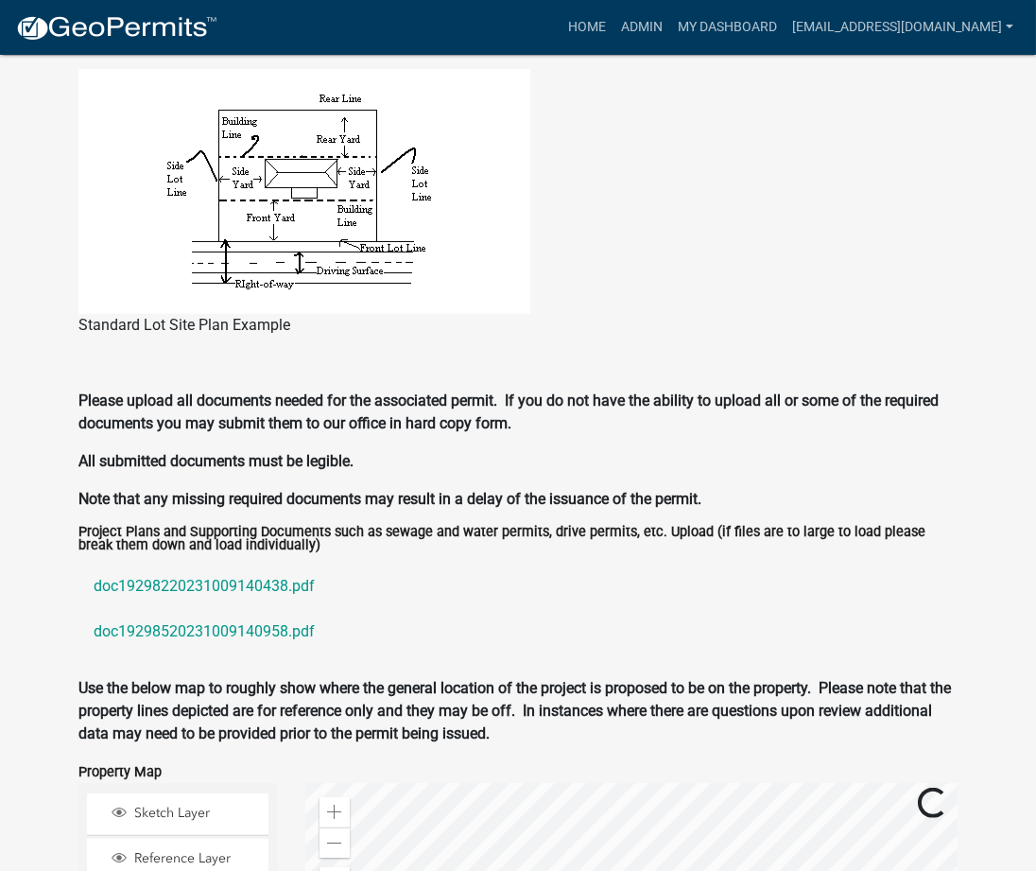
scroll to position [1680, 0]
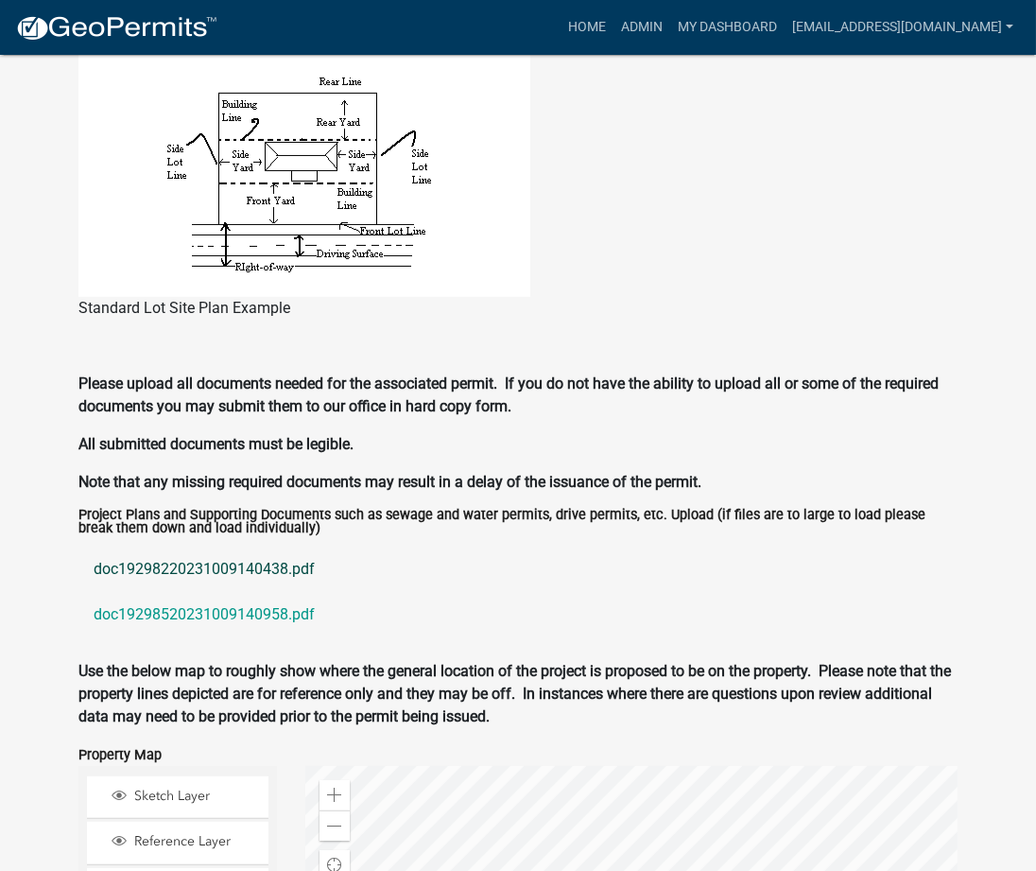
click at [210, 571] on link "doc19298220231009140438.pdf" at bounding box center [517, 569] width 879 height 45
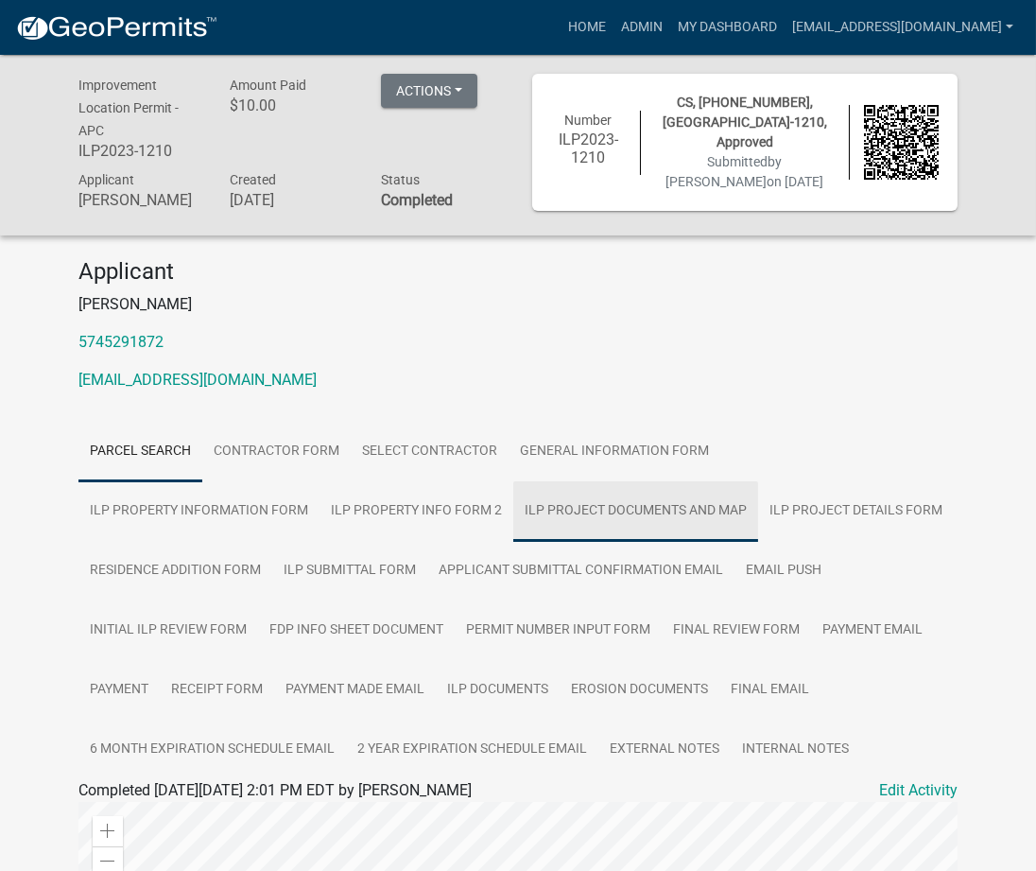
click at [513, 504] on link "ILP Project Documents and Map" at bounding box center [635, 511] width 245 height 61
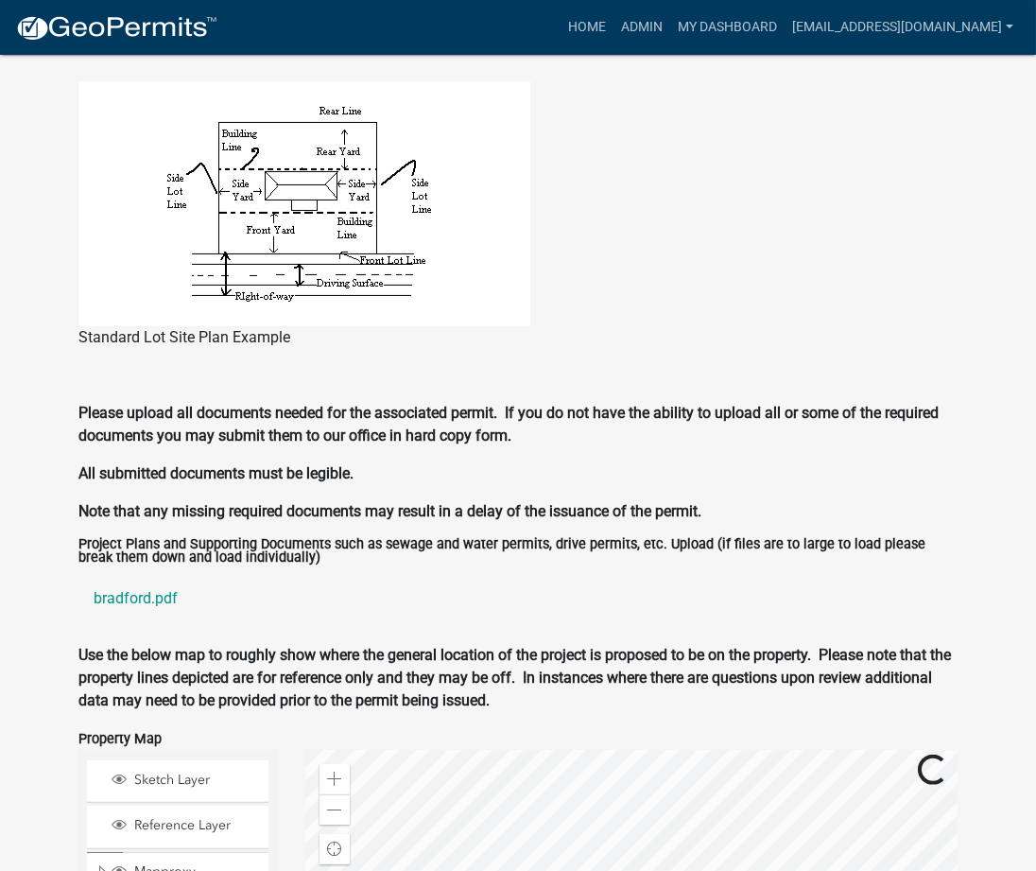
scroll to position [1736, 0]
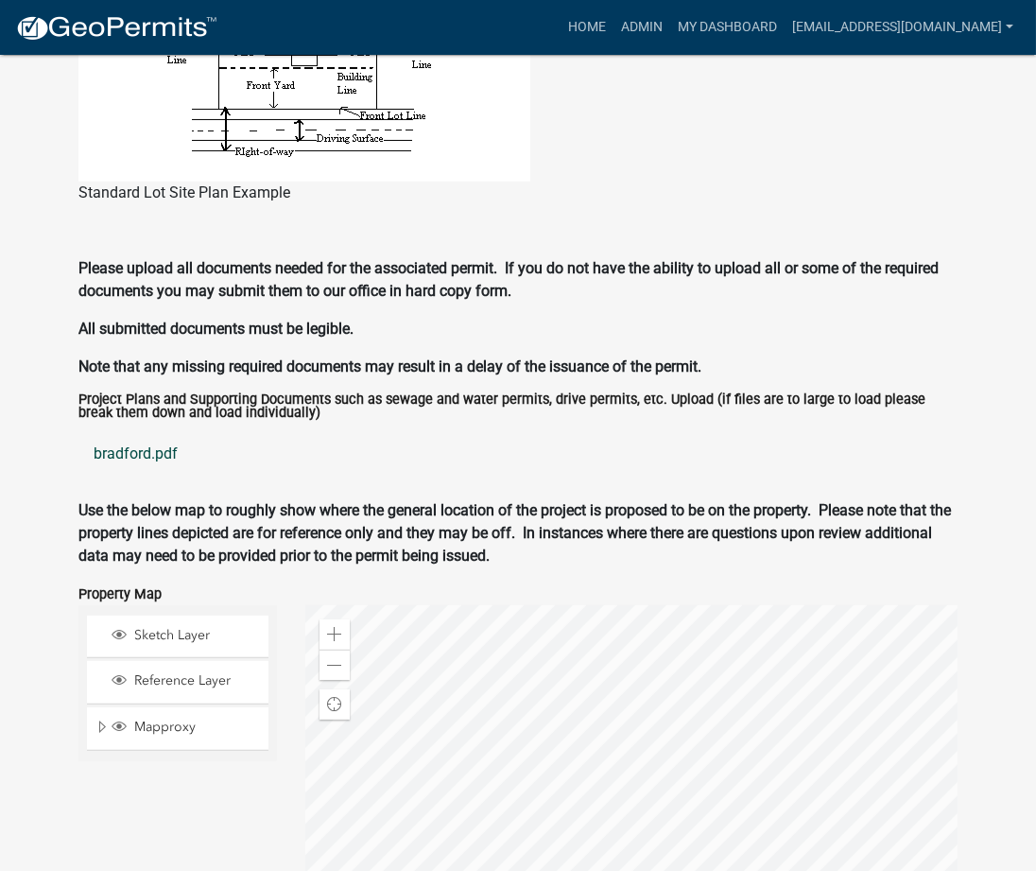
click at [132, 445] on link "bradford.pdf" at bounding box center [517, 453] width 879 height 45
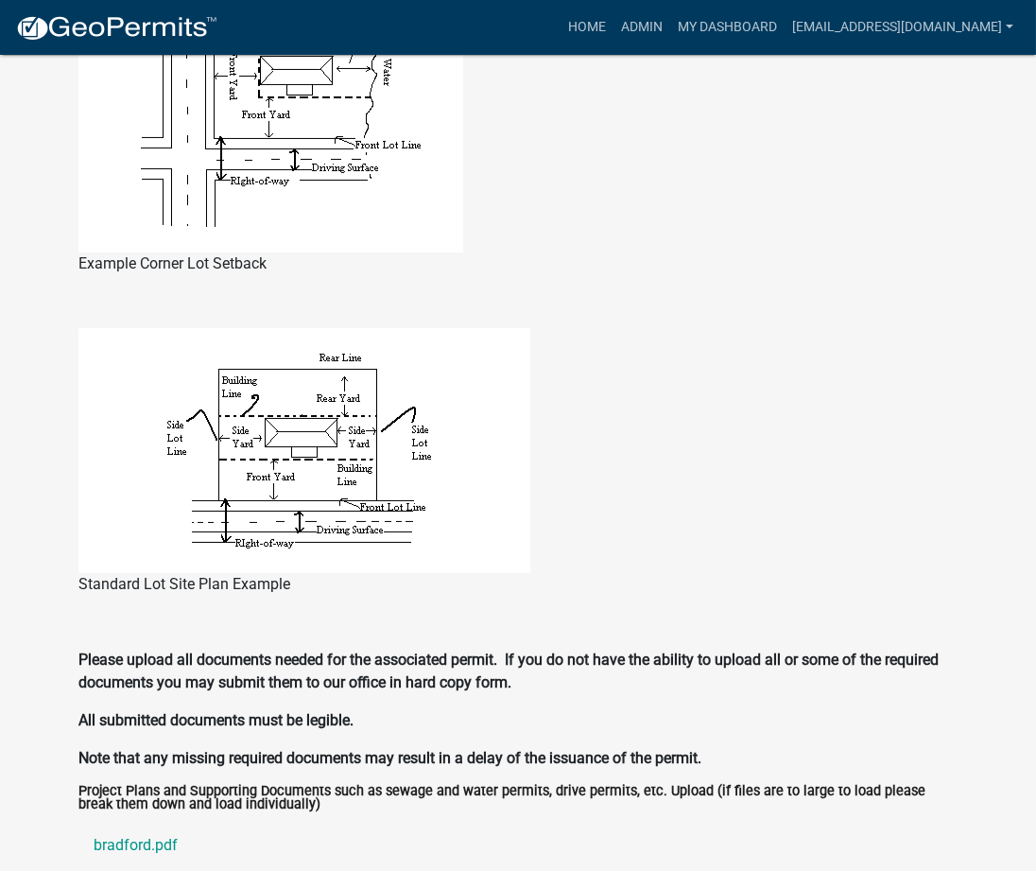
scroll to position [0, 0]
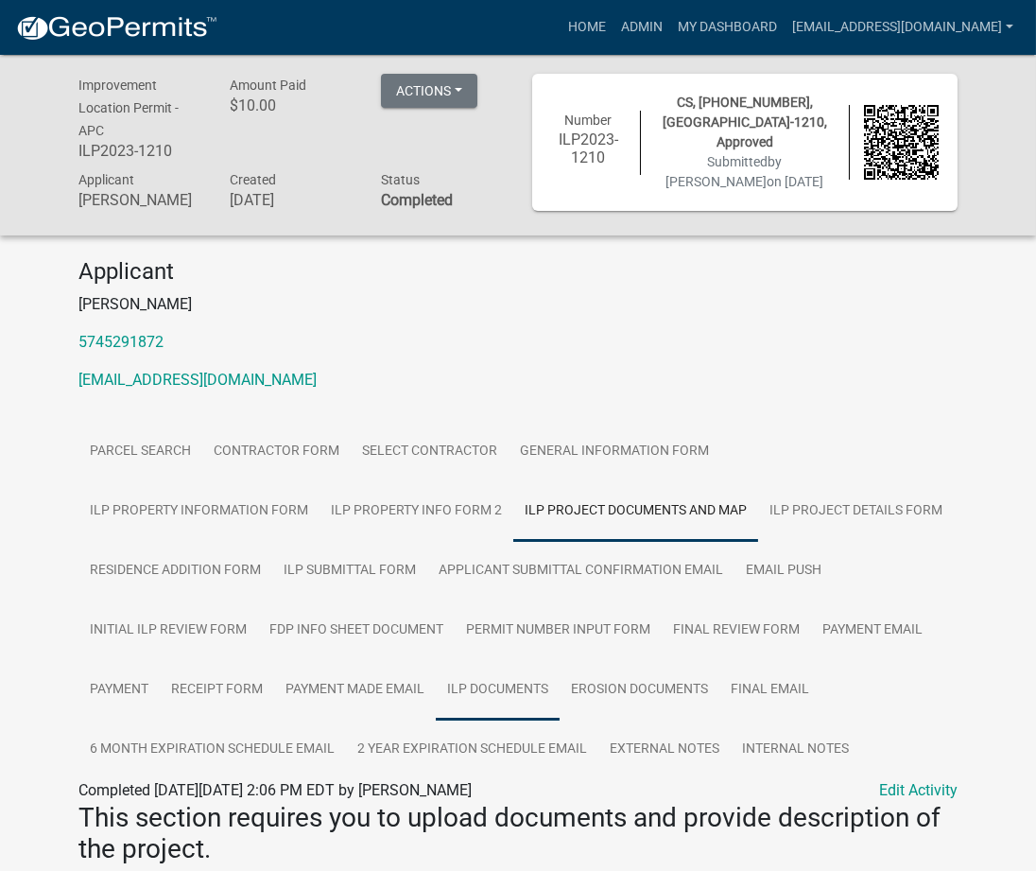
click at [436, 685] on link "ILP Documents" at bounding box center [498, 690] width 124 height 61
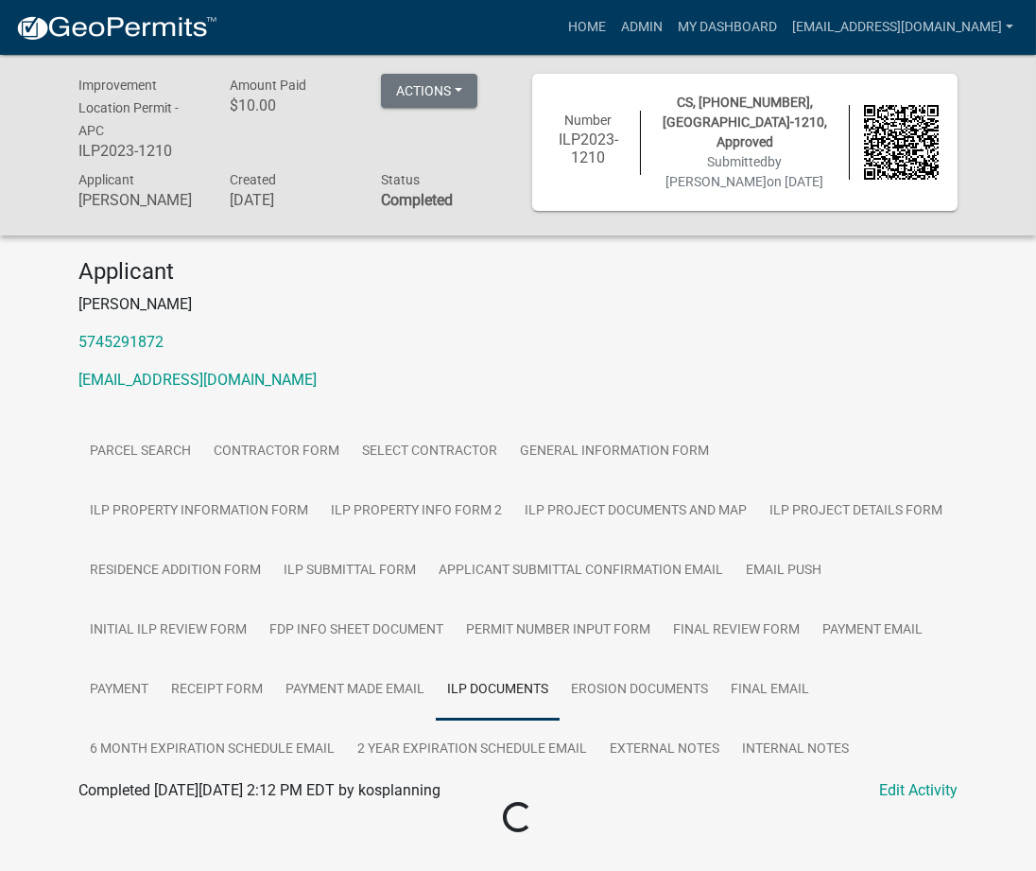
scroll to position [55, 0]
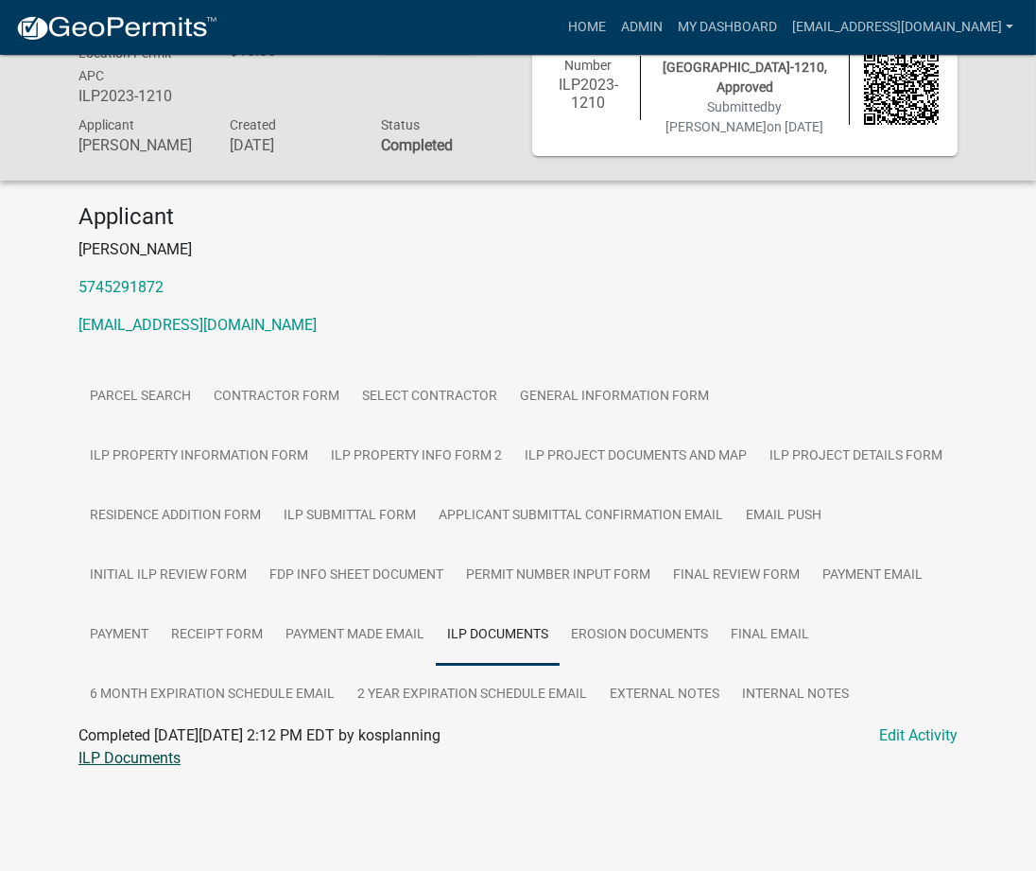
click at [151, 752] on link "ILP Documents" at bounding box center [129, 758] width 102 height 18
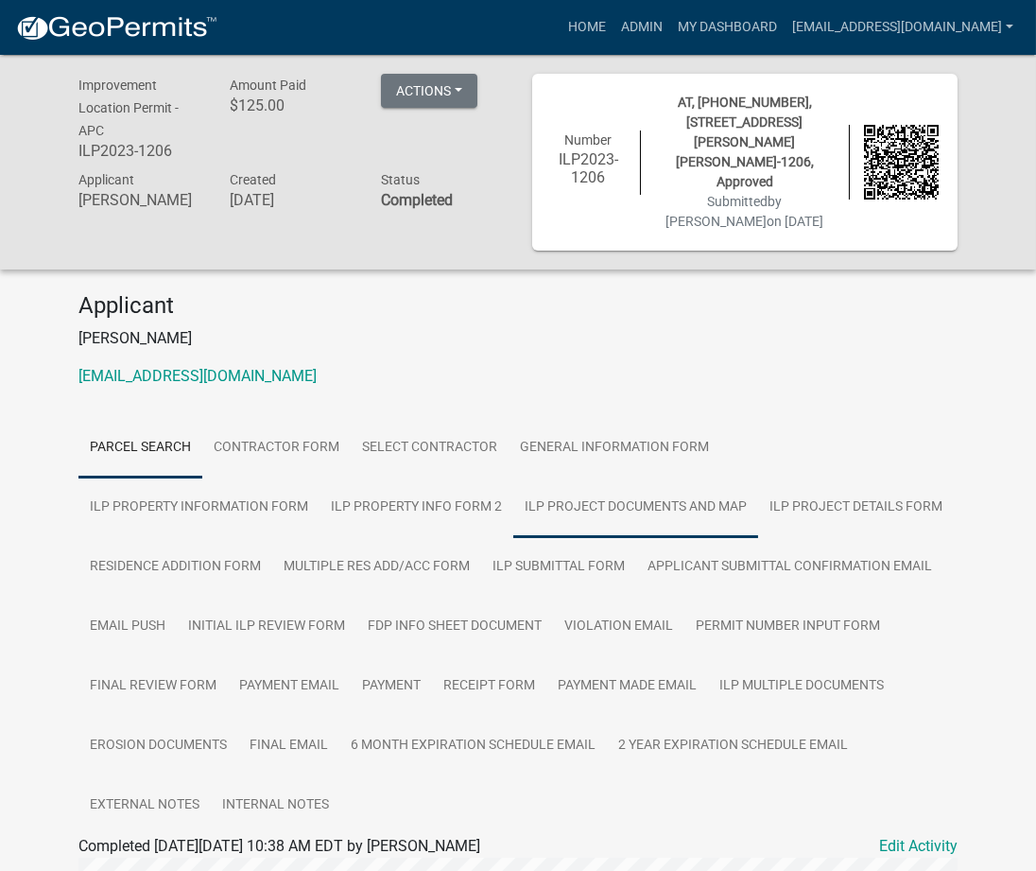
click at [513, 489] on link "ILP Project Documents and Map" at bounding box center [635, 508] width 245 height 61
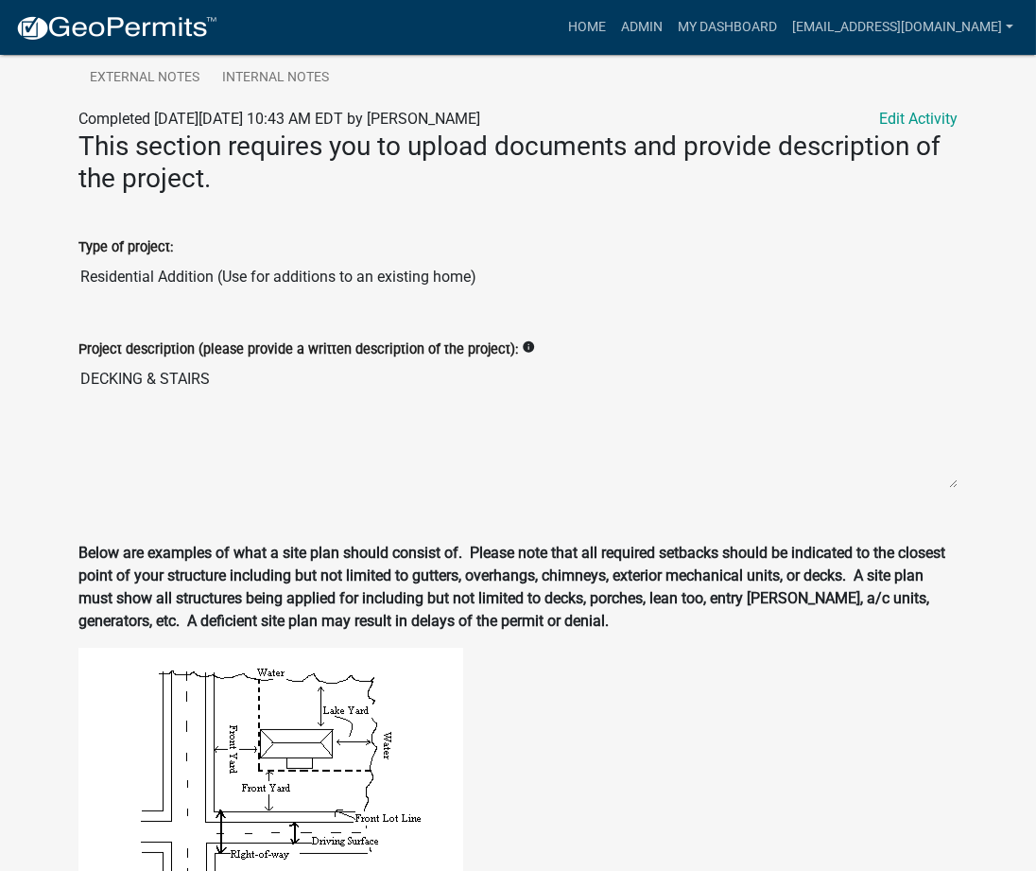
scroll to position [2073, 0]
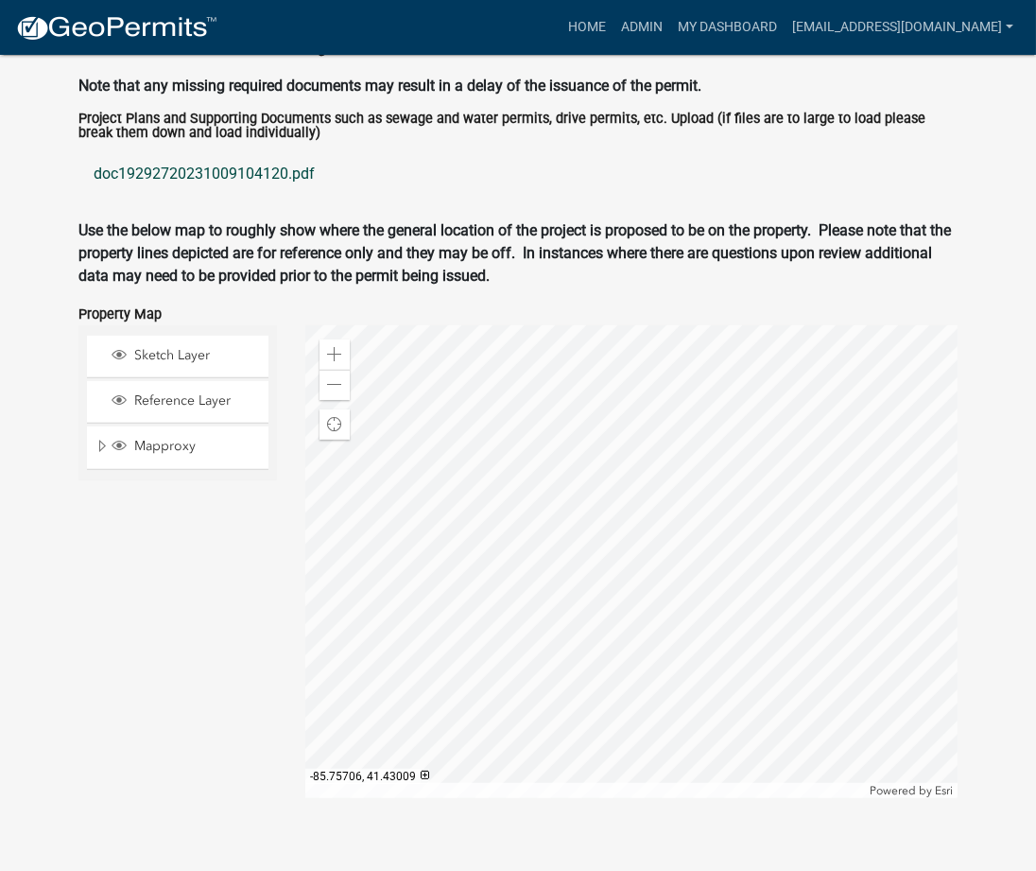
click at [252, 151] on link "doc19292720231009104120.pdf" at bounding box center [517, 173] width 879 height 45
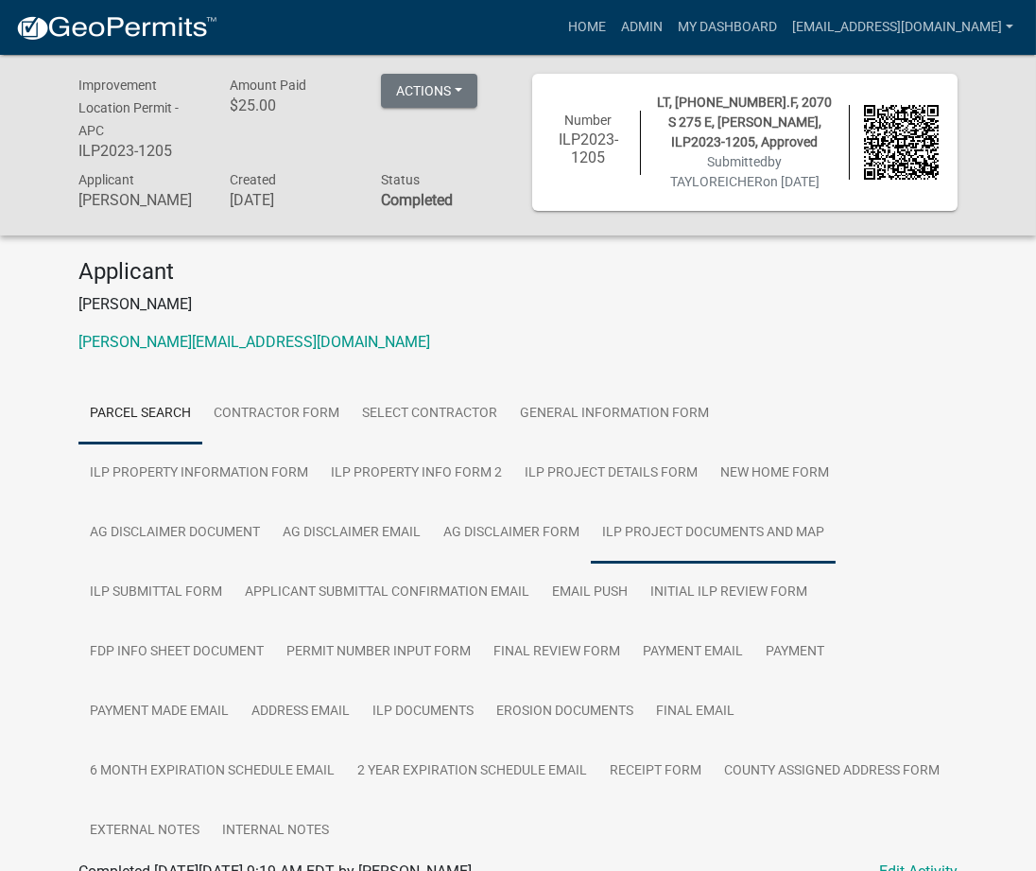
click at [591, 517] on link "ILP Project Documents and Map" at bounding box center [713, 533] width 245 height 61
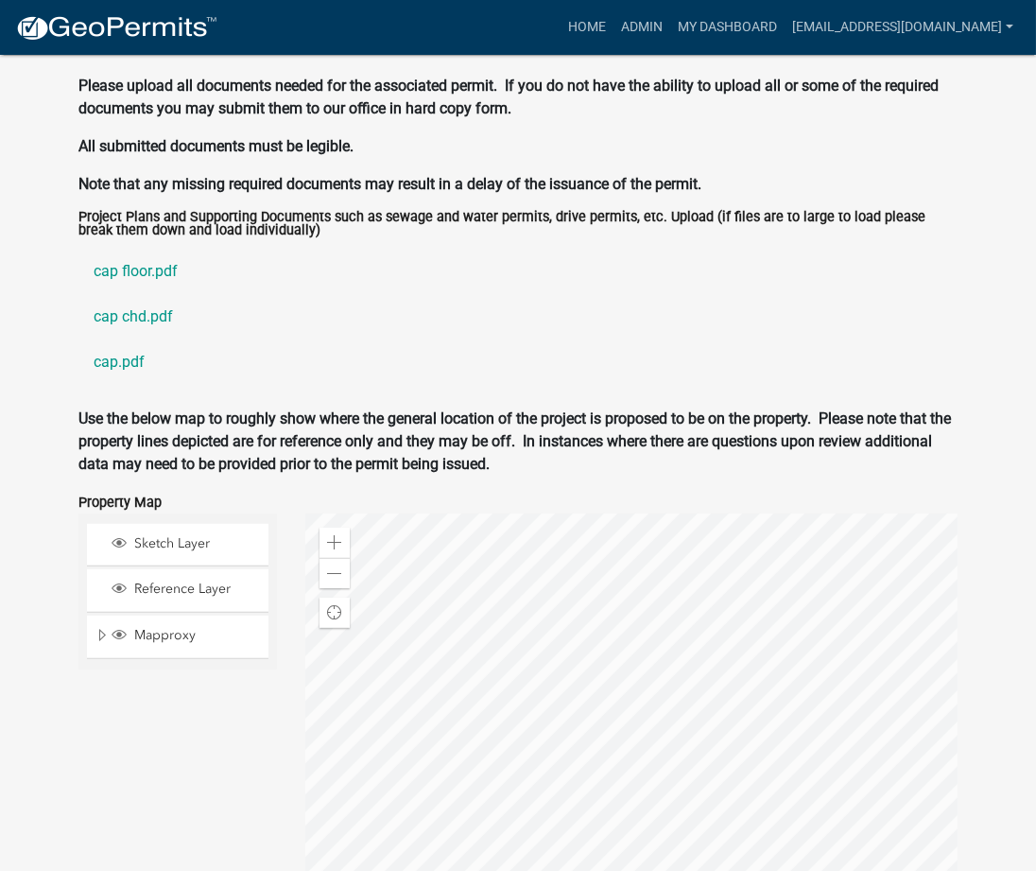
scroll to position [2017, 0]
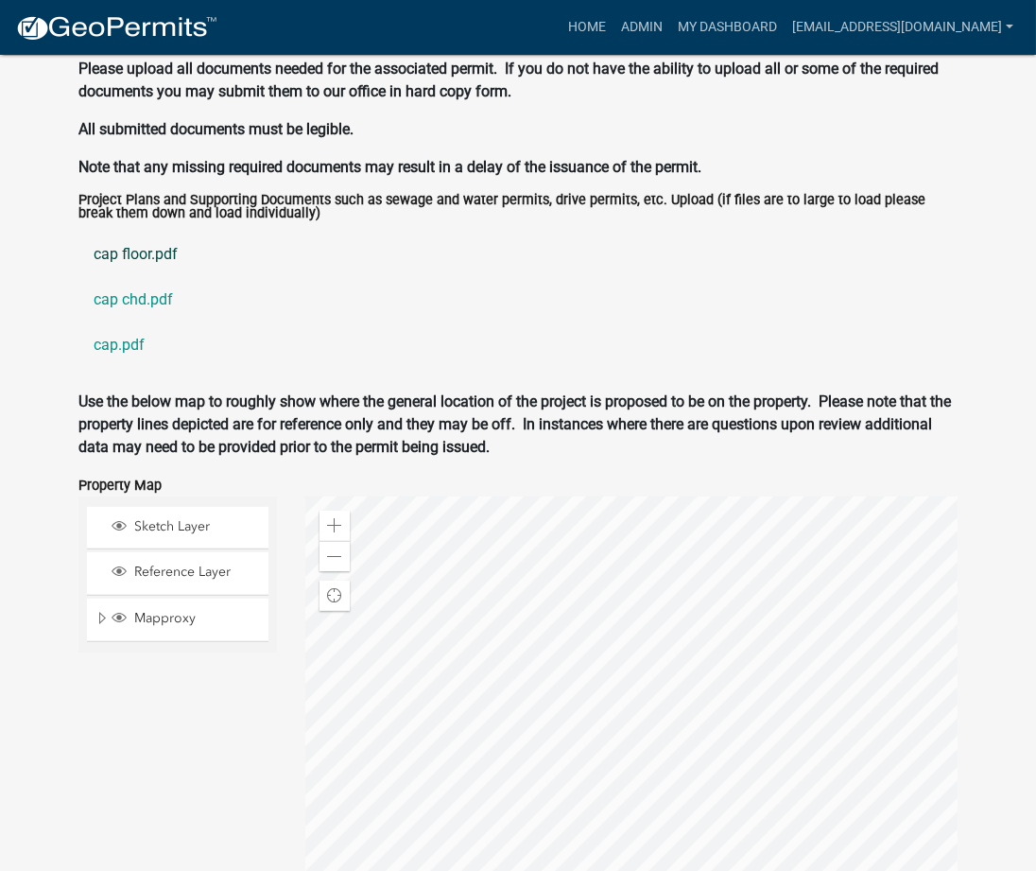
click at [120, 232] on link "cap floor.pdf" at bounding box center [517, 254] width 879 height 45
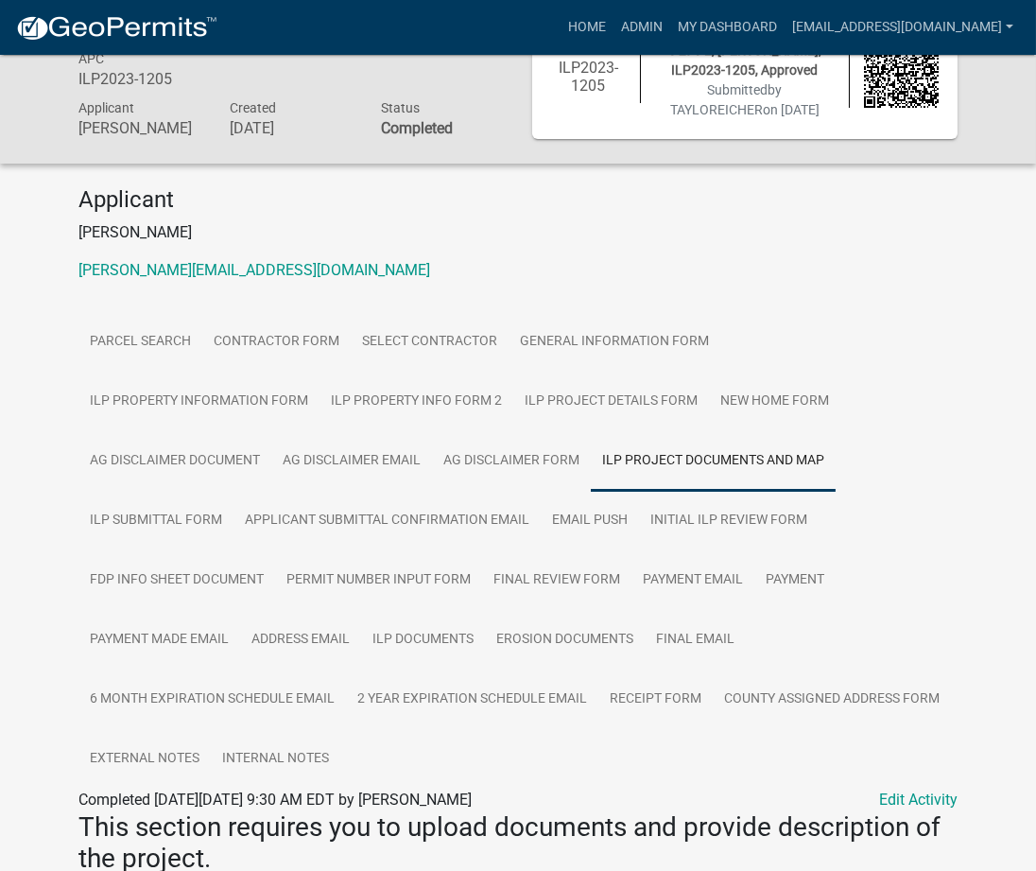
scroll to position [0, 0]
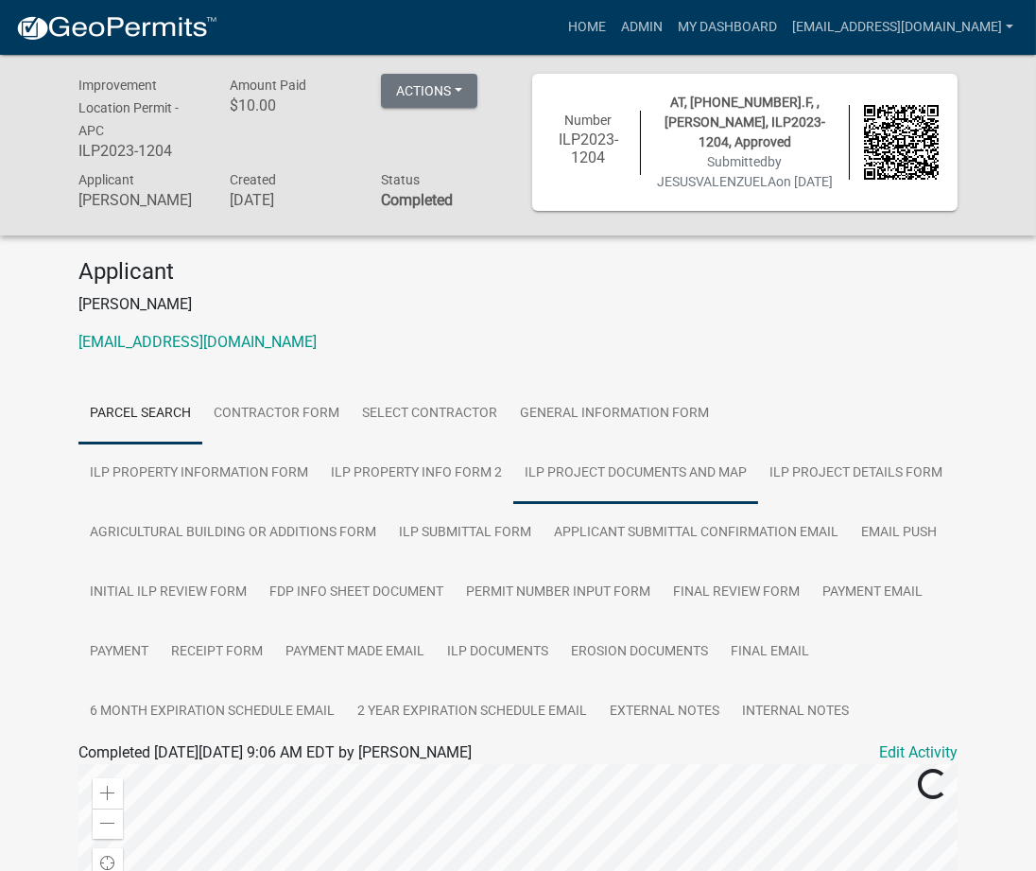
click at [513, 483] on link "ILP Project Documents and Map" at bounding box center [635, 473] width 245 height 61
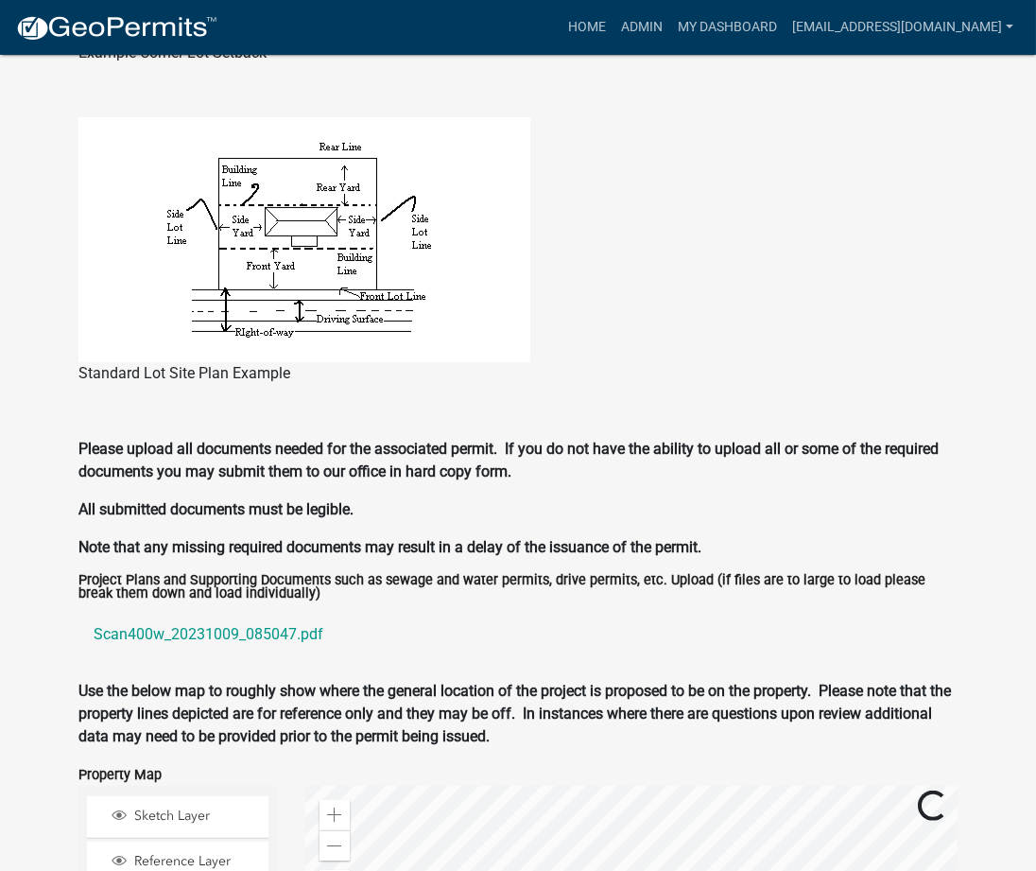
scroll to position [2018, 0]
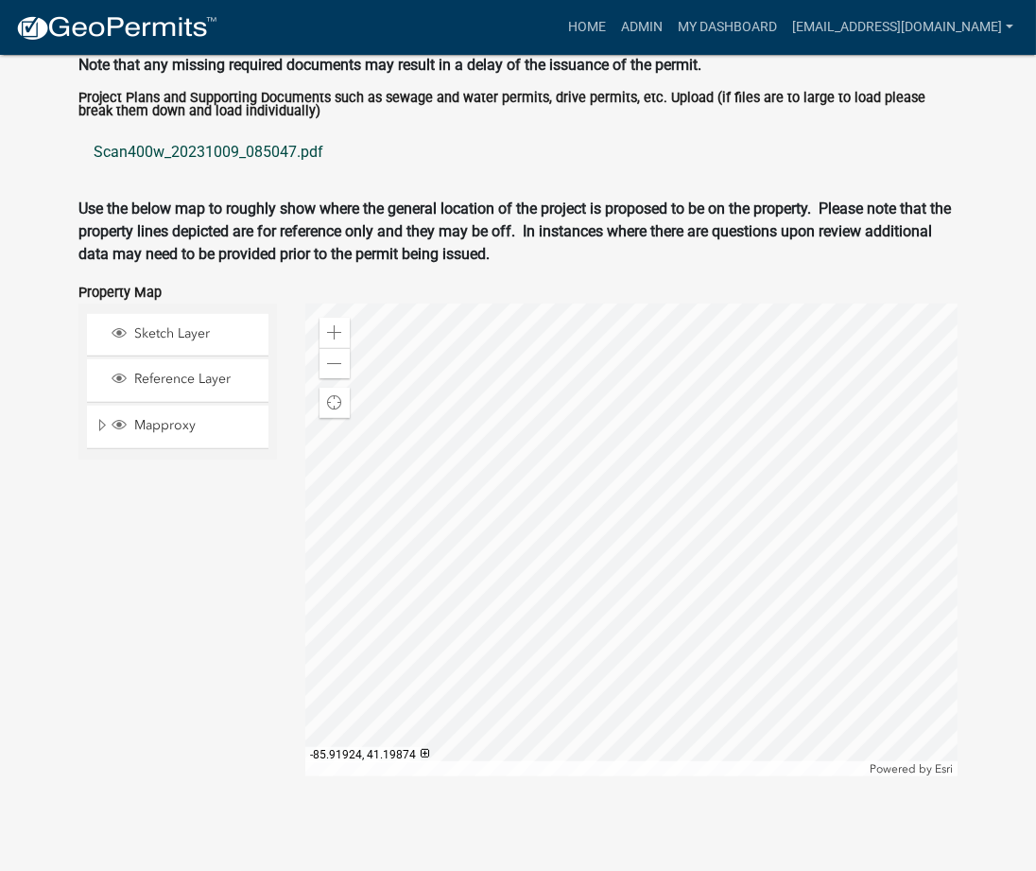
click at [227, 147] on link "Scan400w_20231009_085047.pdf" at bounding box center [517, 152] width 879 height 45
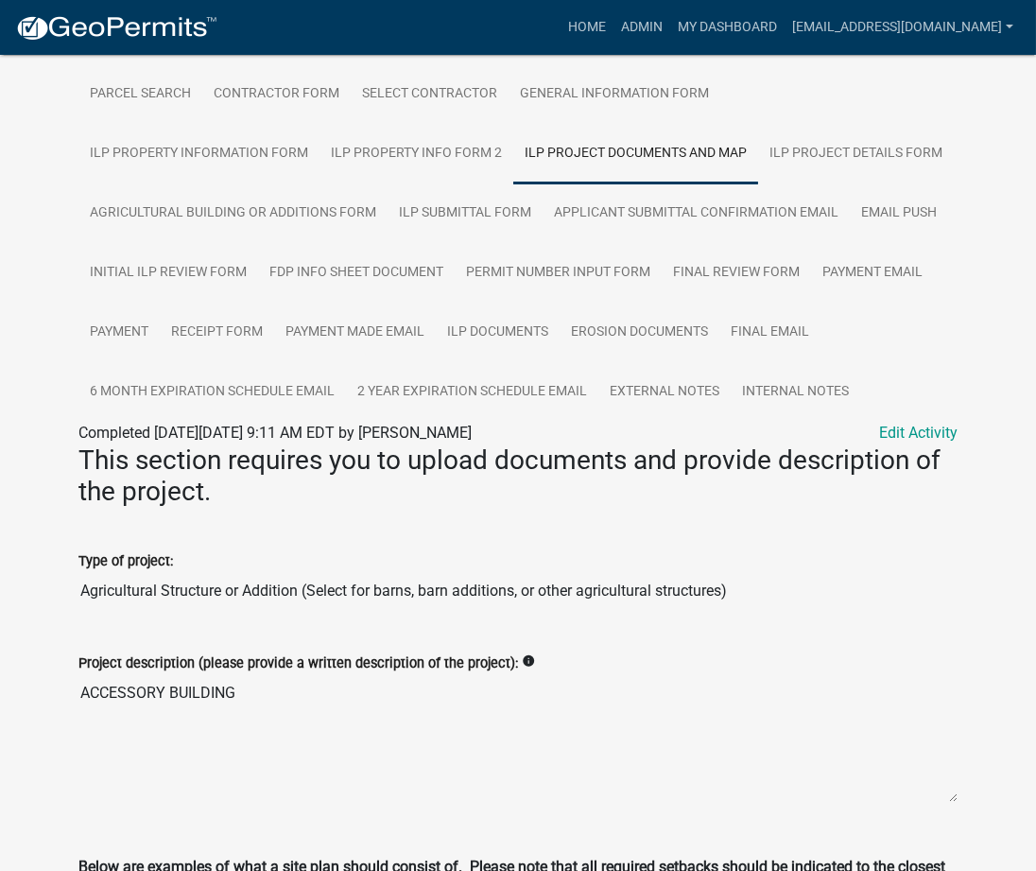
scroll to position [336, 0]
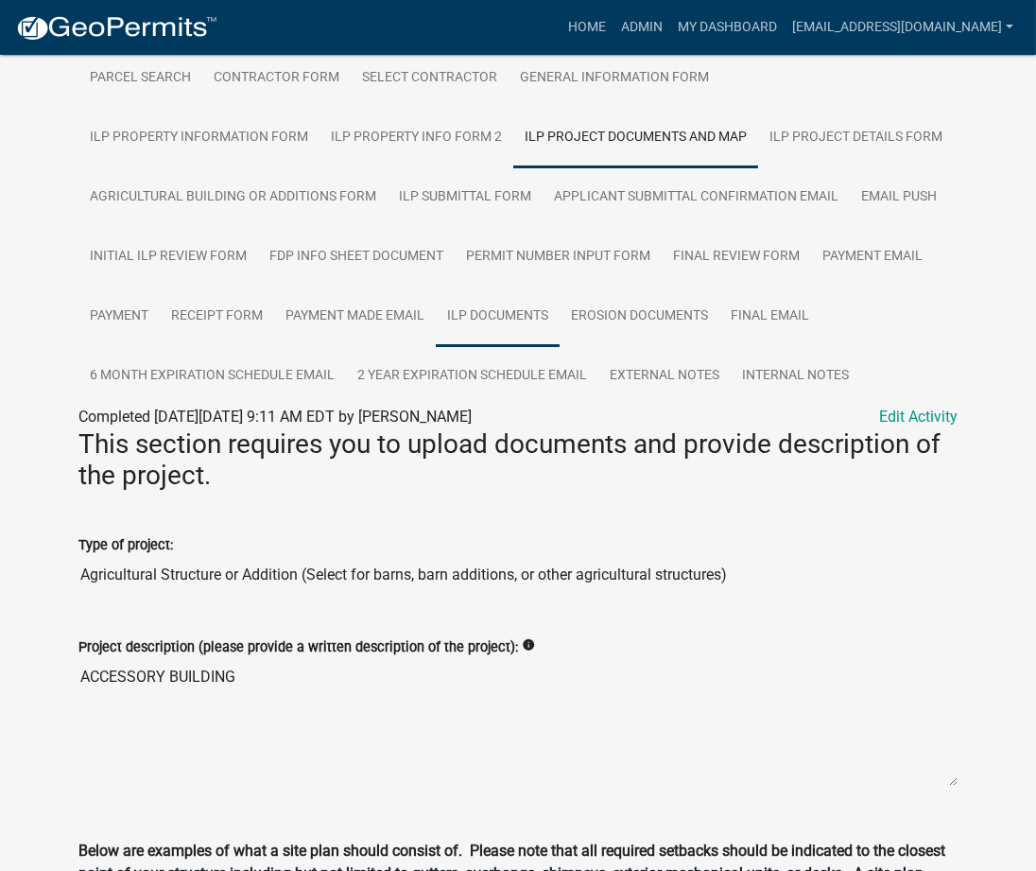
click at [499, 317] on link "ILP Documents" at bounding box center [498, 317] width 124 height 61
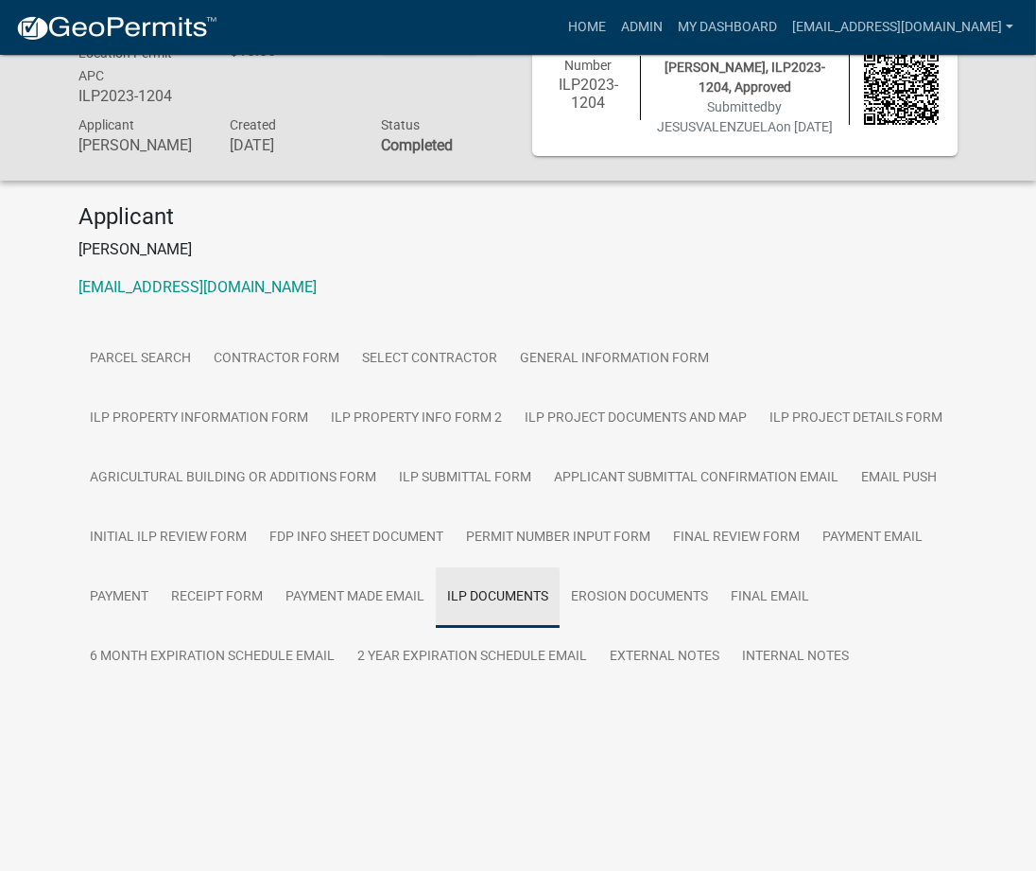
scroll to position [55, 0]
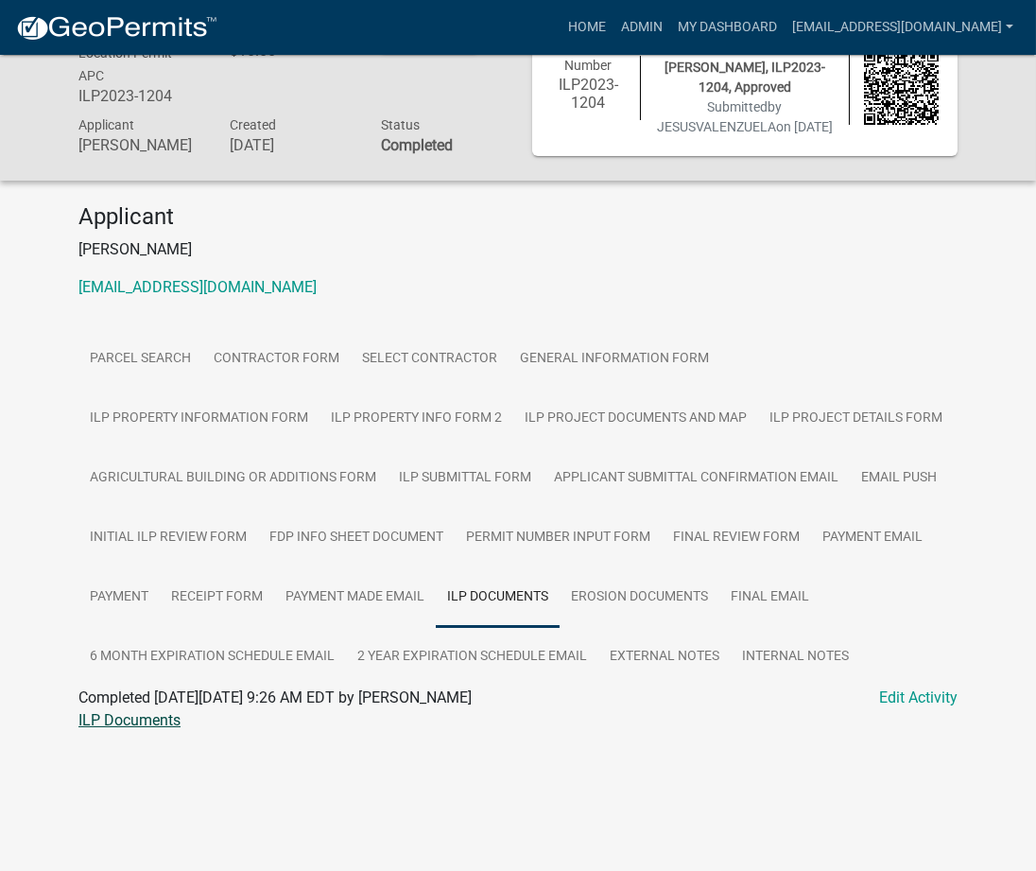
click at [140, 729] on link "ILP Documents" at bounding box center [129, 720] width 102 height 18
